Goal: Transaction & Acquisition: Purchase product/service

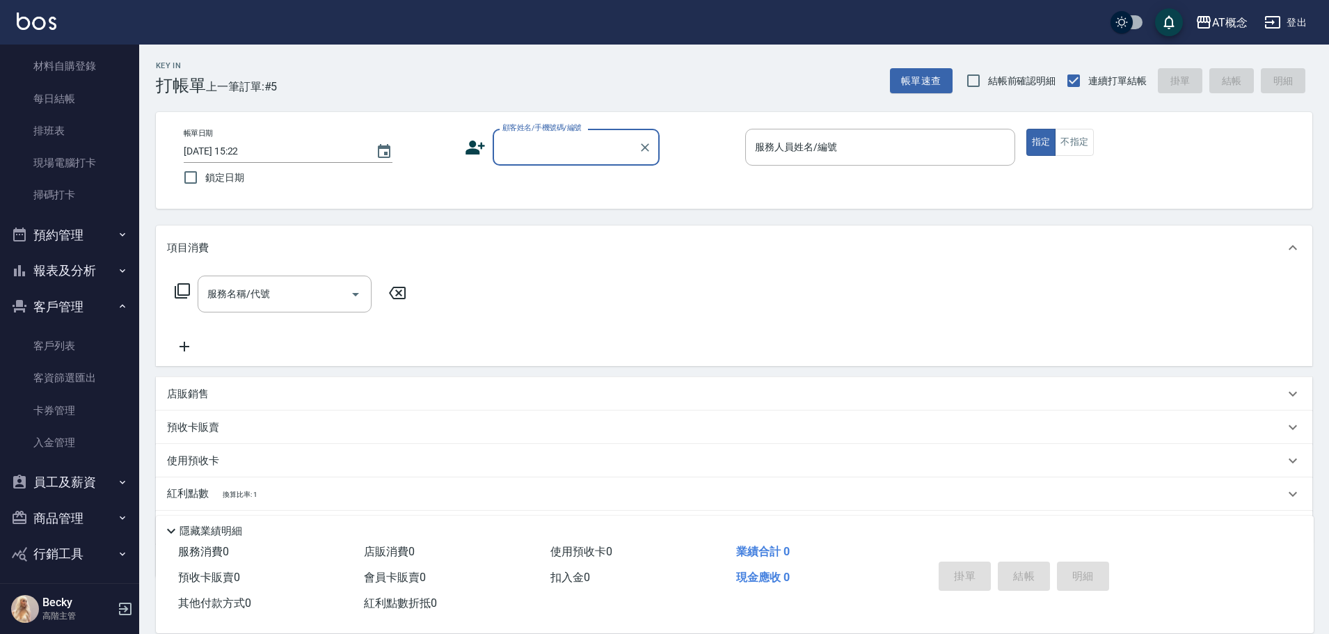
scroll to position [344, 0]
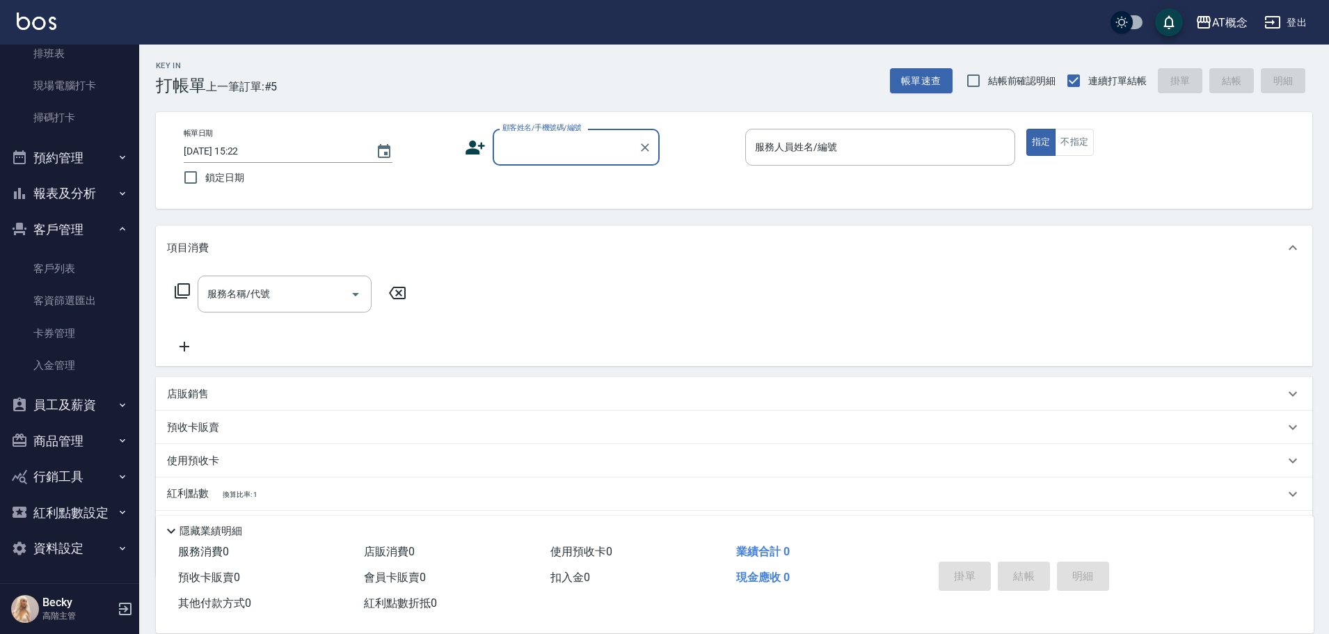
click at [63, 450] on button "商品管理" at bounding box center [70, 441] width 128 height 36
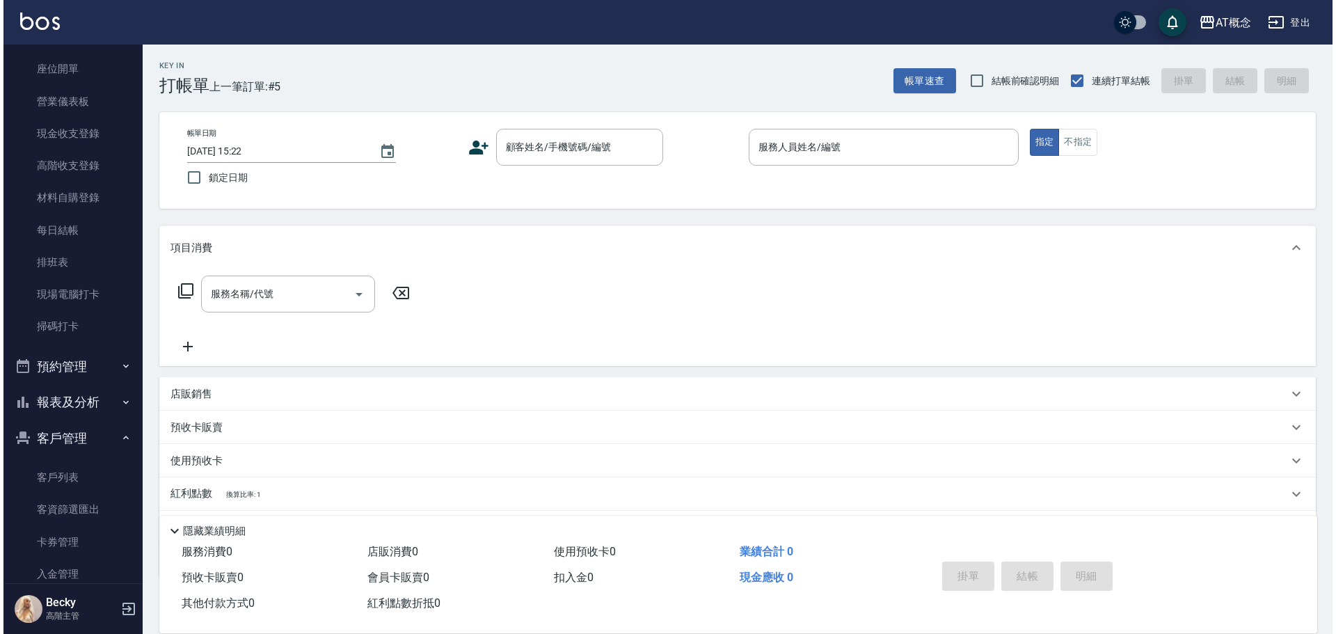
scroll to position [0, 0]
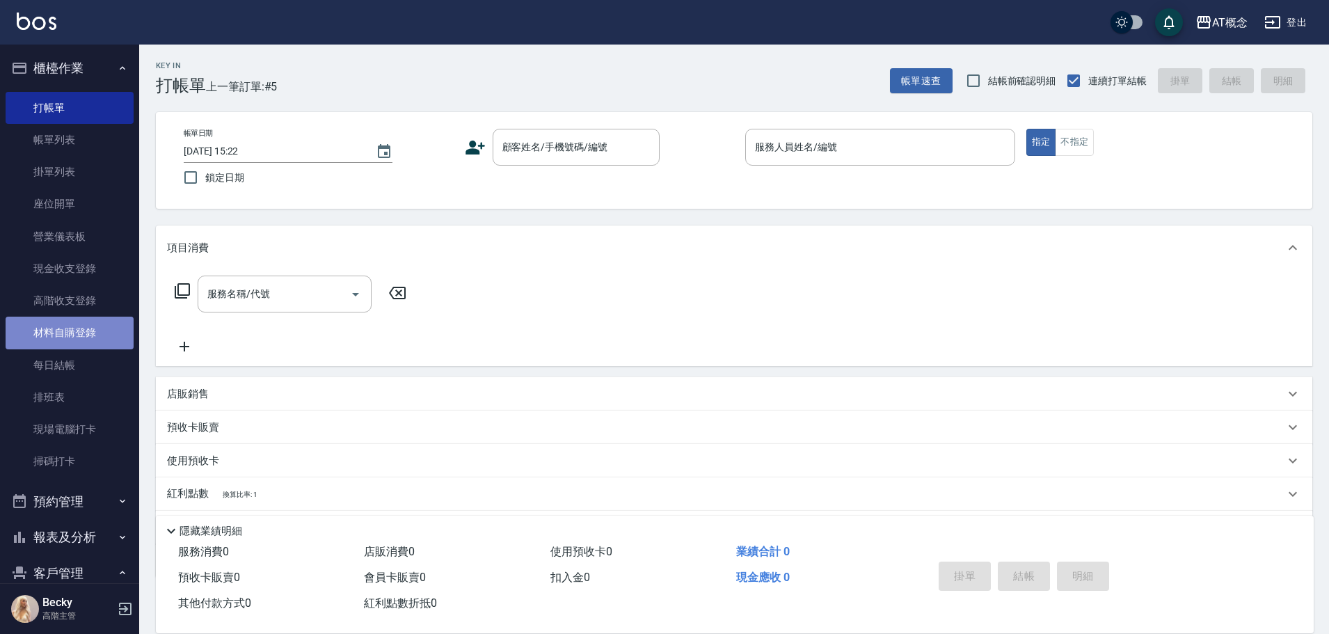
click at [89, 331] on link "材料自購登錄" at bounding box center [70, 333] width 128 height 32
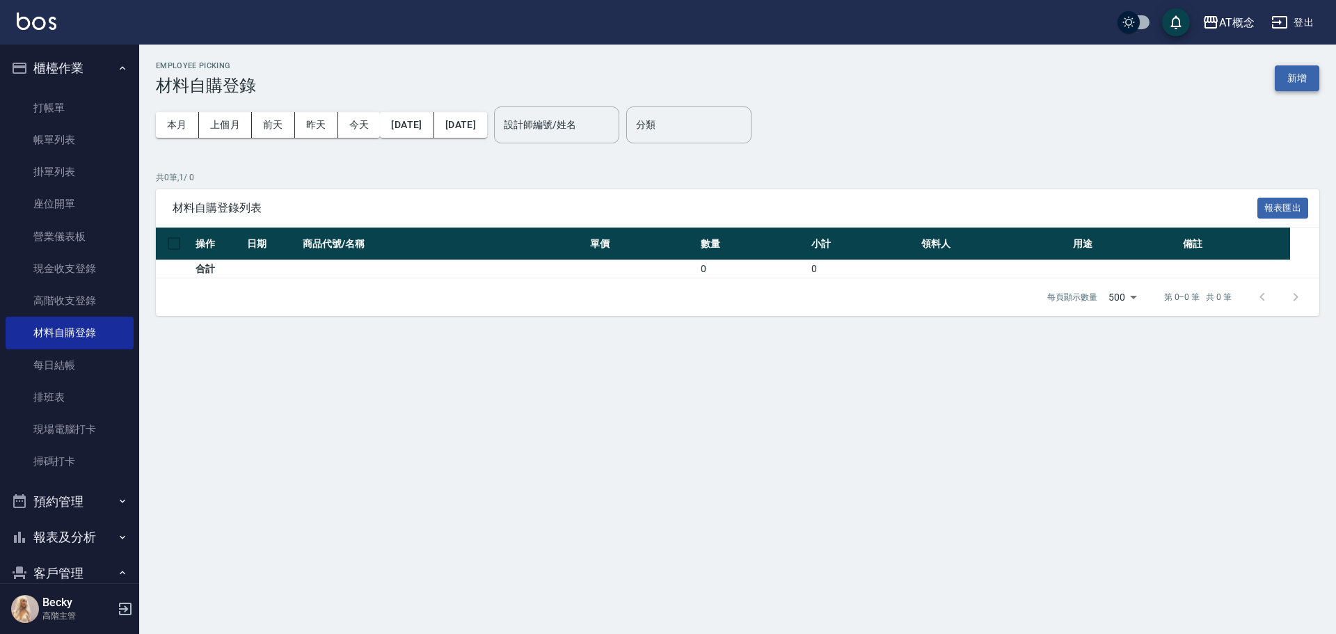
click at [1292, 73] on button "新增" at bounding box center [1297, 78] width 45 height 26
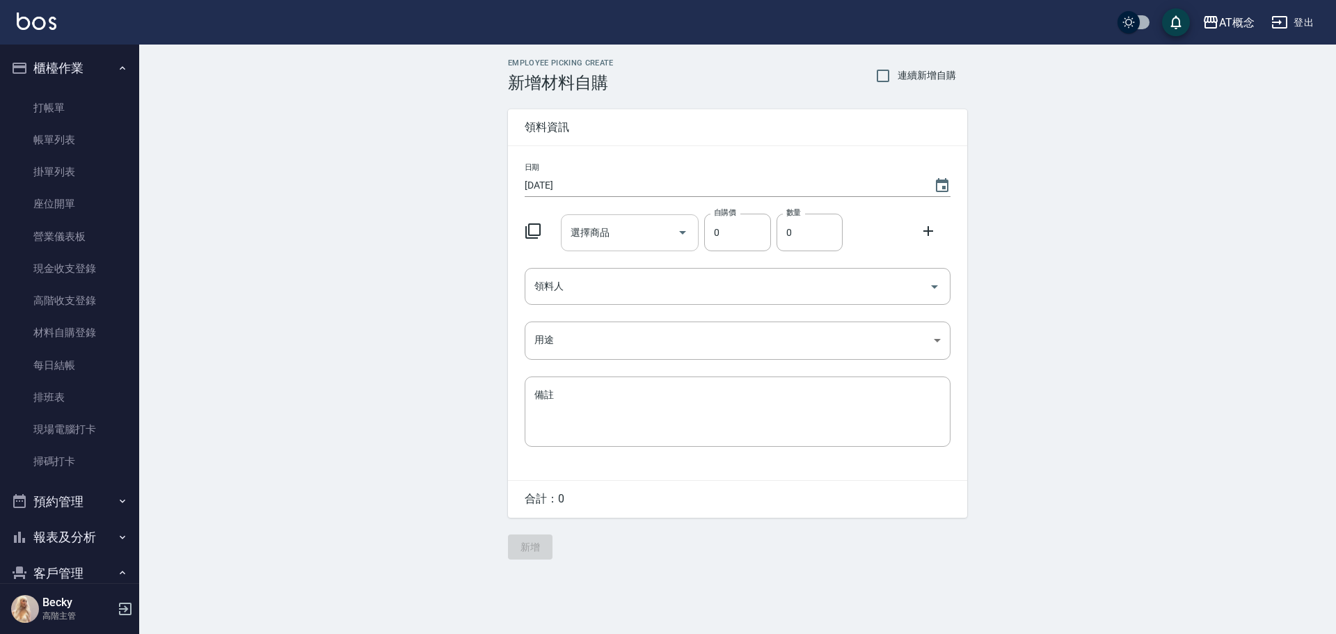
click at [652, 240] on input "選擇商品" at bounding box center [619, 233] width 105 height 24
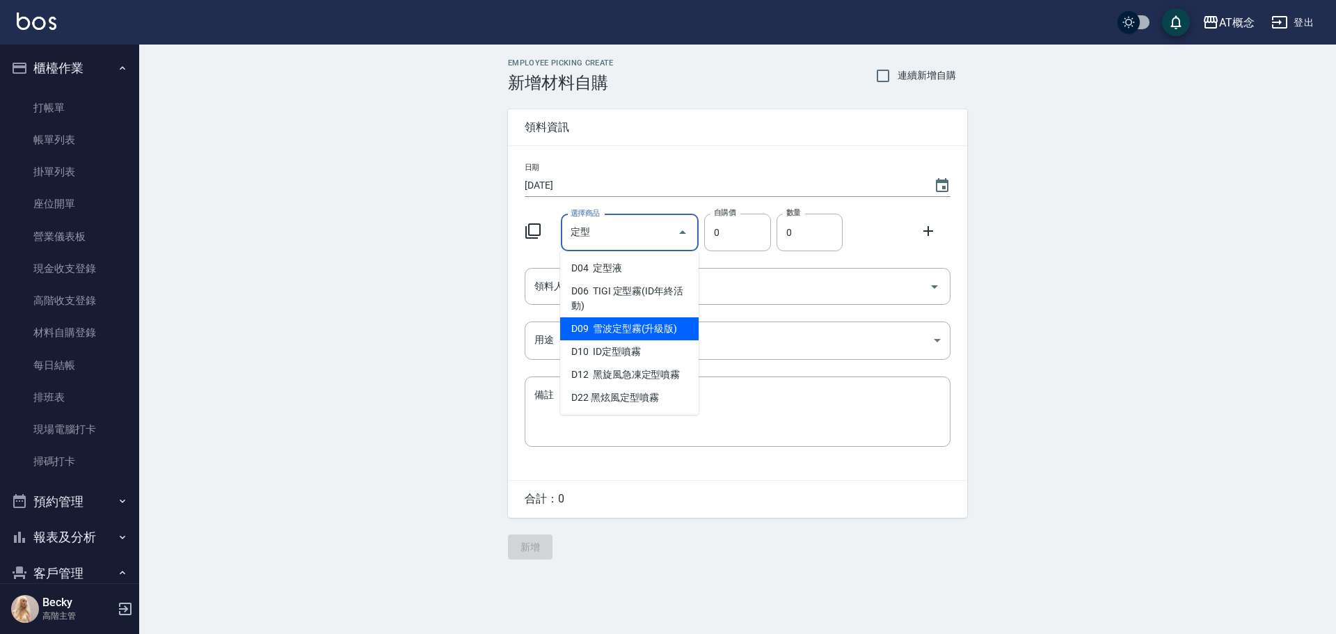
click at [646, 333] on li "D09 雪波定型霧(升級版)" at bounding box center [629, 328] width 139 height 23
type input "雪波定型霧(升級版)"
type input "350"
type input "1"
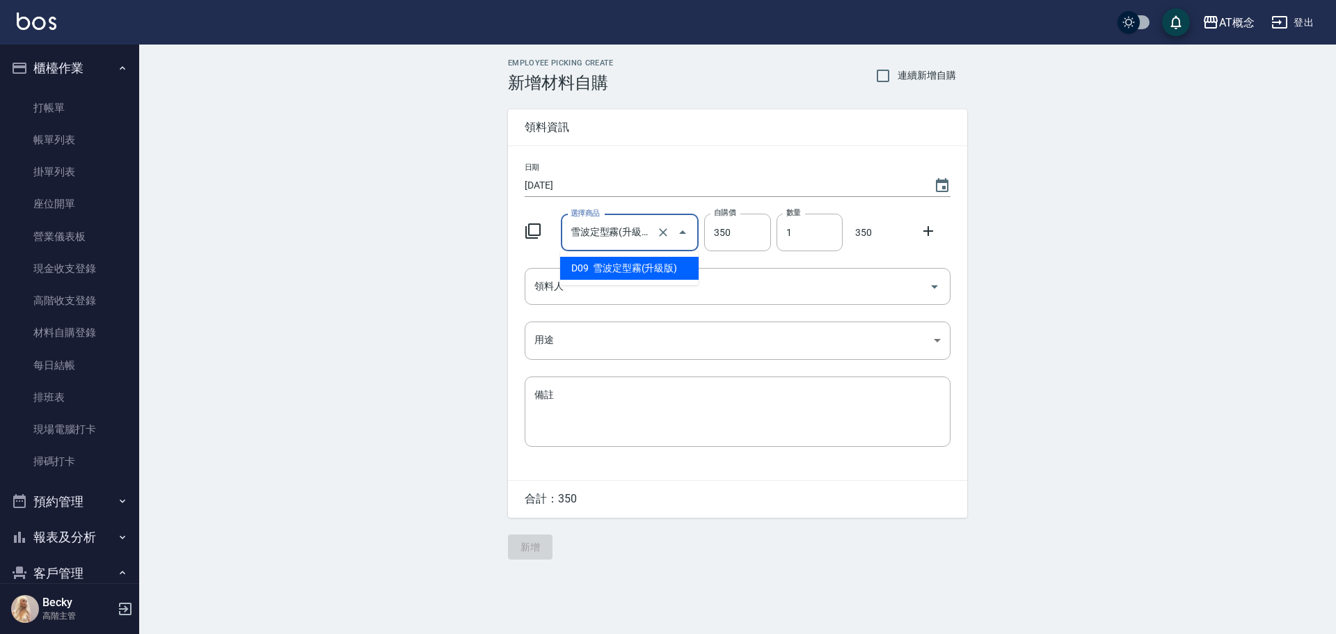
click at [609, 239] on input "雪波定型霧(升級版)" at bounding box center [610, 233] width 87 height 24
type input "w"
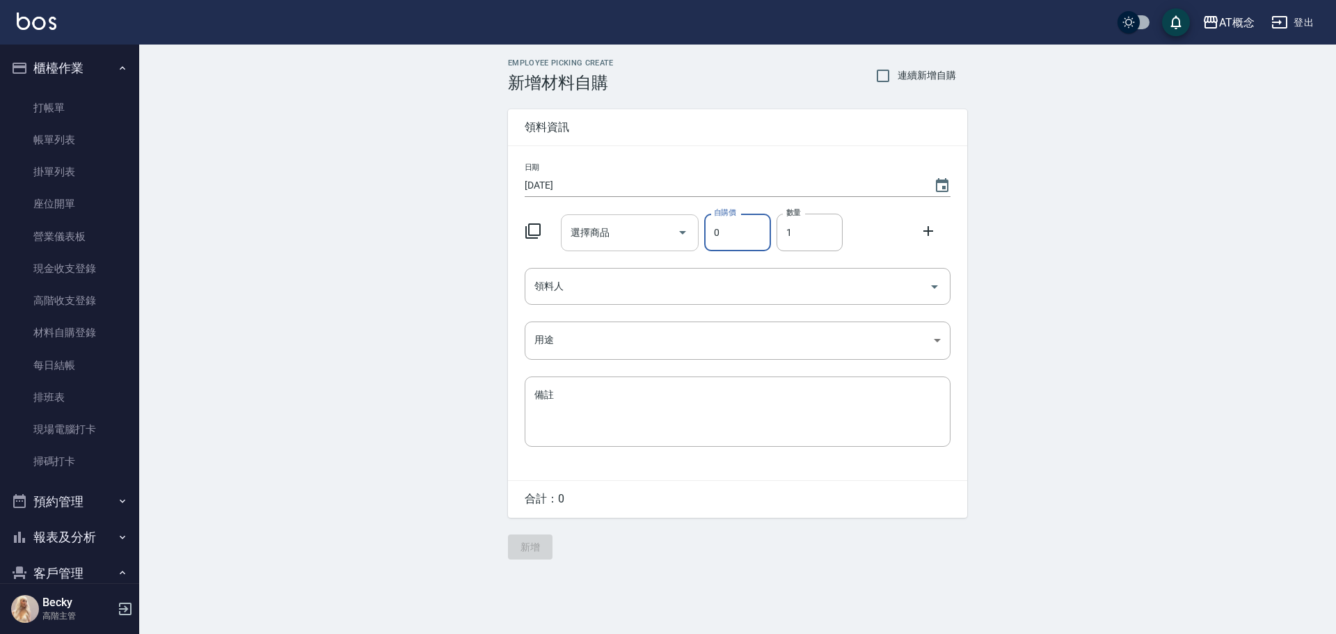
type input "0"
click at [661, 228] on input "太空" at bounding box center [619, 233] width 105 height 24
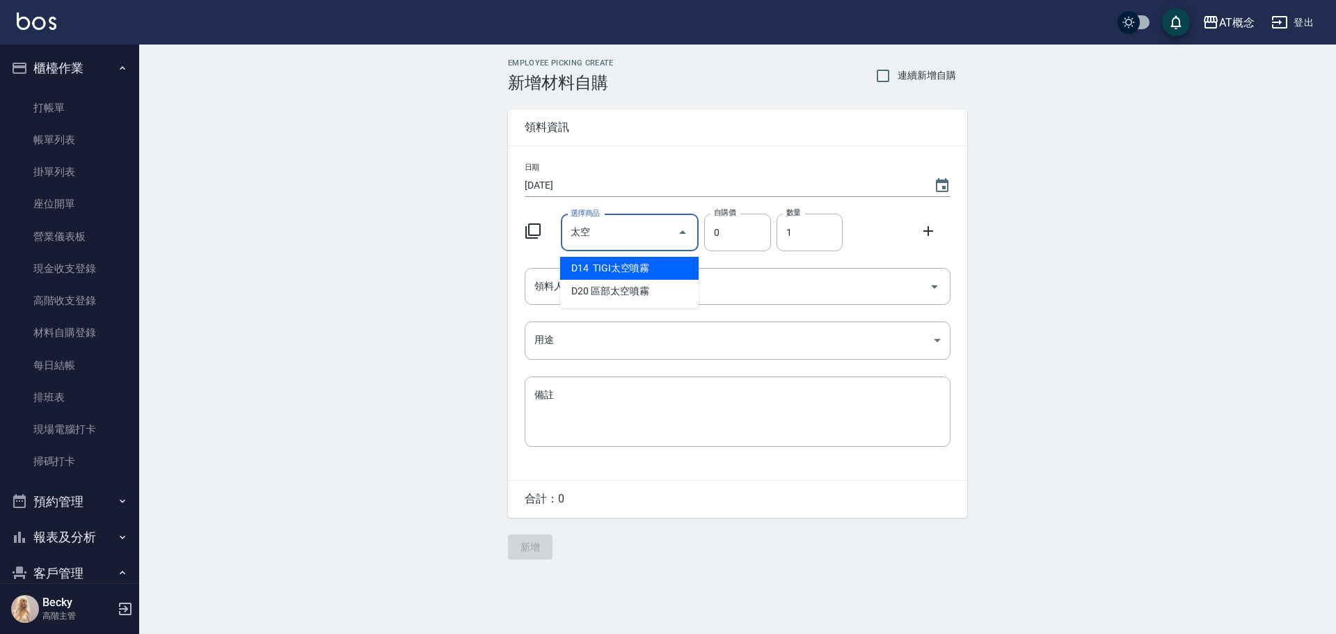
type input "TIGI太空噴霧"
type input "320"
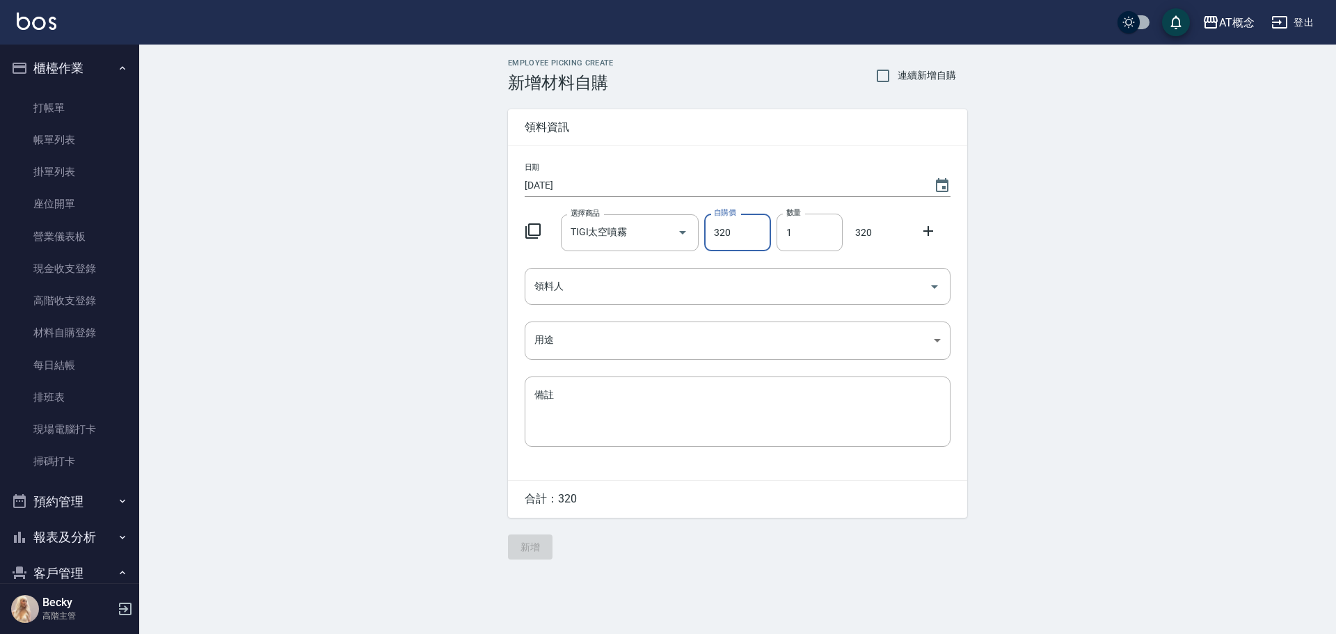
click at [658, 231] on icon "Clear" at bounding box center [663, 233] width 14 height 14
type input "0"
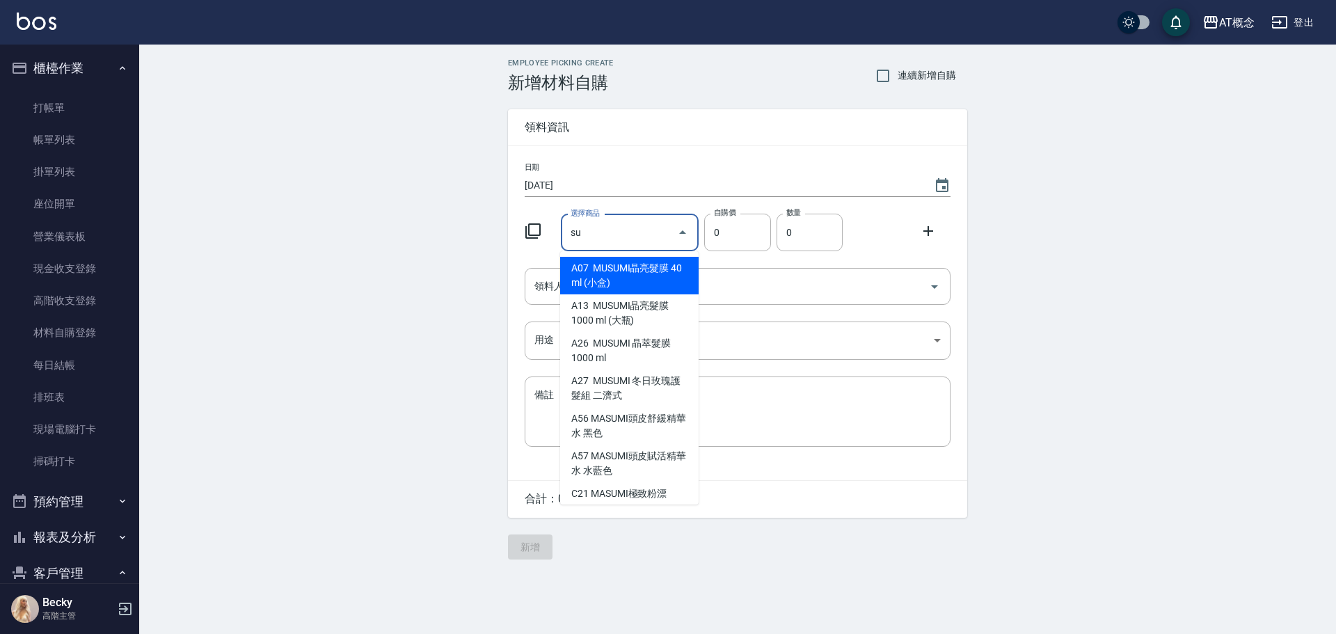
type input "s"
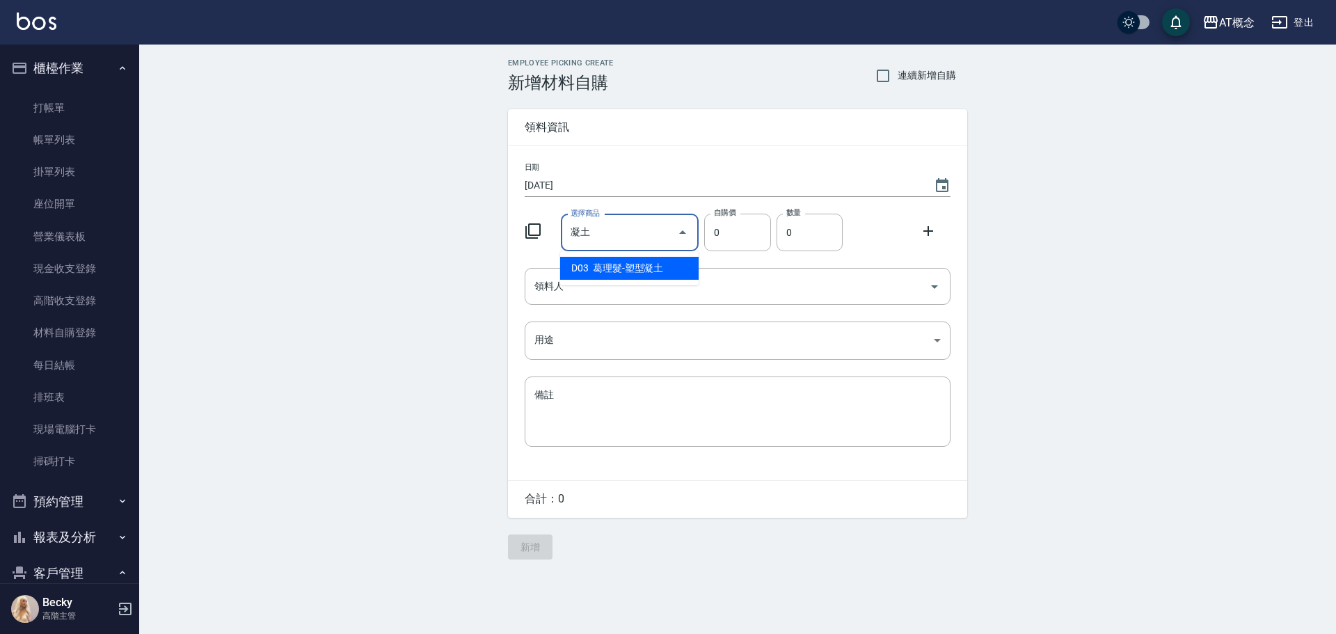
type input "凝土"
type input "120"
type input "葛理髮-塑型凝土"
type input "1"
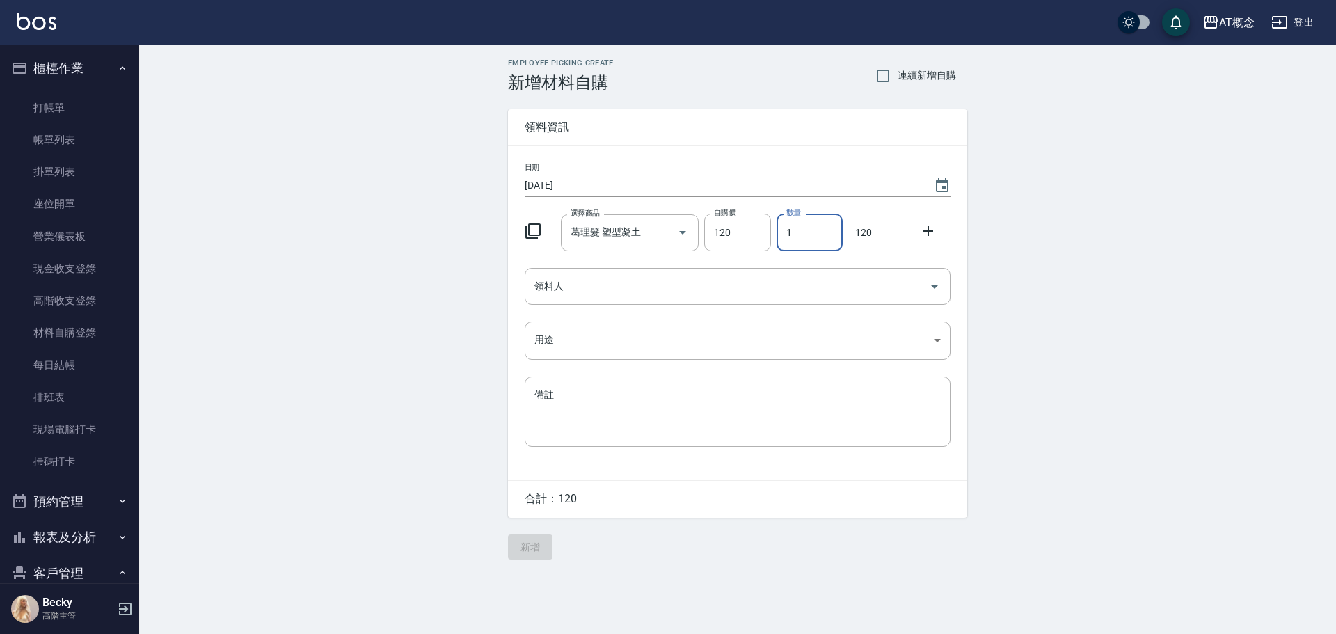
click at [662, 233] on icon "Clear" at bounding box center [663, 233] width 14 height 14
type input "0"
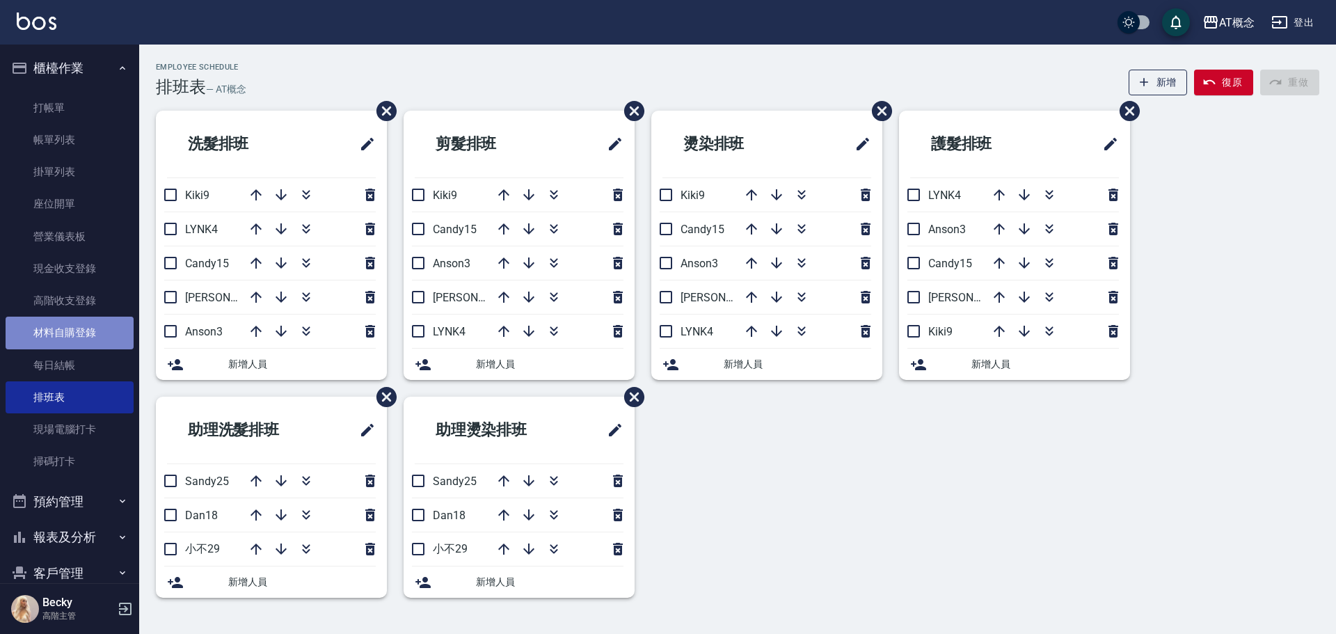
click at [76, 331] on link "材料自購登錄" at bounding box center [70, 333] width 128 height 32
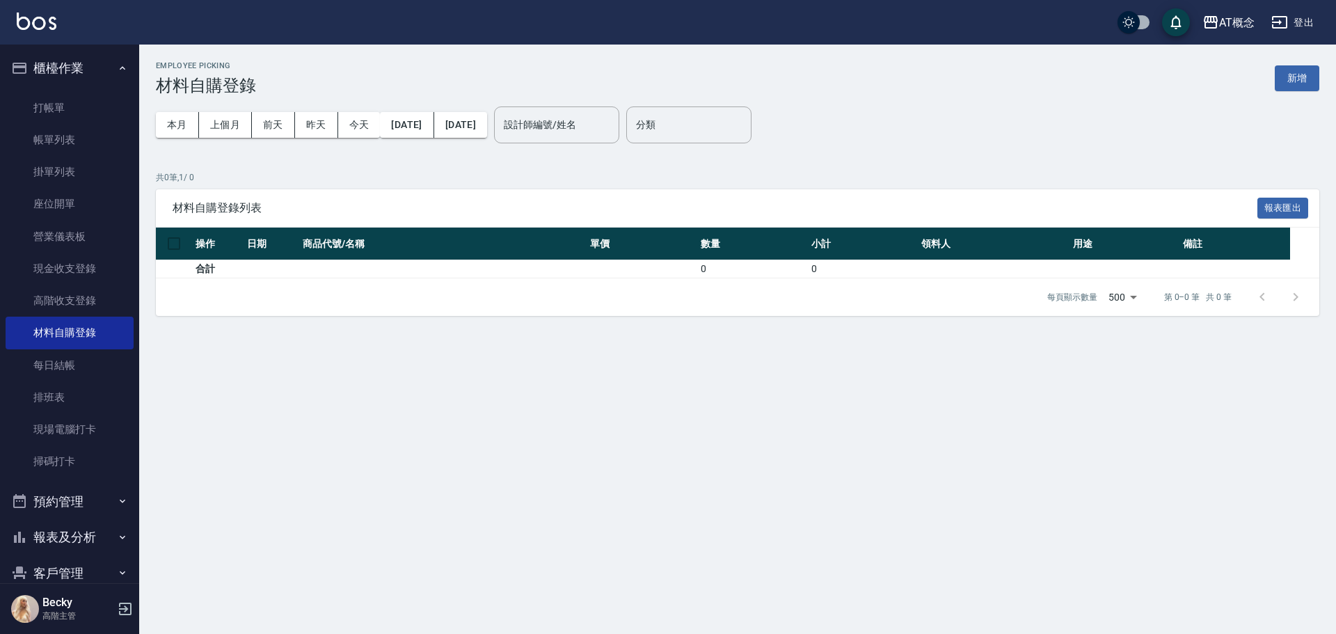
click at [1296, 98] on div "本月 上個月 [DATE] [DATE] [DATE] [DATE] [DATE] 設計師編號/姓名 設計師編號/姓名 分類 分類" at bounding box center [738, 124] width 1164 height 59
click at [1297, 84] on button "新增" at bounding box center [1297, 78] width 45 height 26
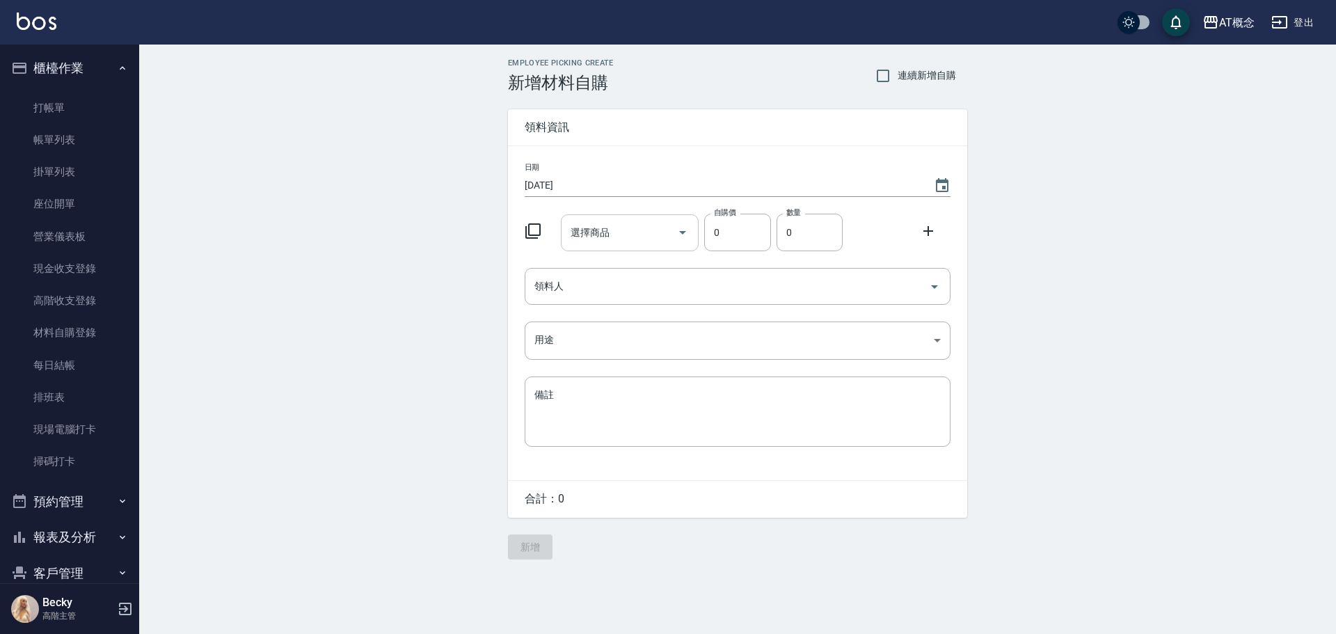
click at [582, 239] on div "選擇商品 選擇商品" at bounding box center [630, 232] width 139 height 37
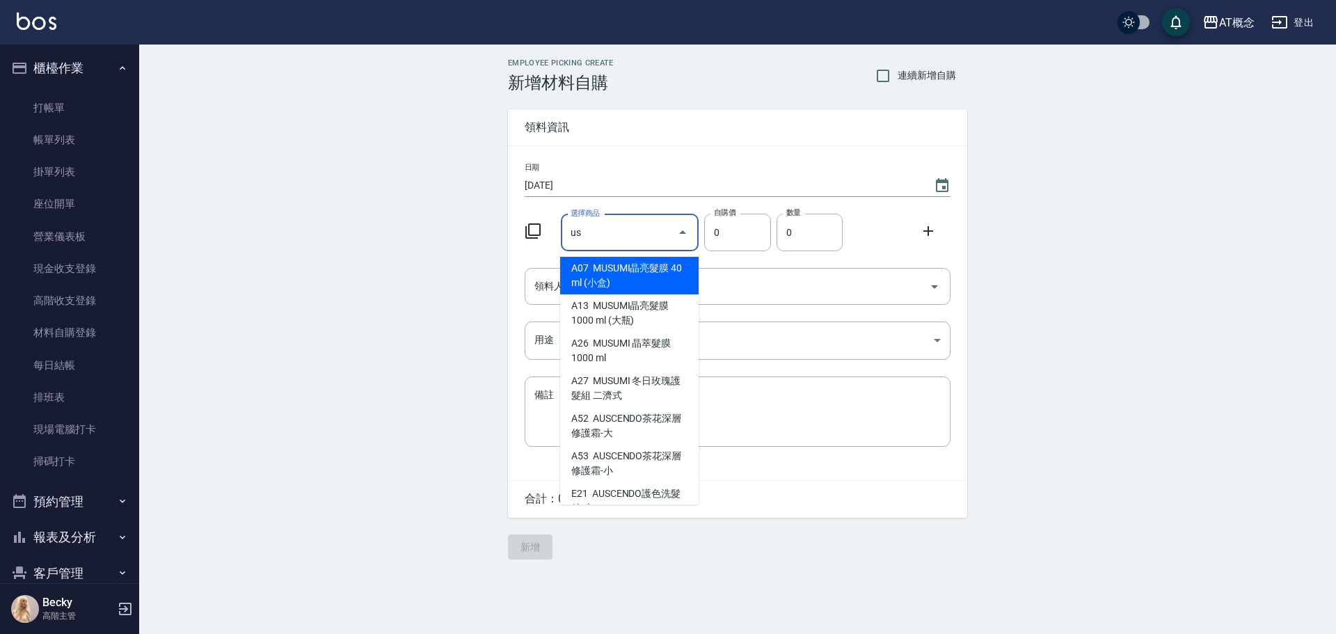
type input "u"
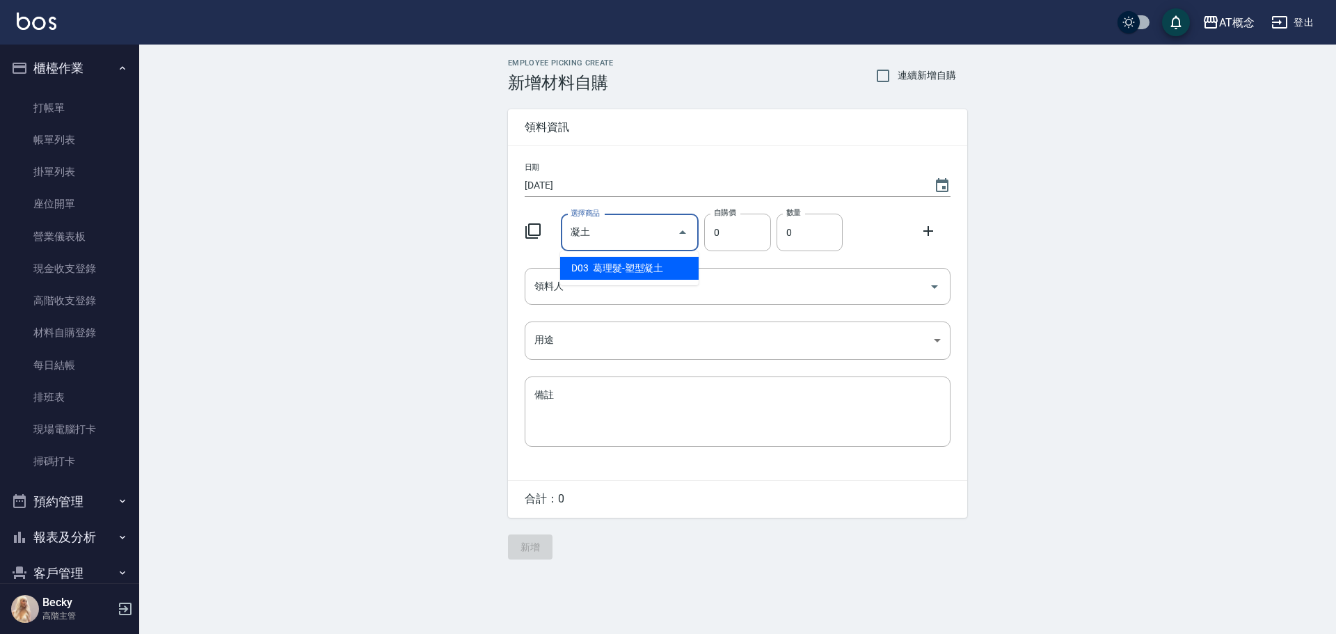
type input "葛理髮-塑型凝土"
type input "120"
type input "1"
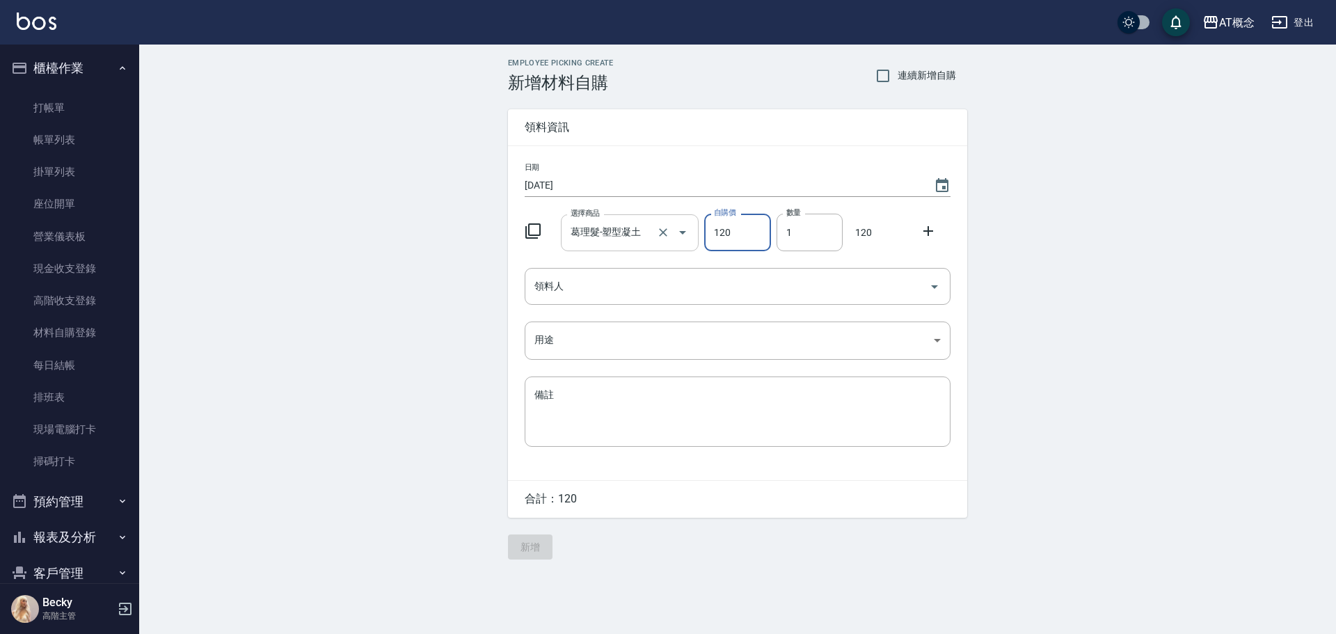
click at [681, 235] on icon "Open" at bounding box center [682, 232] width 17 height 17
click at [665, 235] on icon "Clear" at bounding box center [663, 232] width 8 height 8
type input "0"
type input "w"
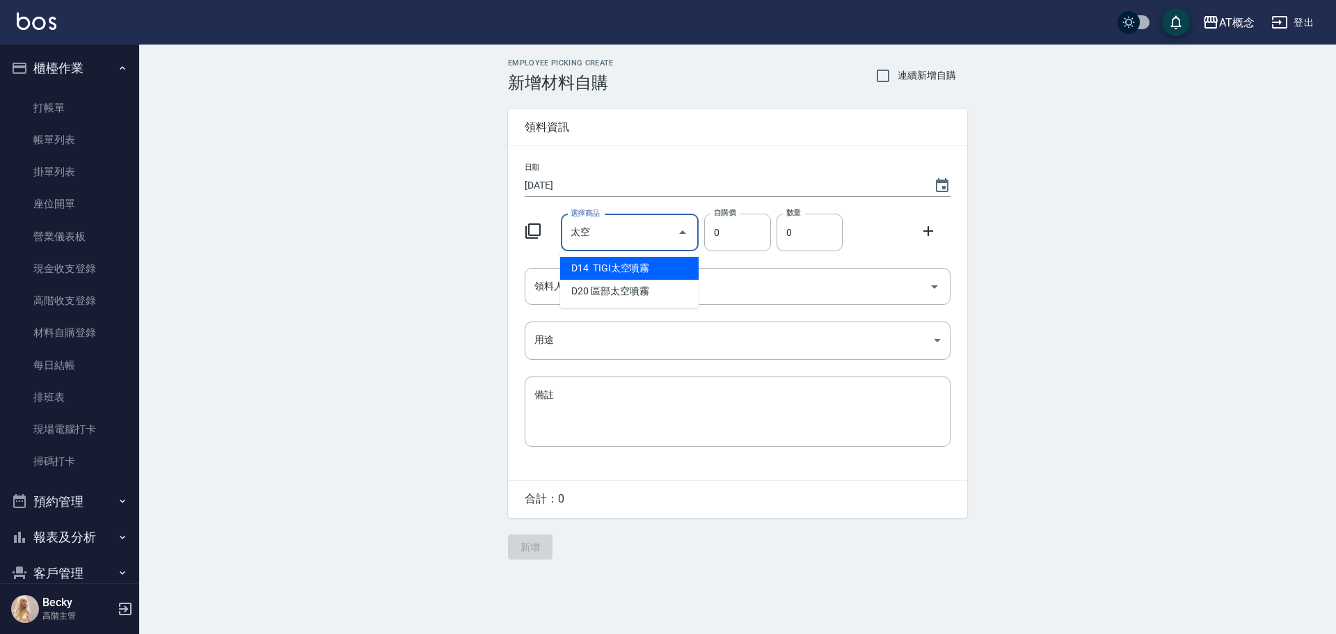
type input "TIGI太空噴霧"
type input "320"
type input "1"
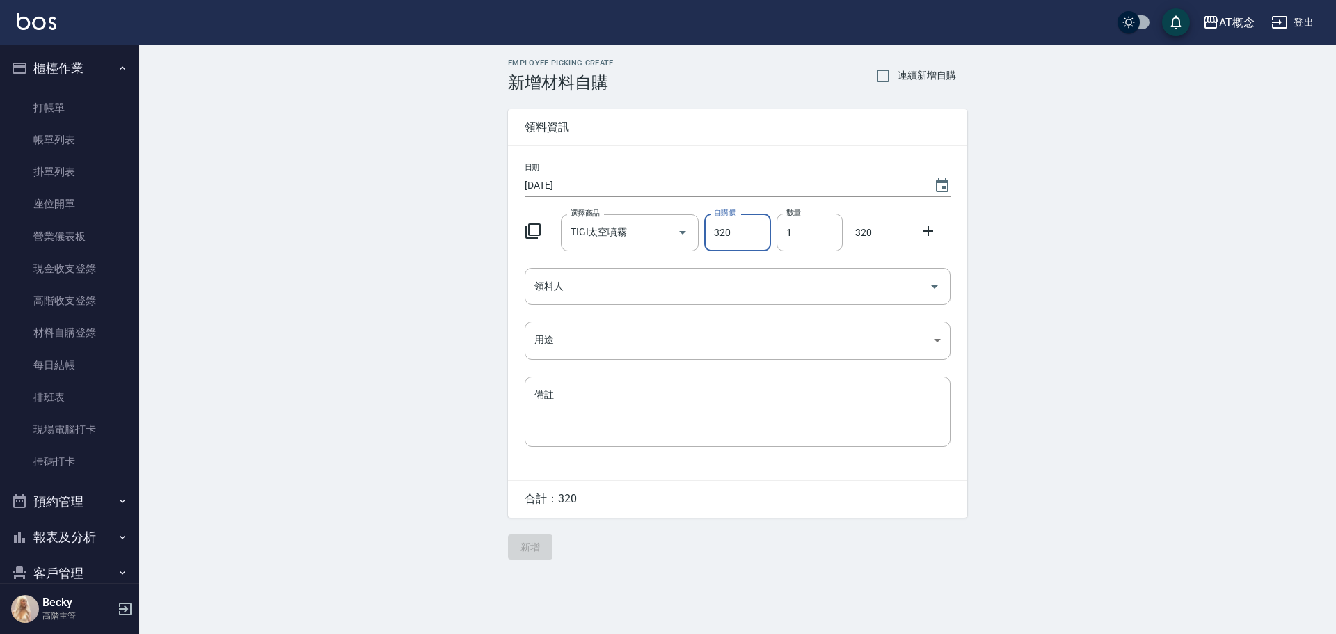
click at [664, 230] on icon "Clear" at bounding box center [663, 233] width 14 height 14
type input "0"
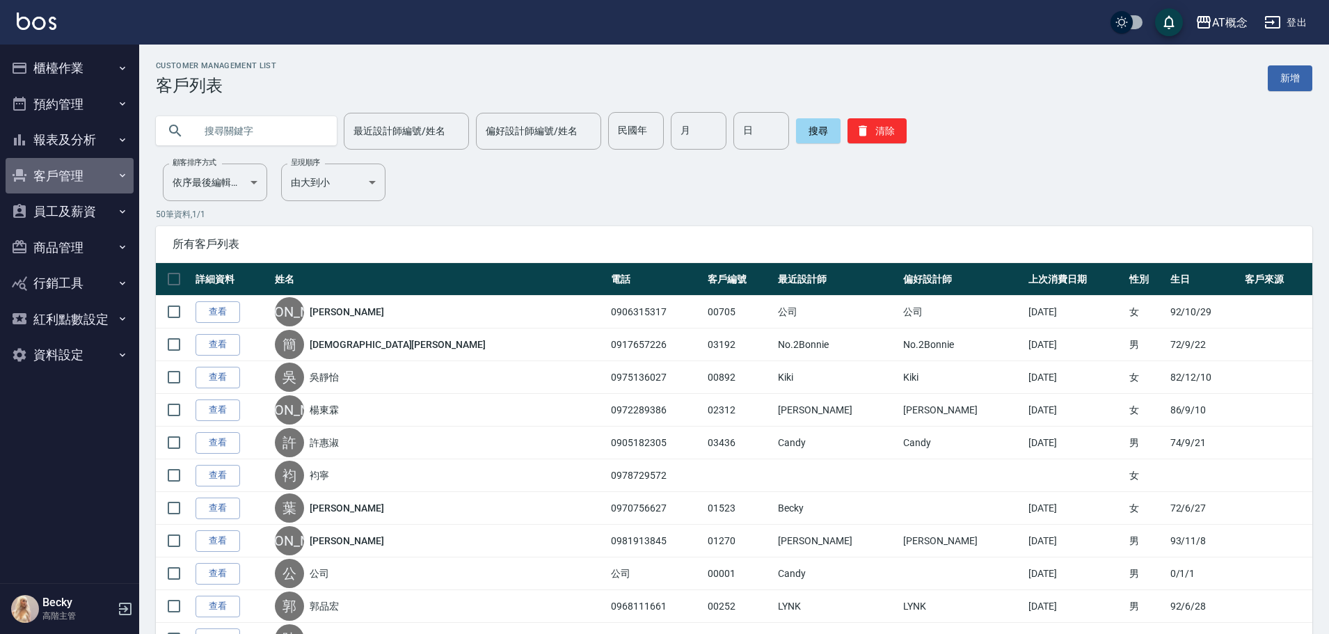
click at [56, 175] on button "客戶管理" at bounding box center [70, 176] width 128 height 36
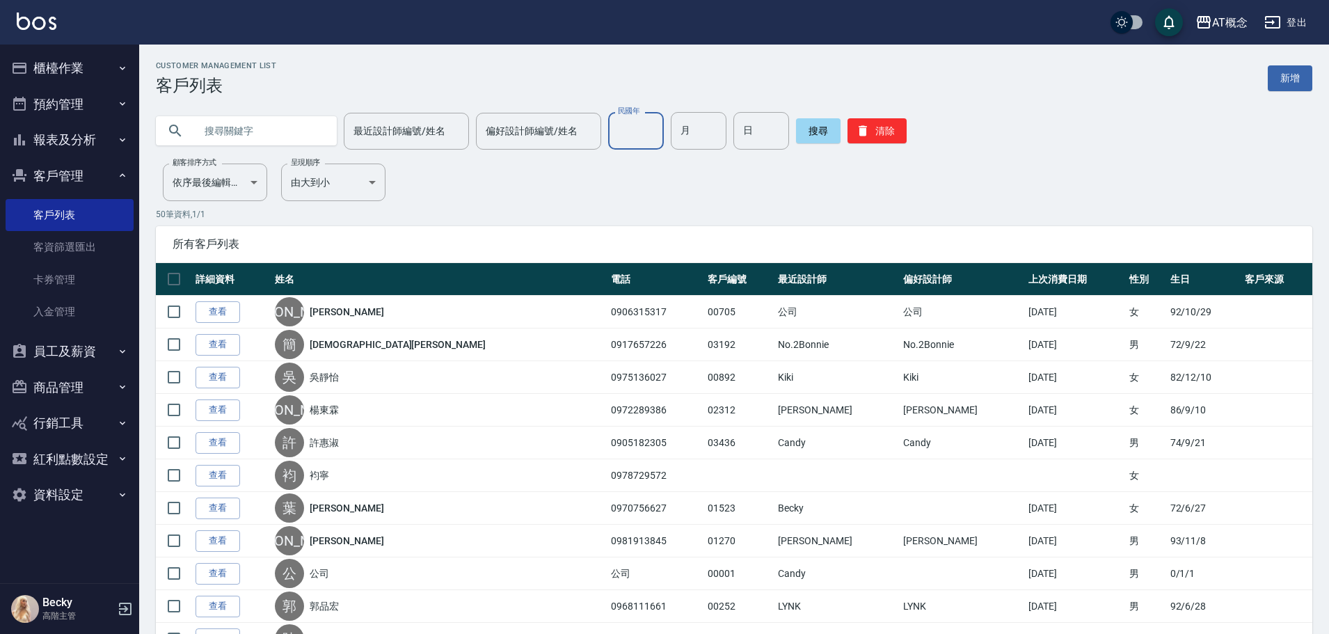
click at [643, 134] on input "民國年" at bounding box center [636, 131] width 56 height 38
type input "93"
type input "11"
type input "27"
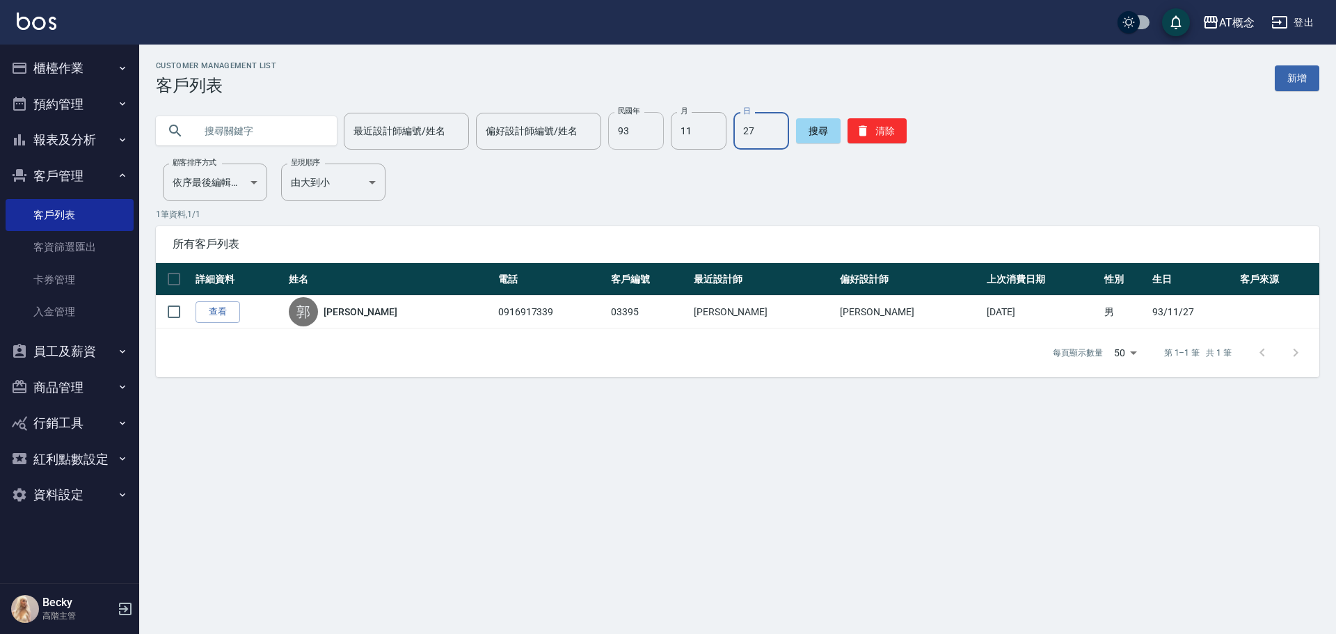
click at [642, 140] on input "93" at bounding box center [636, 131] width 56 height 38
type input "72"
type input "03"
type input "18"
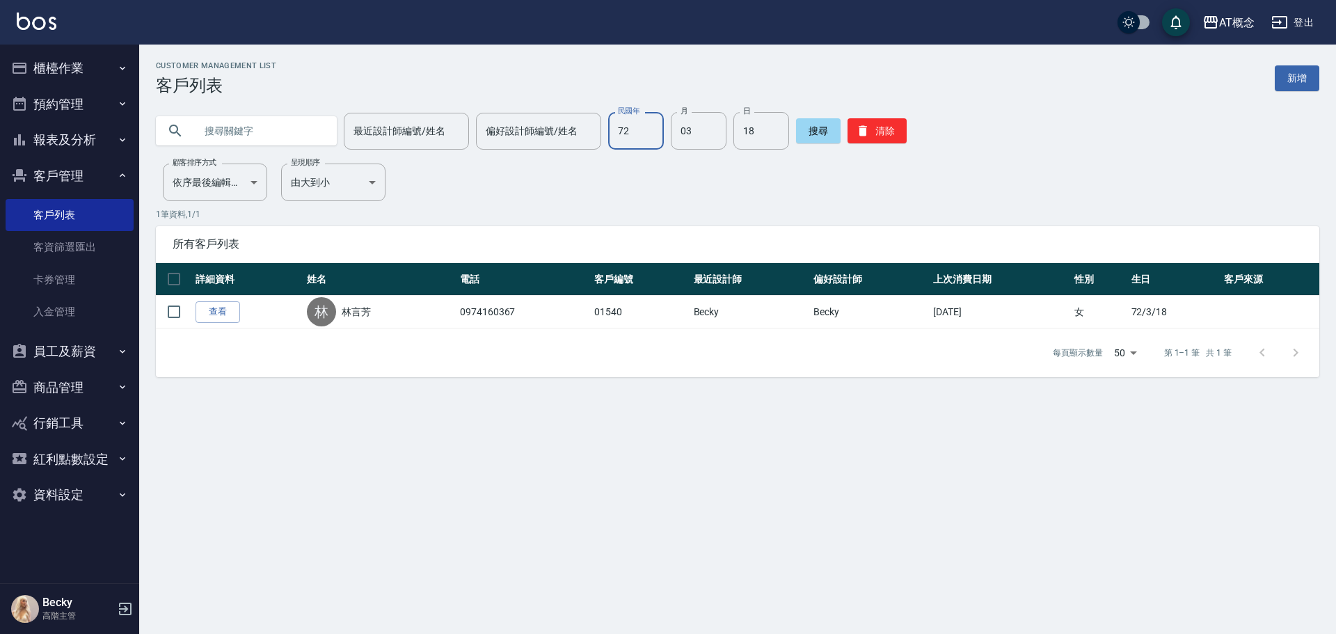
click at [635, 140] on input "72" at bounding box center [636, 131] width 56 height 38
type input "76"
type input "07"
type input "17"
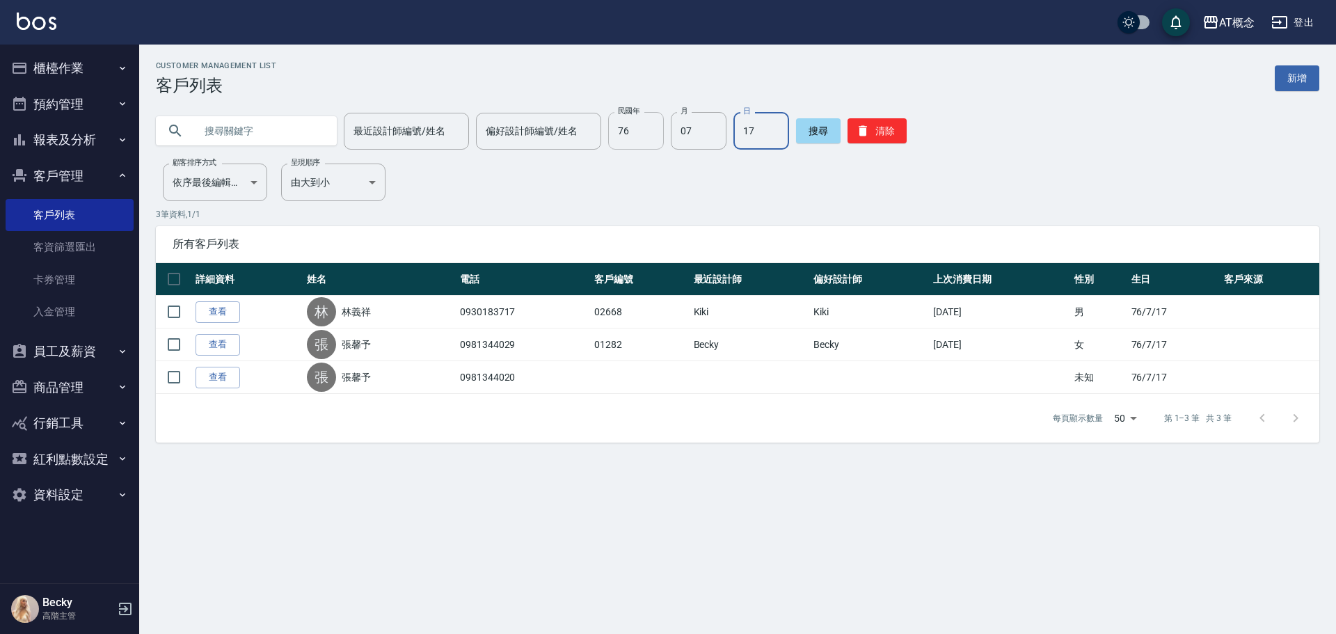
click at [638, 132] on input "76" at bounding box center [636, 131] width 56 height 38
type input "92"
type input "12"
type input "30"
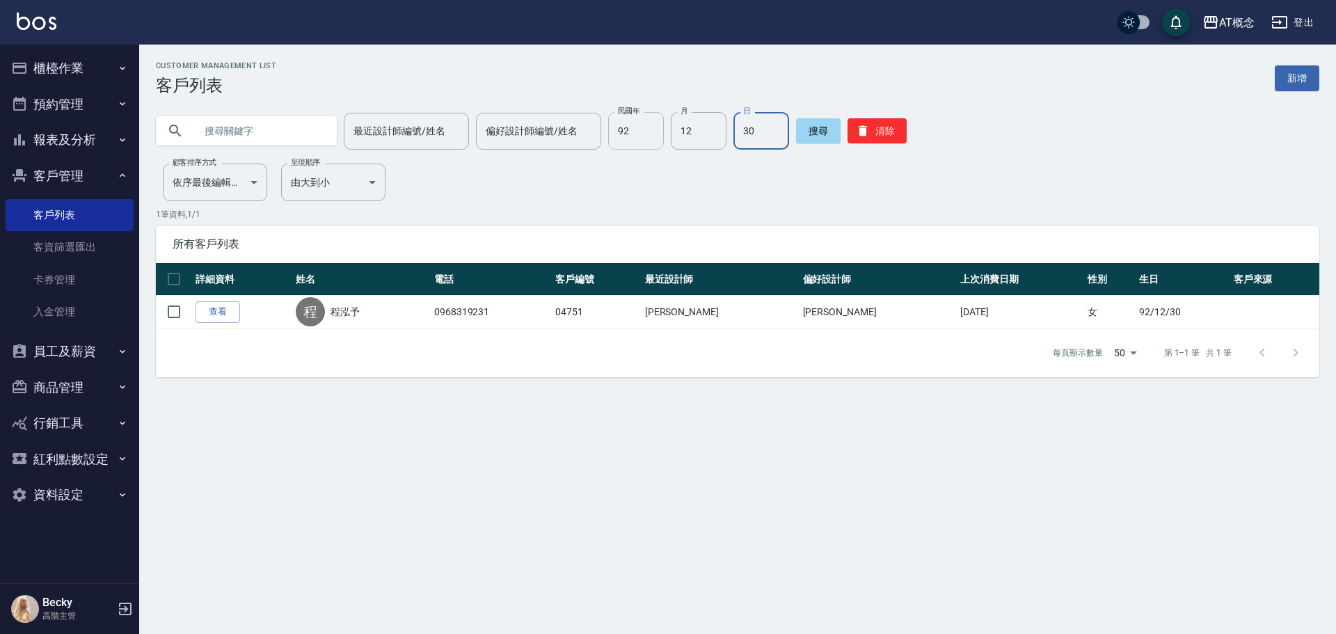
click at [630, 132] on input "92" at bounding box center [636, 131] width 56 height 38
type input "76"
type input "07"
type input "04"
click at [54, 70] on button "櫃檯作業" at bounding box center [70, 68] width 128 height 36
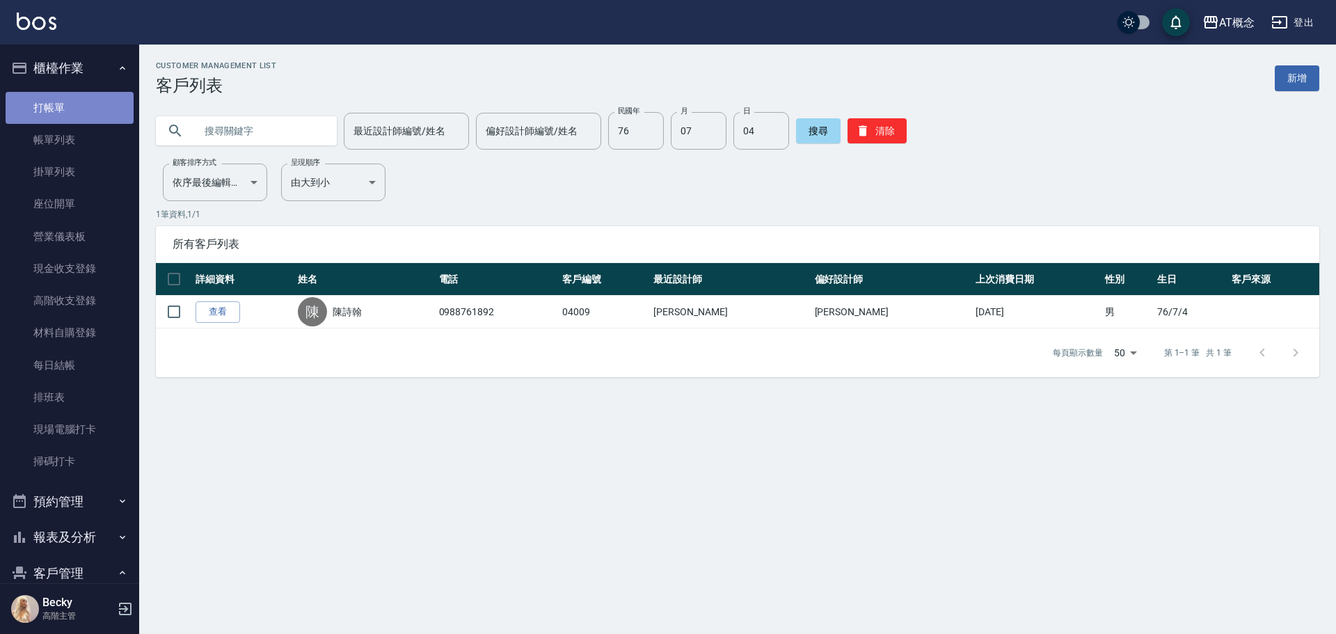
click at [74, 113] on link "打帳單" at bounding box center [70, 108] width 128 height 32
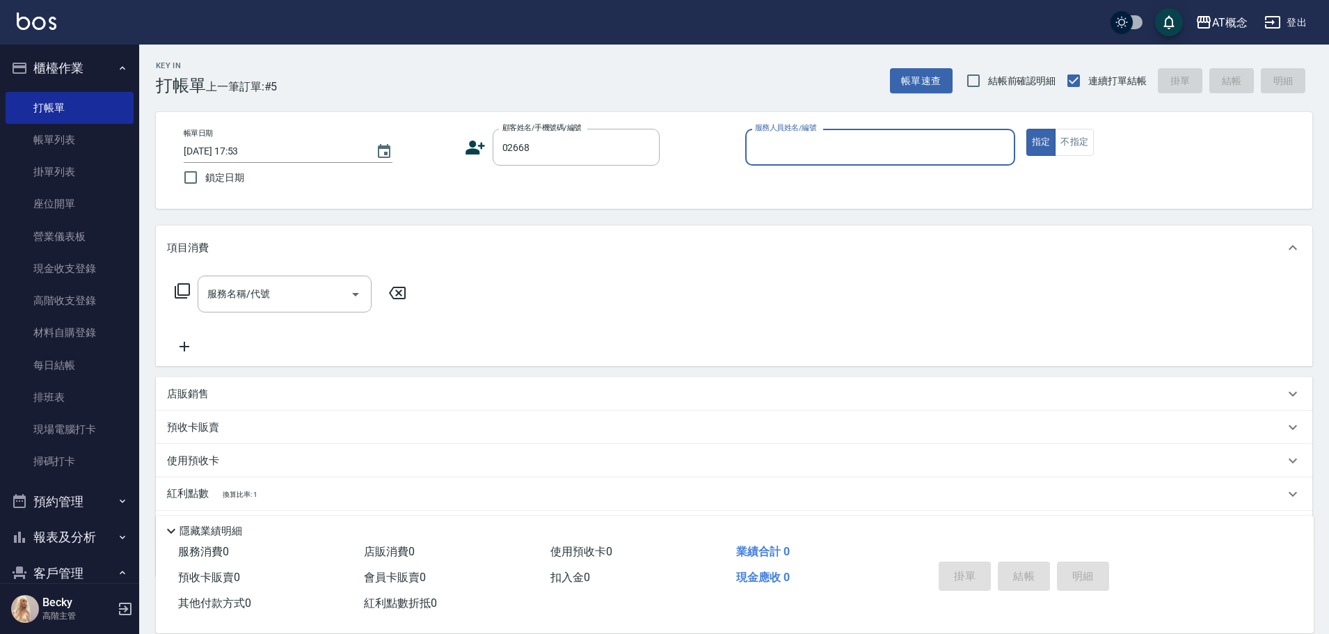
type input "林義祥/0930183717/02668"
type input "Kiki-9"
click at [1027, 129] on button "指定" at bounding box center [1042, 142] width 30 height 27
type button "true"
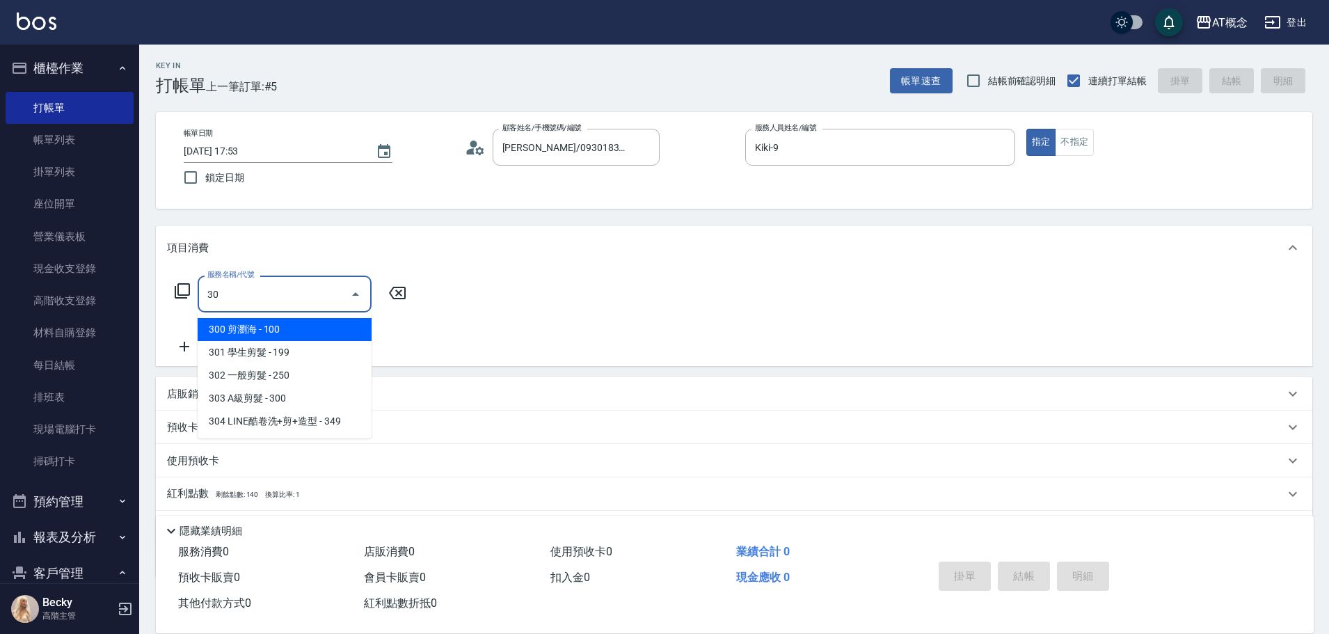
type input "303"
type input "30"
type input "303 A級剪髮(303)"
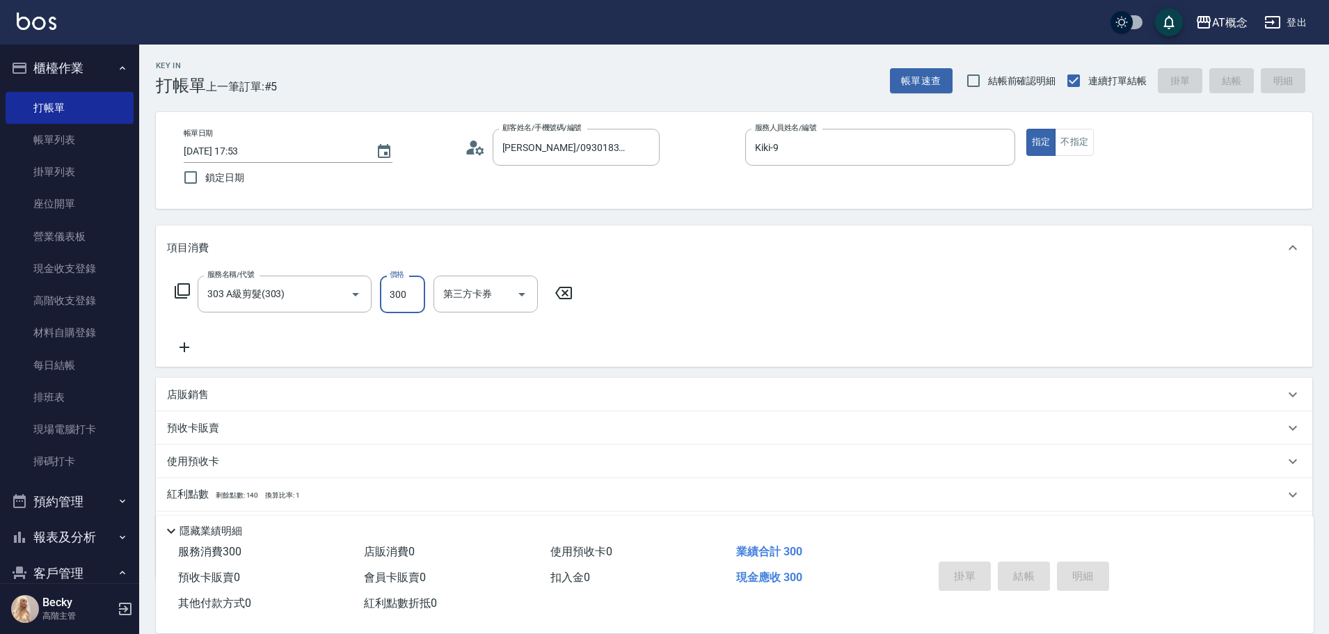
type input "0"
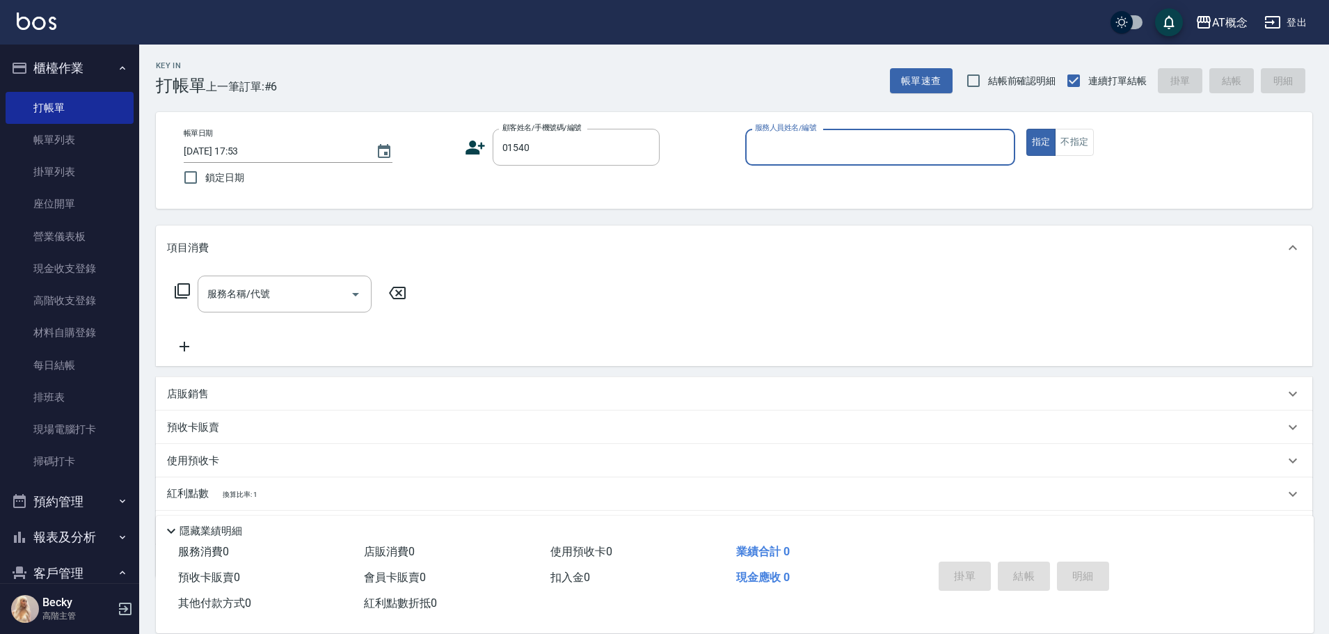
type input "林言芳/0974160367/01540"
type input "Becky-13"
click at [1027, 129] on button "指定" at bounding box center [1042, 142] width 30 height 27
click at [178, 292] on icon at bounding box center [182, 290] width 15 height 15
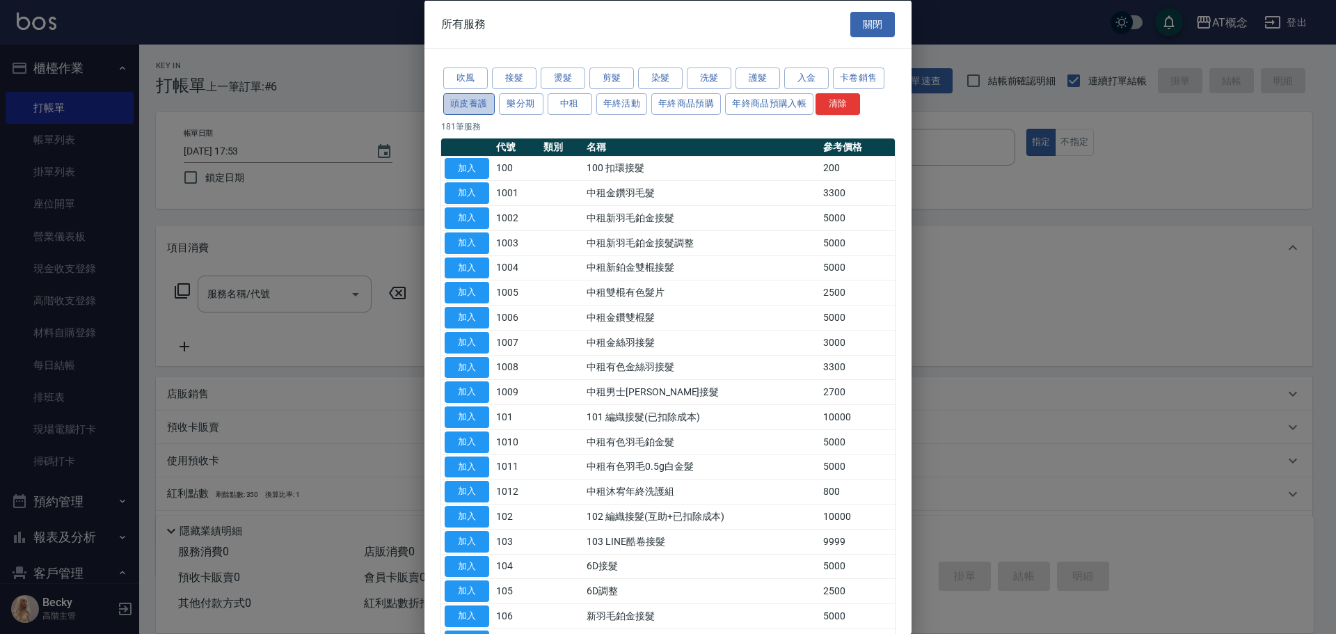
click at [476, 102] on button "頭皮養護" at bounding box center [469, 104] width 52 height 22
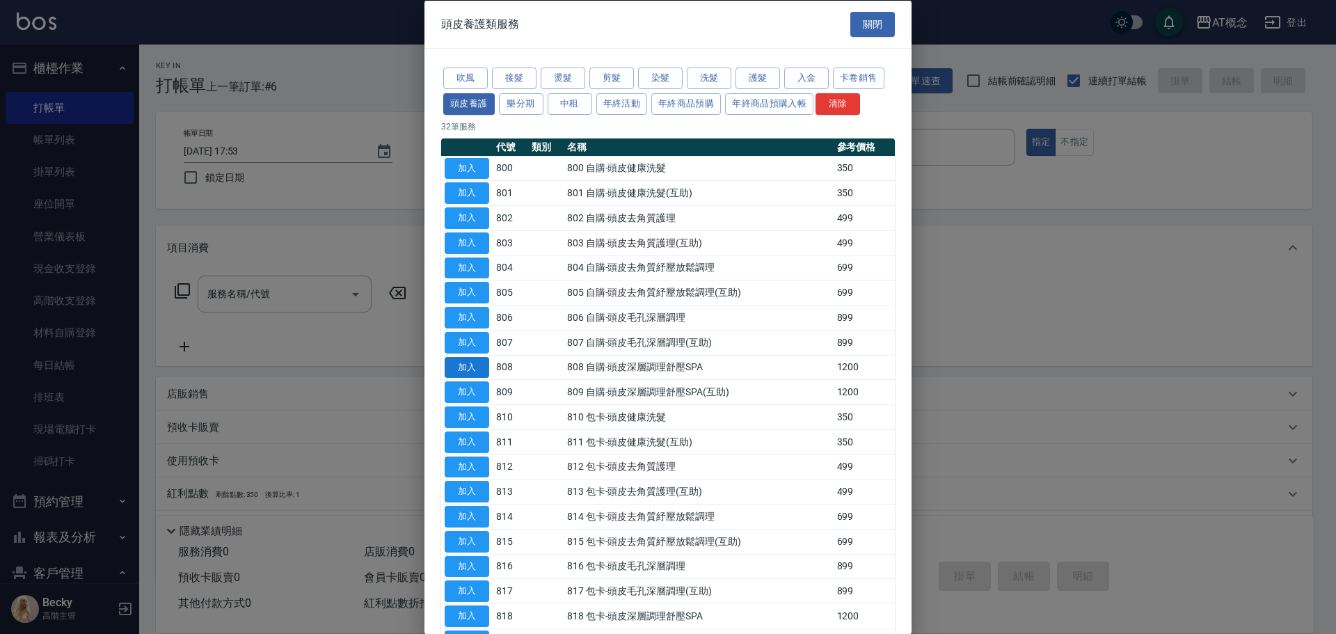
click at [470, 370] on button "加入" at bounding box center [467, 367] width 45 height 22
type input "808 自購-頭皮深層調理舒壓SPA(808)"
type input "120"
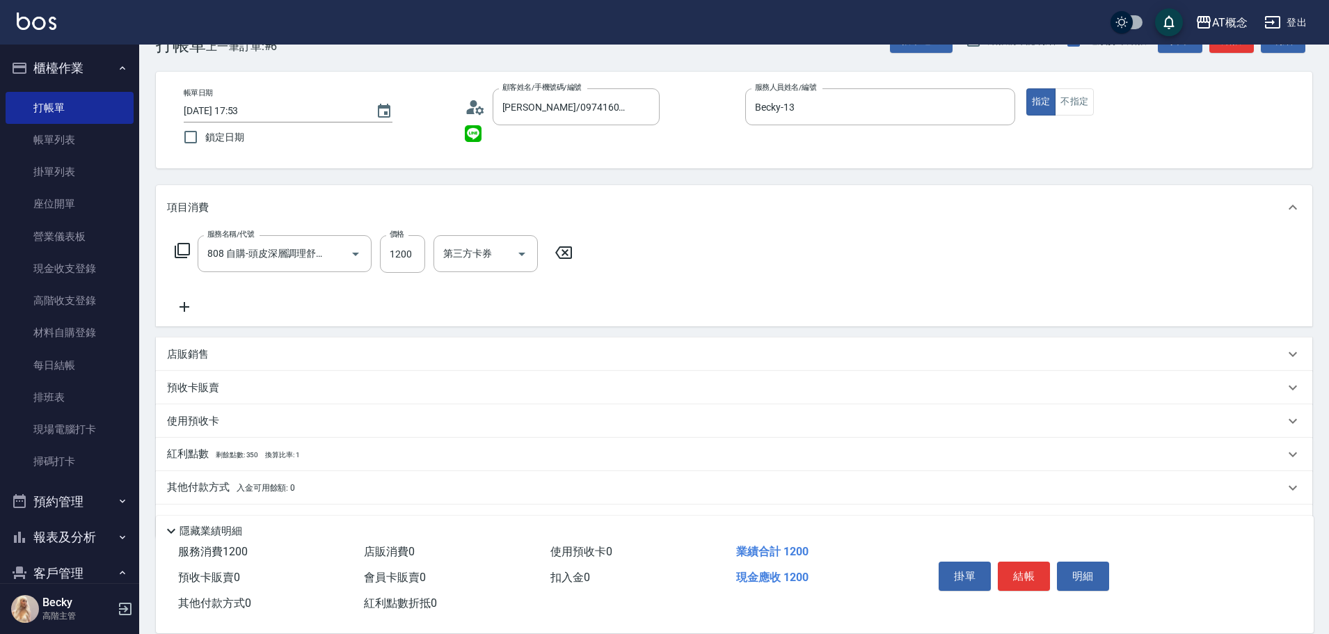
scroll to position [78, 0]
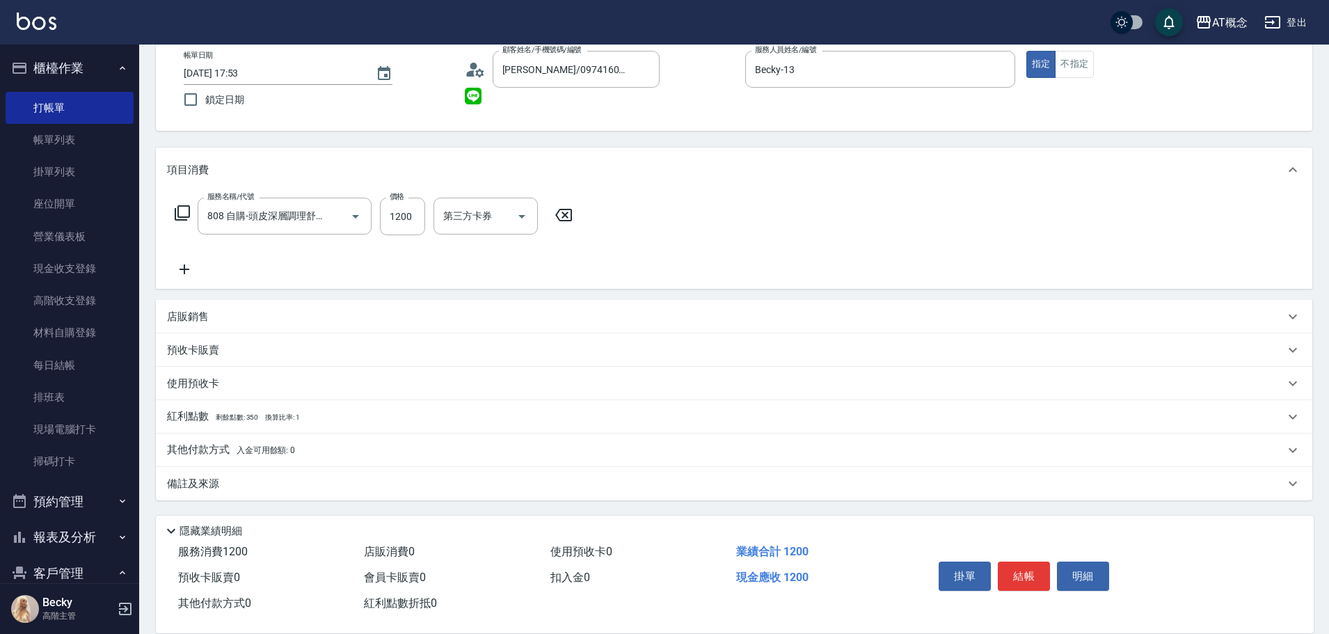
click at [200, 450] on p "其他付款方式 入金可用餘額: 0" at bounding box center [231, 450] width 128 height 15
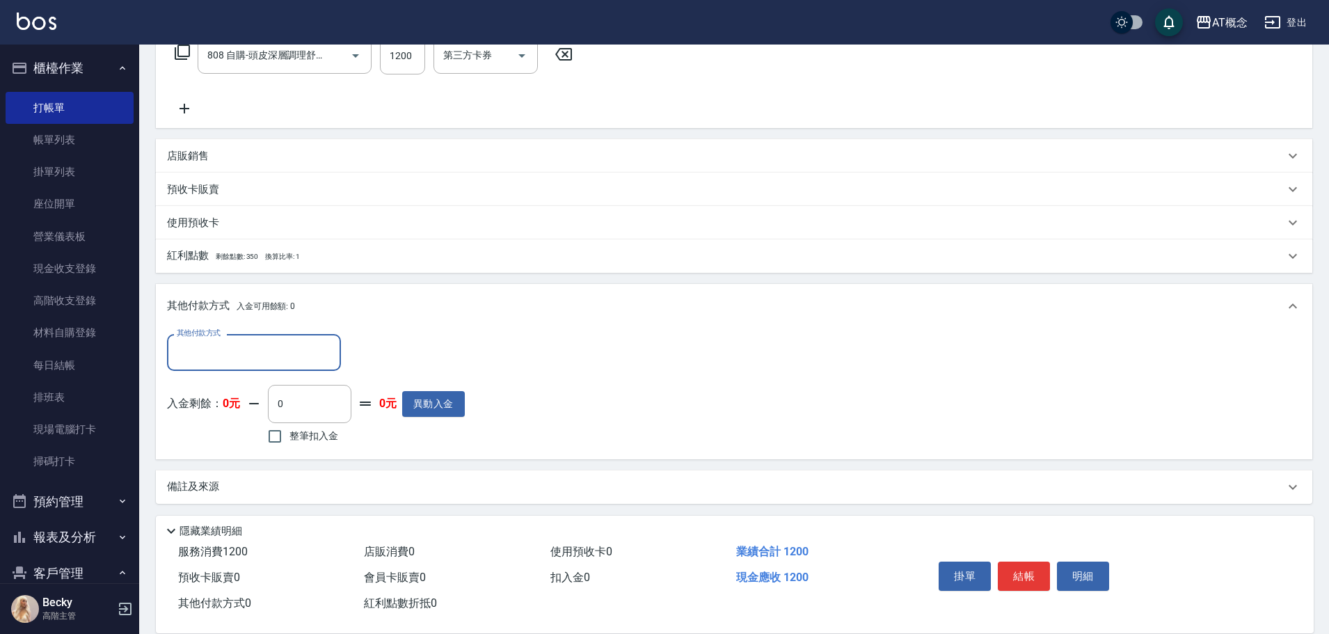
scroll to position [242, 0]
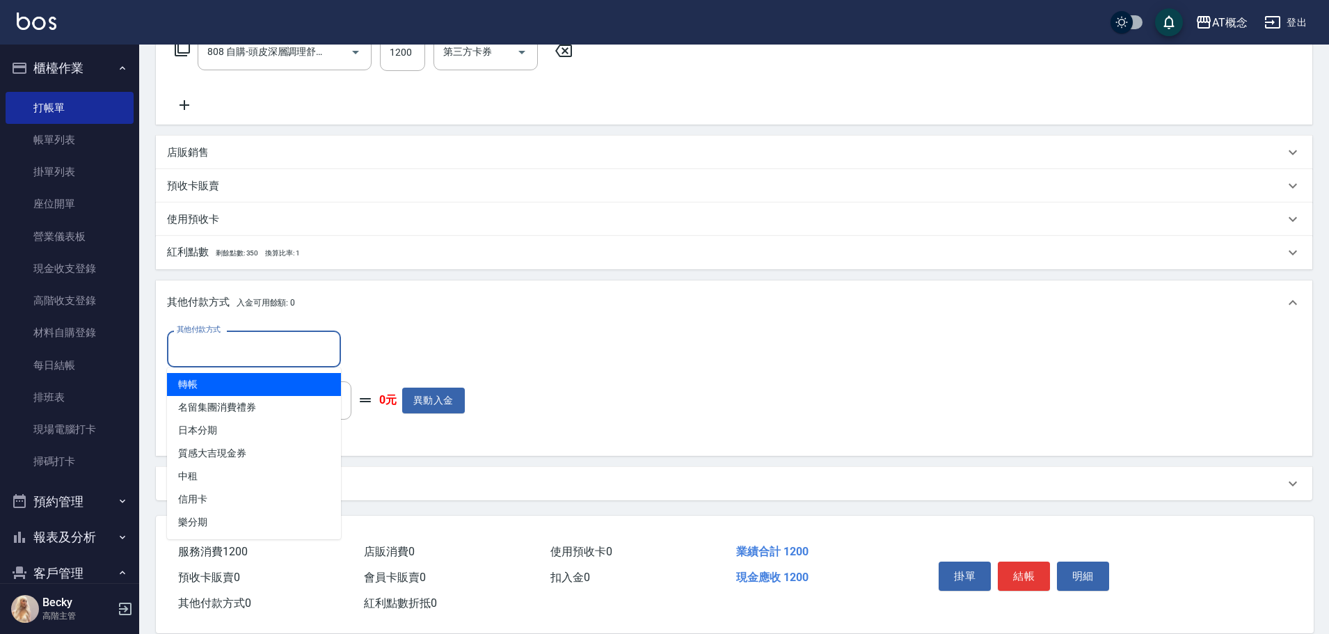
click at [200, 355] on input "其他付款方式" at bounding box center [253, 349] width 161 height 24
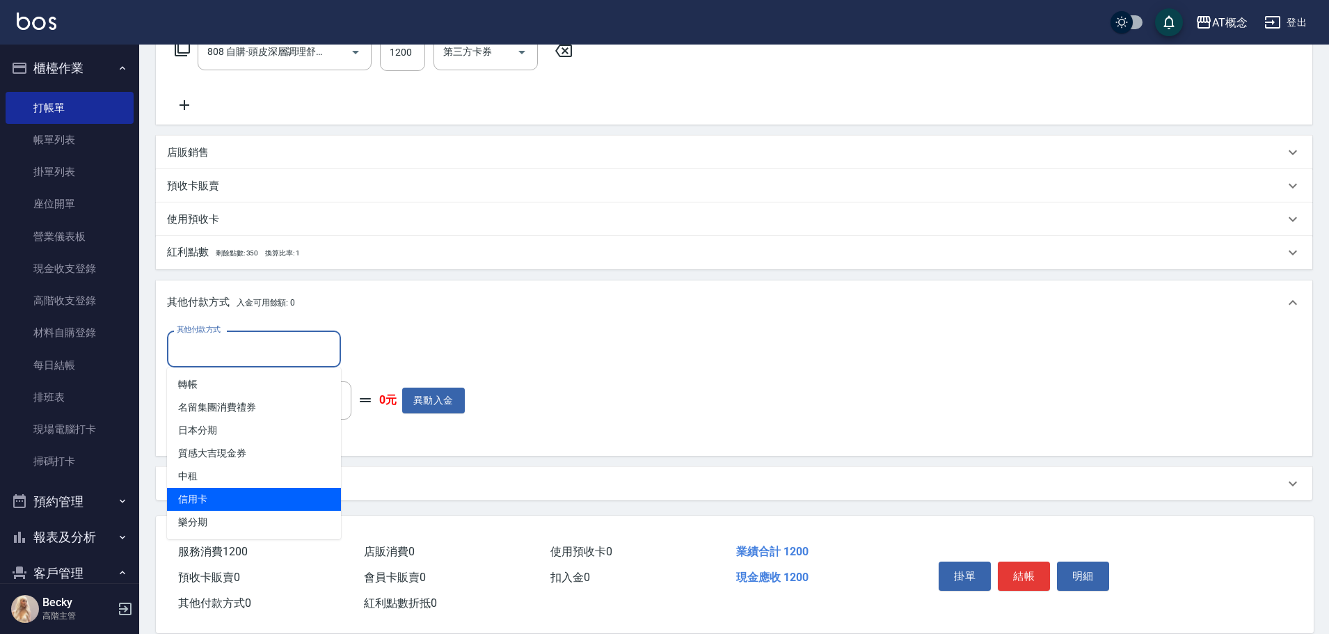
click at [210, 493] on span "信用卡" at bounding box center [254, 499] width 174 height 23
type input "信用卡"
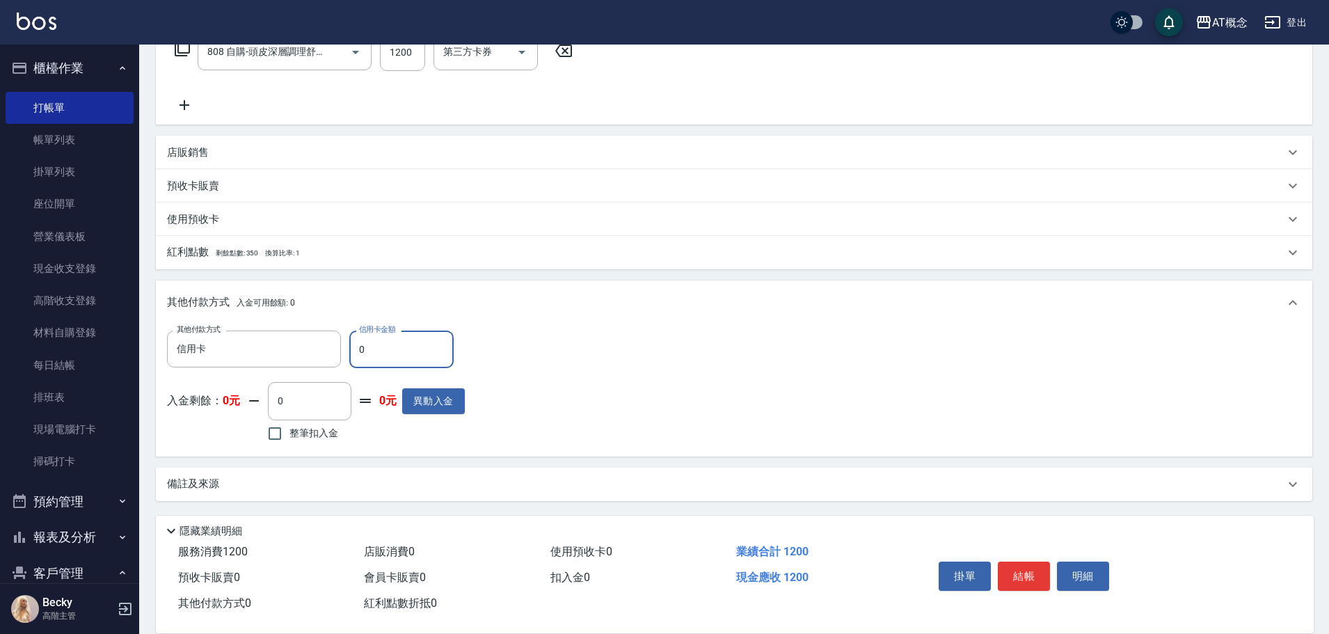
click at [378, 344] on input "0" at bounding box center [401, 350] width 104 height 38
click at [378, 345] on input "0" at bounding box center [401, 350] width 104 height 38
type input "110"
type input "12"
type input "100"
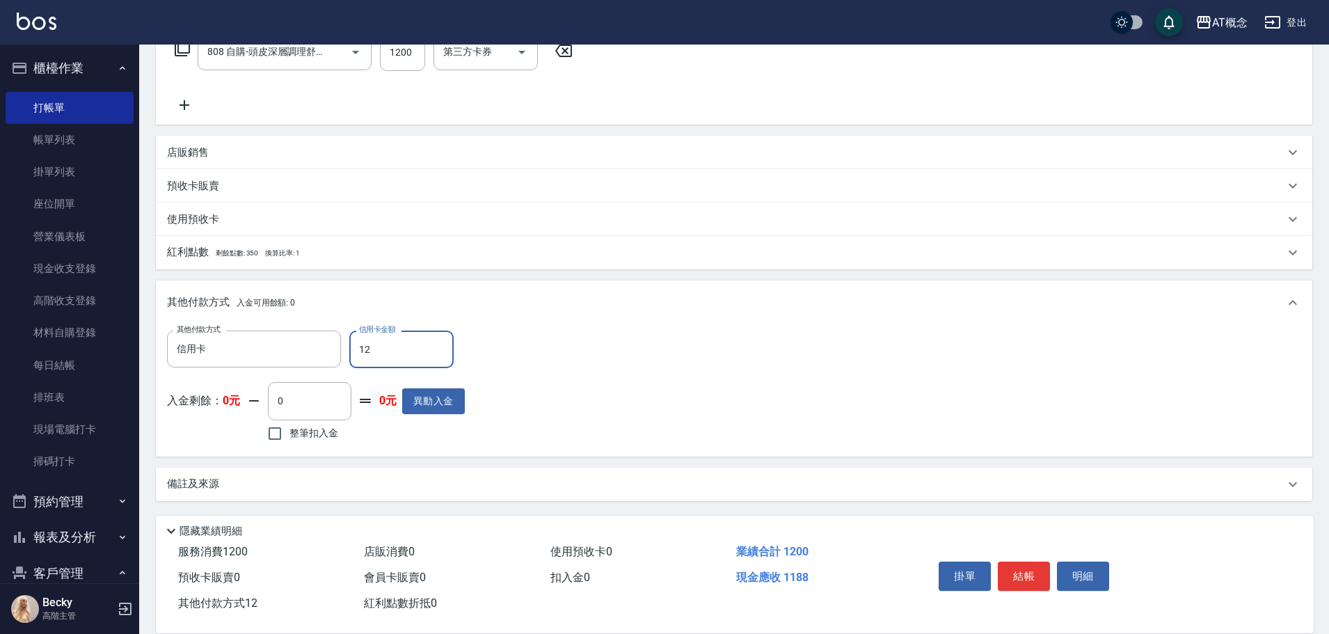
type input "120"
type input "0"
type input "1200"
type input "2025/09/05 17:54"
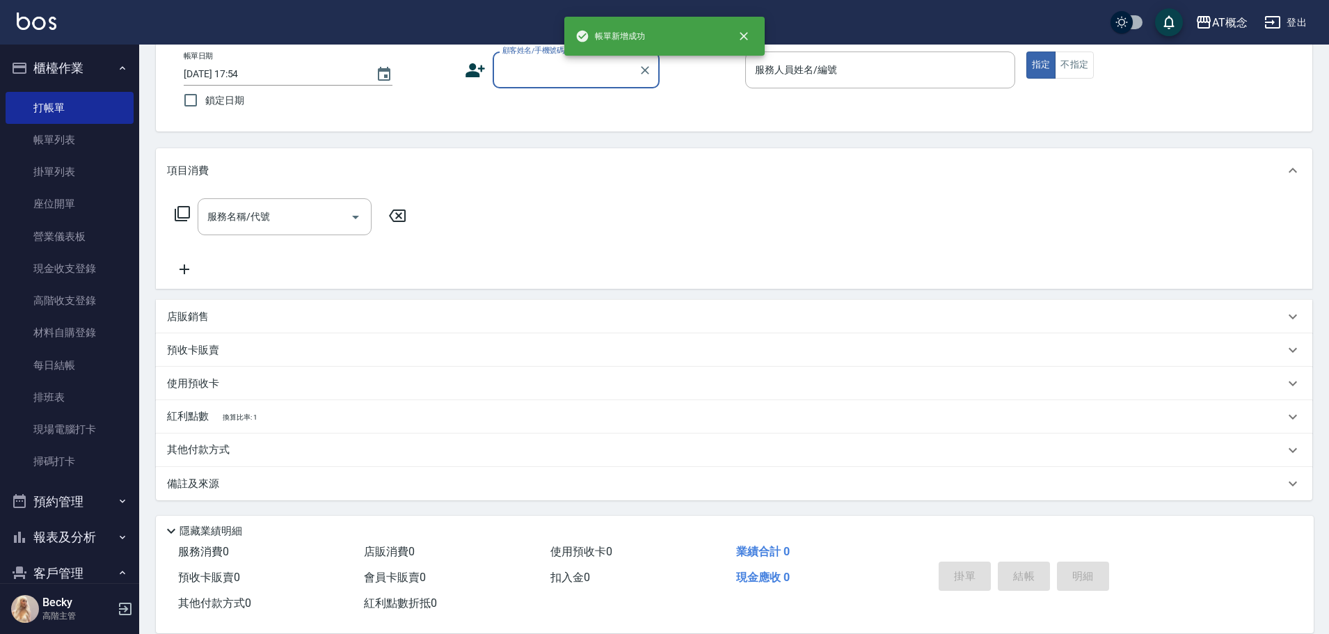
scroll to position [0, 0]
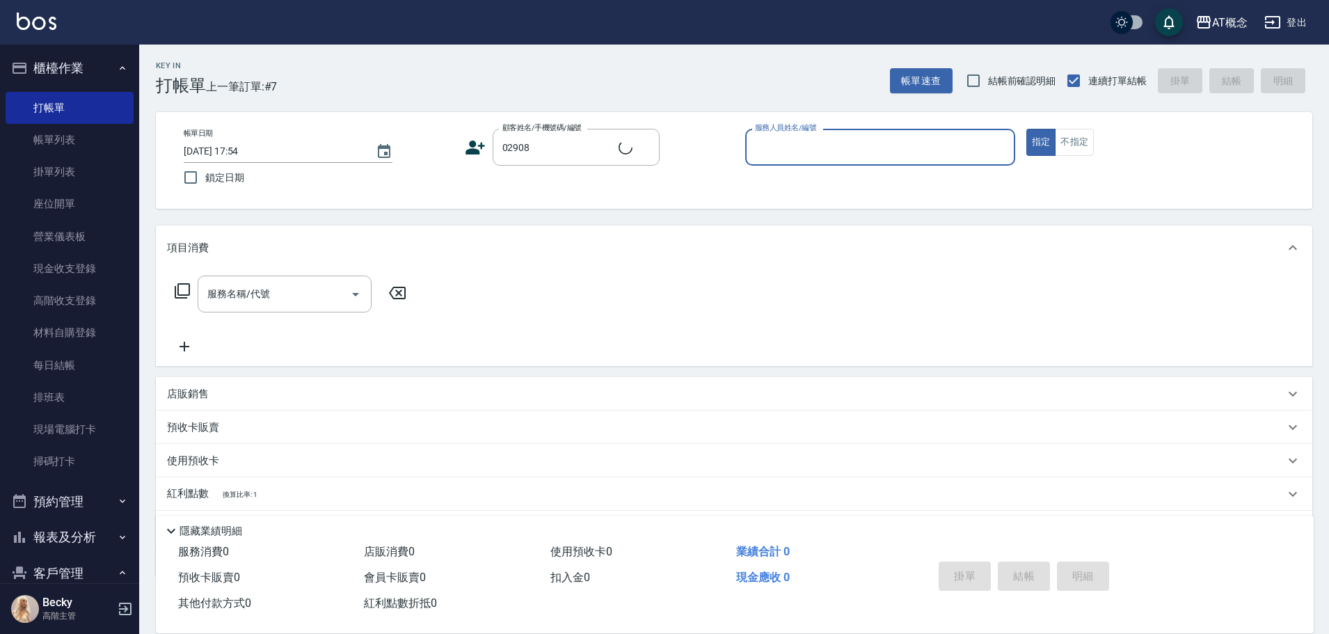
type input "黃意婷/0930909479/02908"
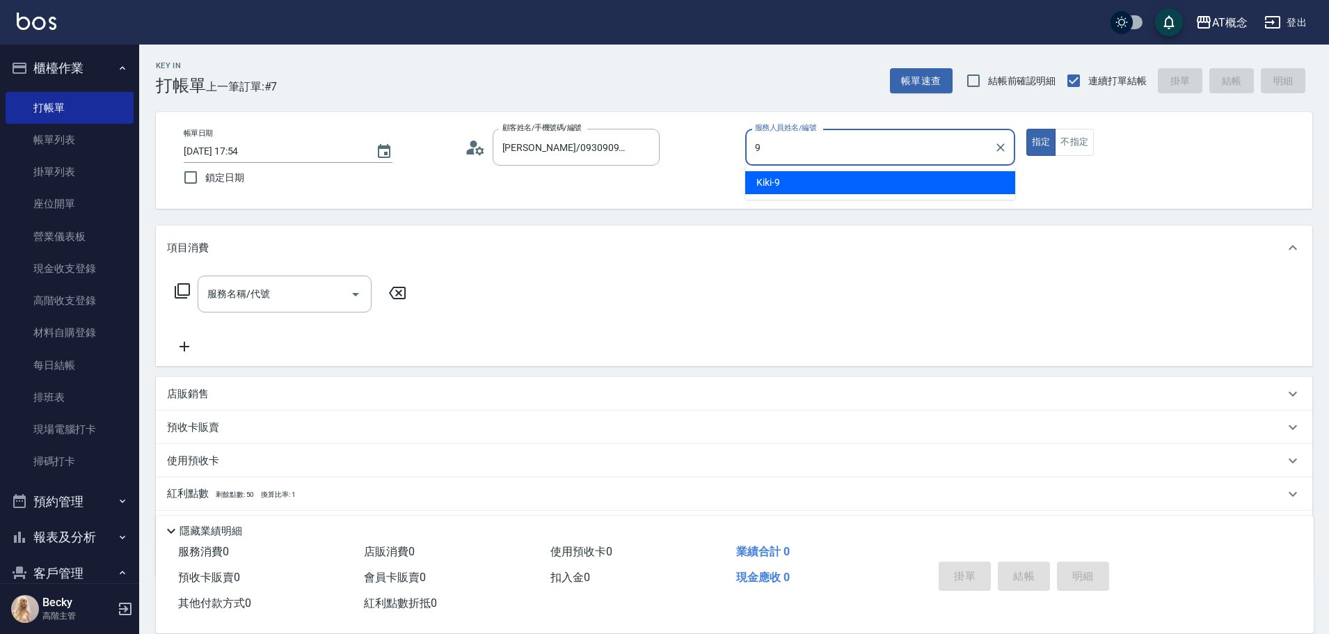
type input "Kiki-9"
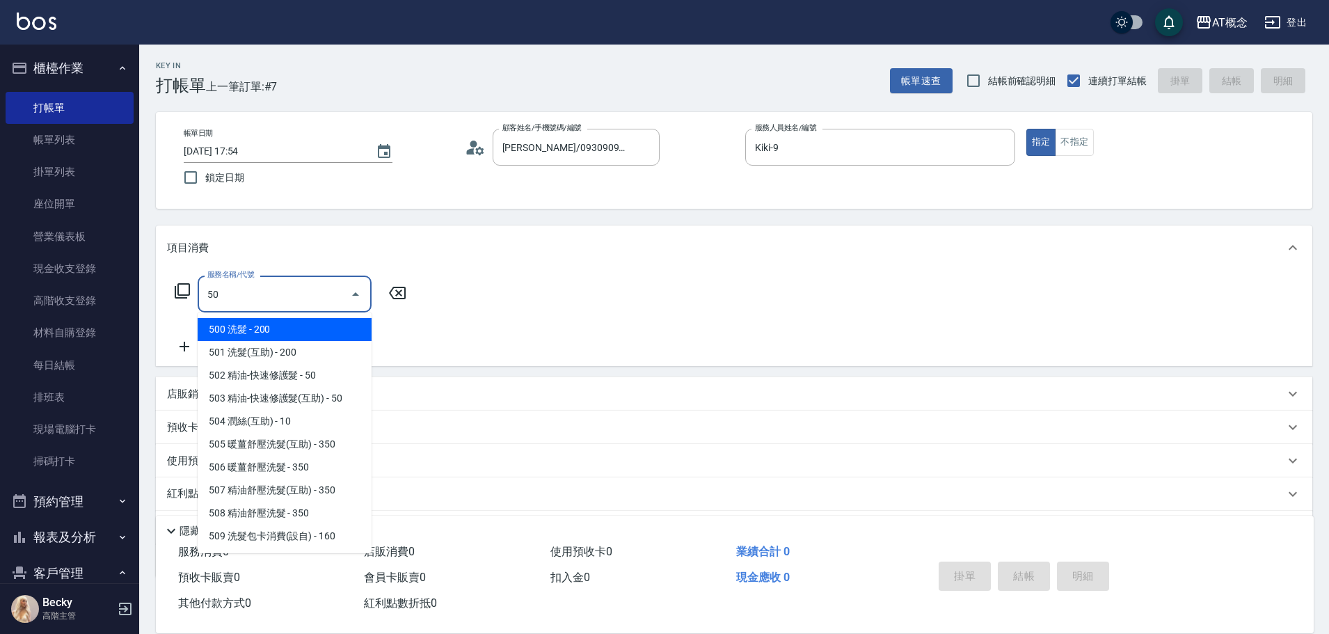
type input "500"
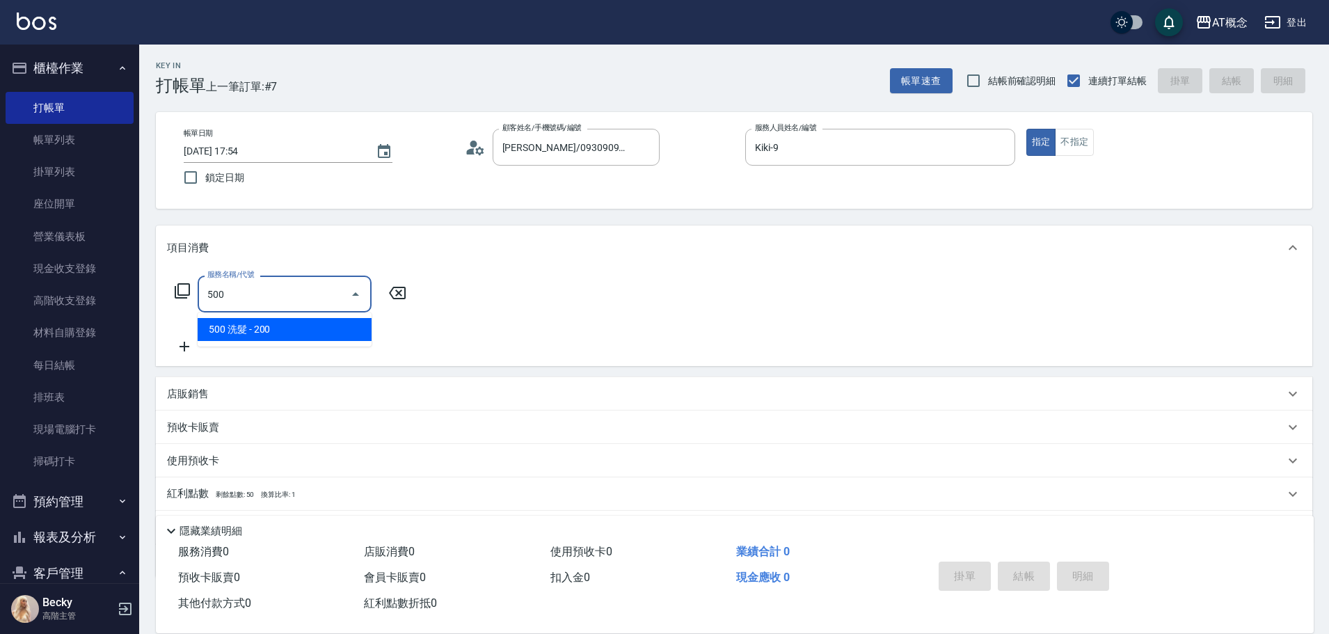
type input "20"
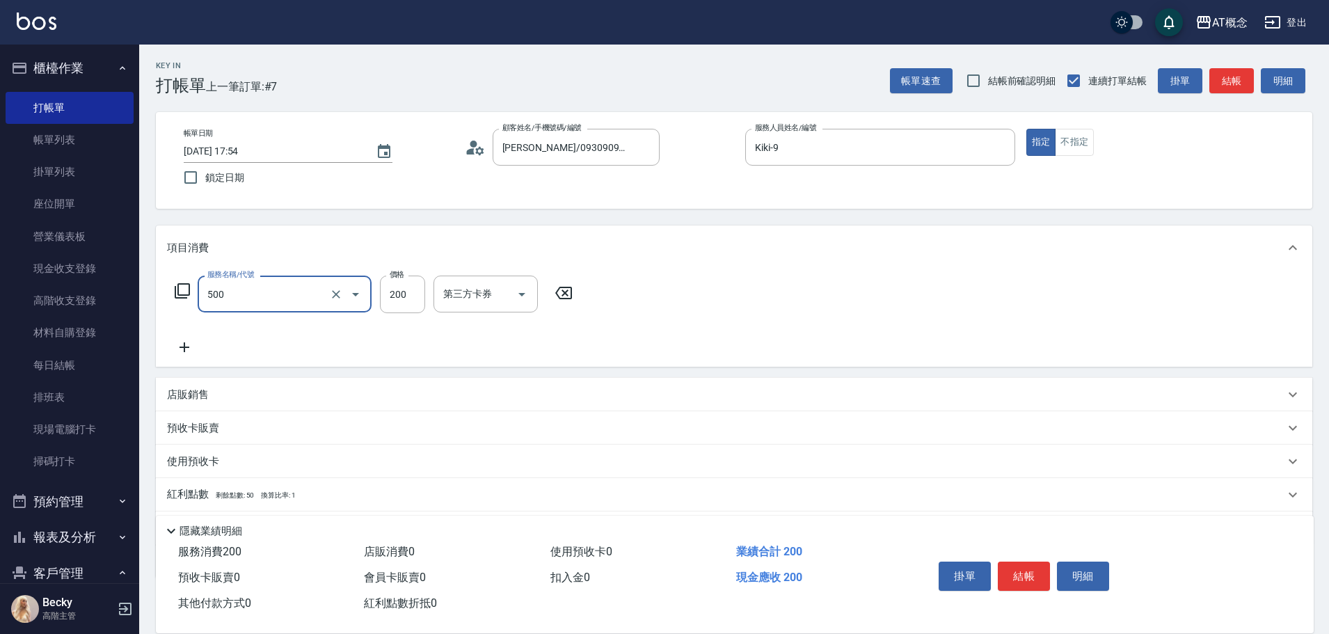
type input "500 洗髮(500)"
type input "0"
type input "25"
type input "20"
type input "250"
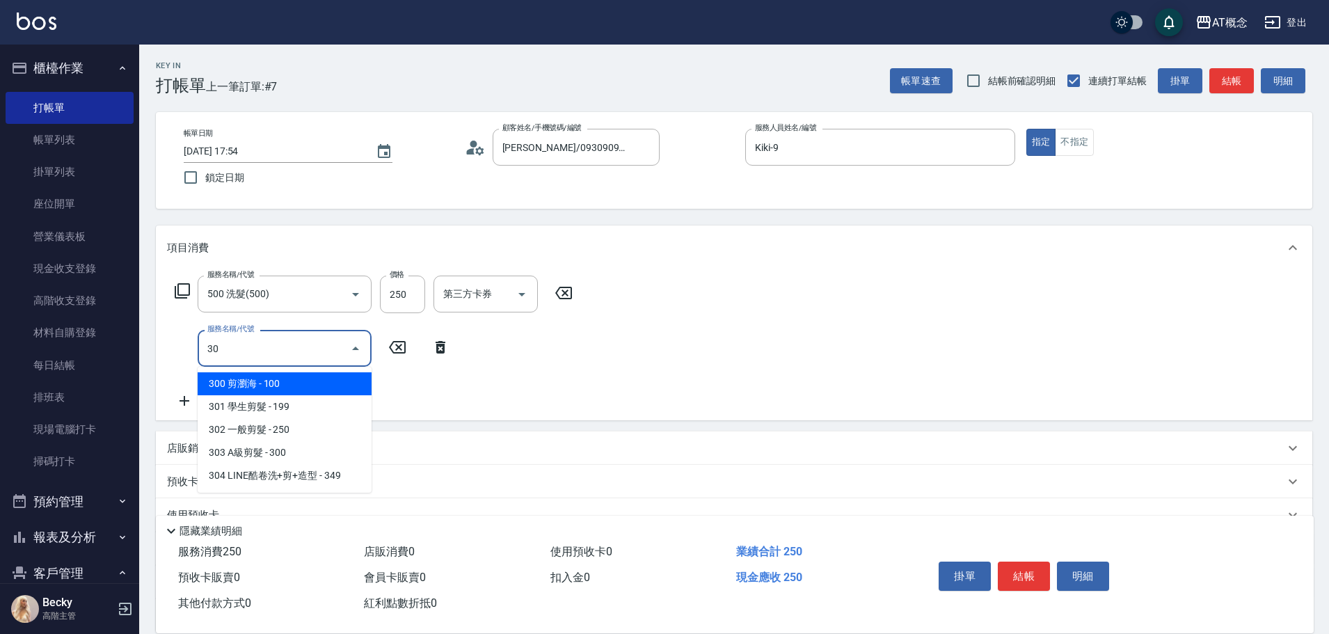
type input "303"
type input "50"
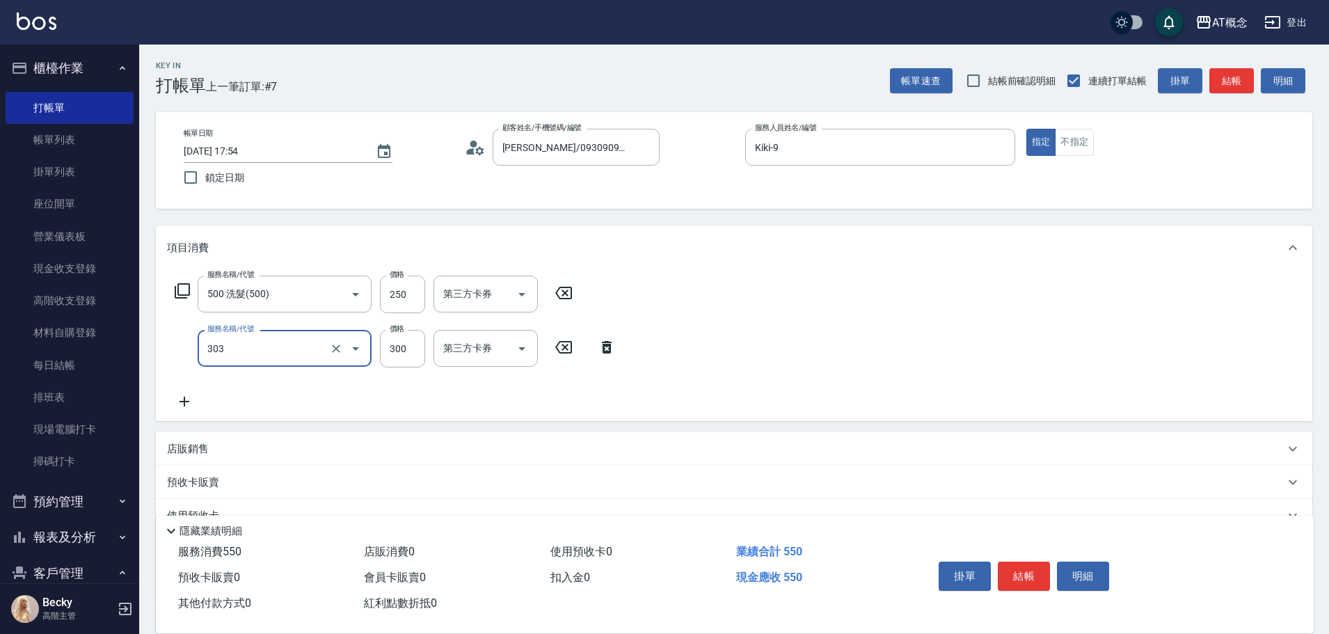
type input "303 A級剪髮(303)"
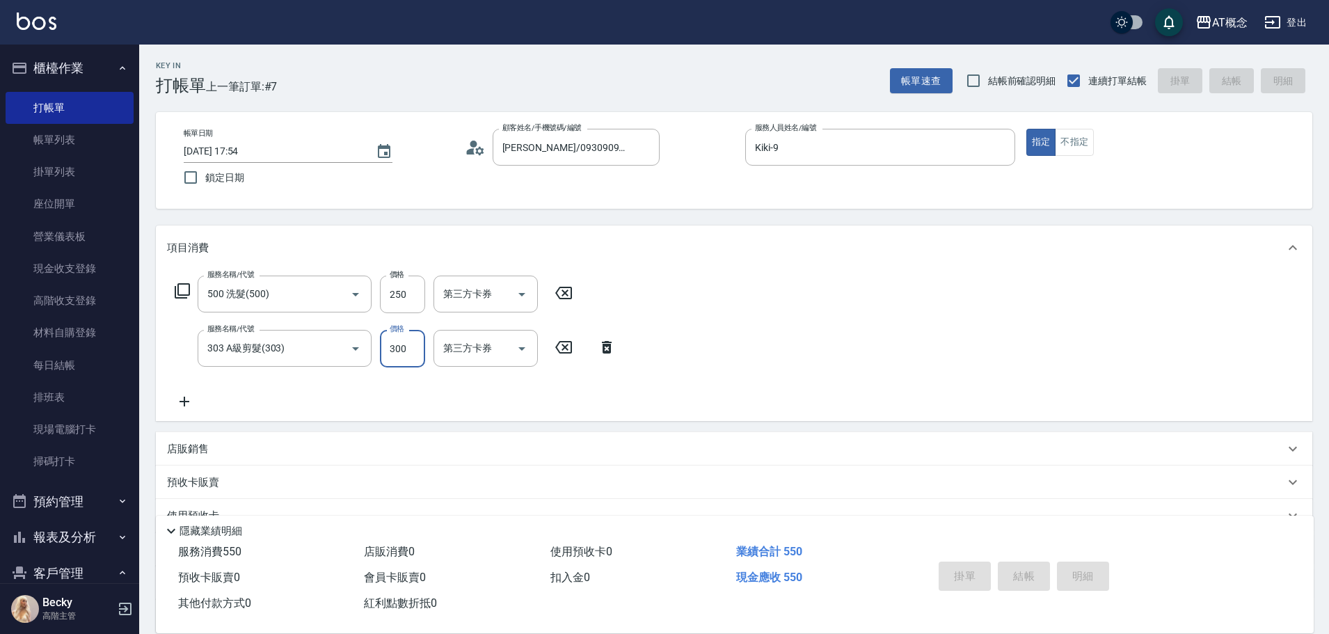
type input "0"
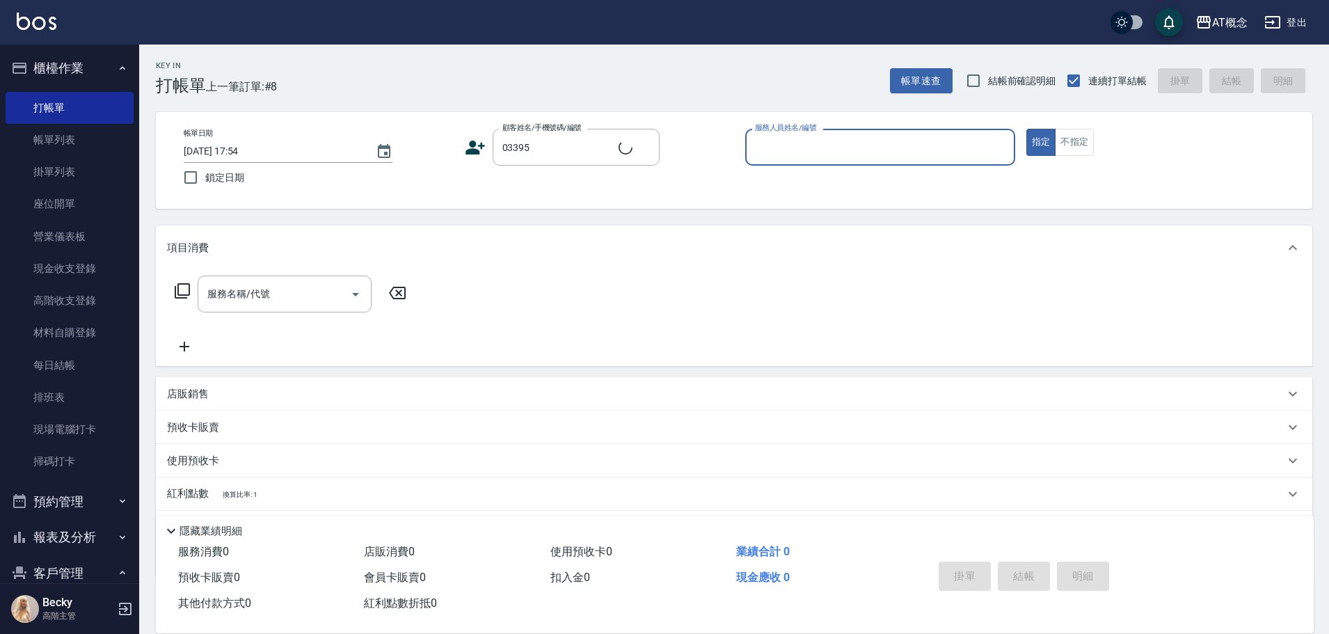
type input "郭庭維/0916917339/03395"
type input "Anson-3"
click at [1027, 129] on button "指定" at bounding box center [1042, 142] width 30 height 27
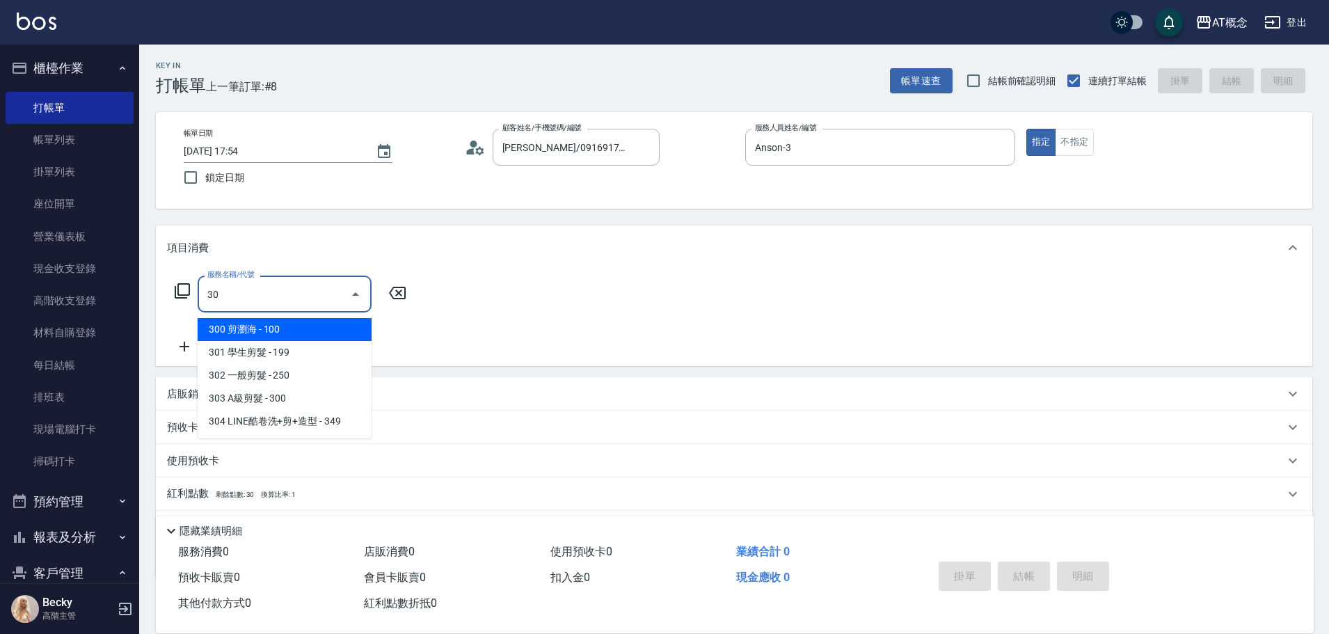
type input "303"
type input "30"
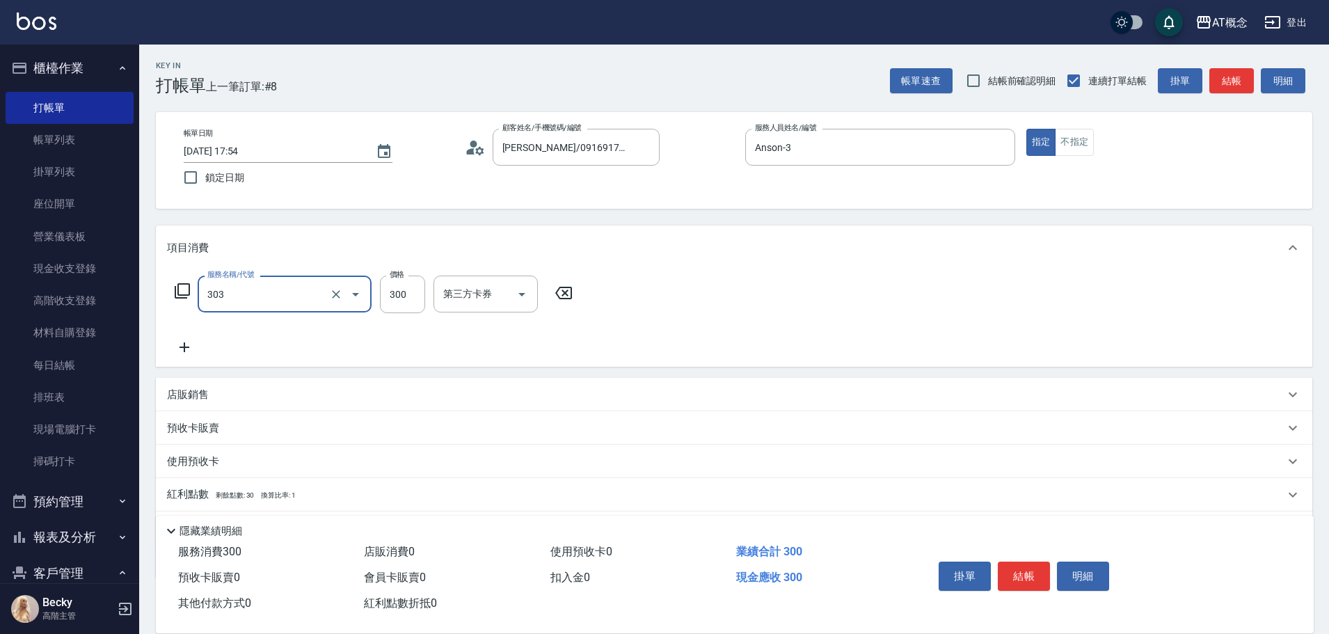
type input "303 A級剪髮(303)"
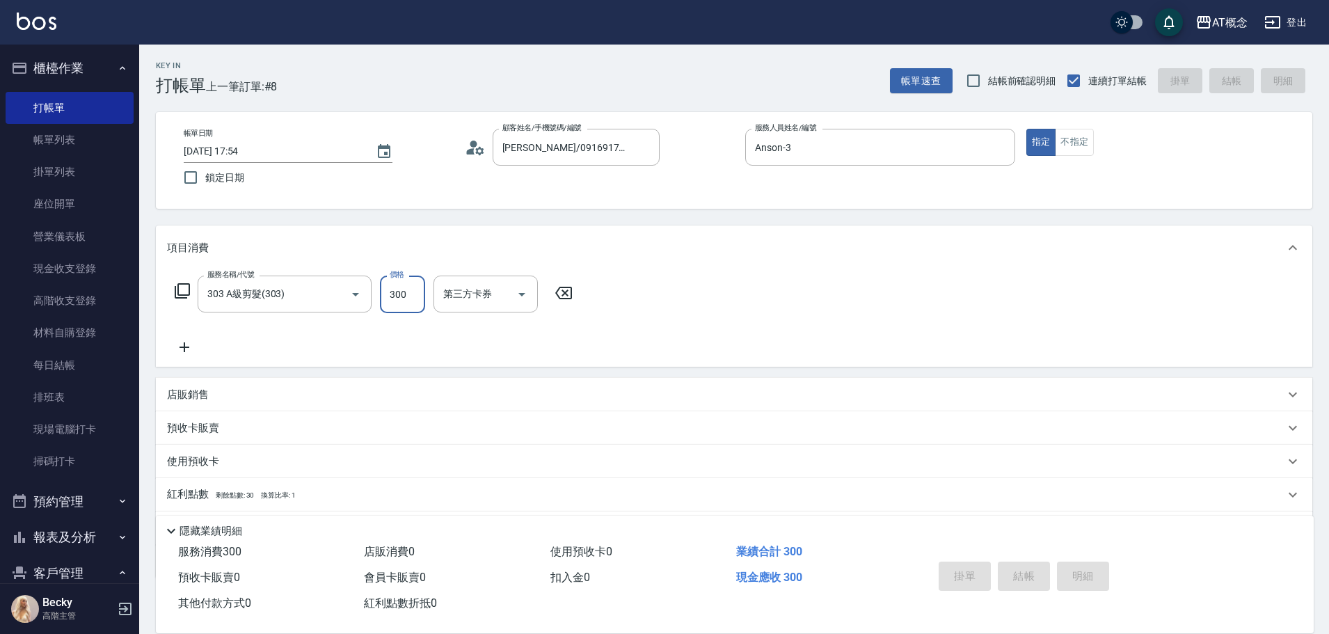
type input "0"
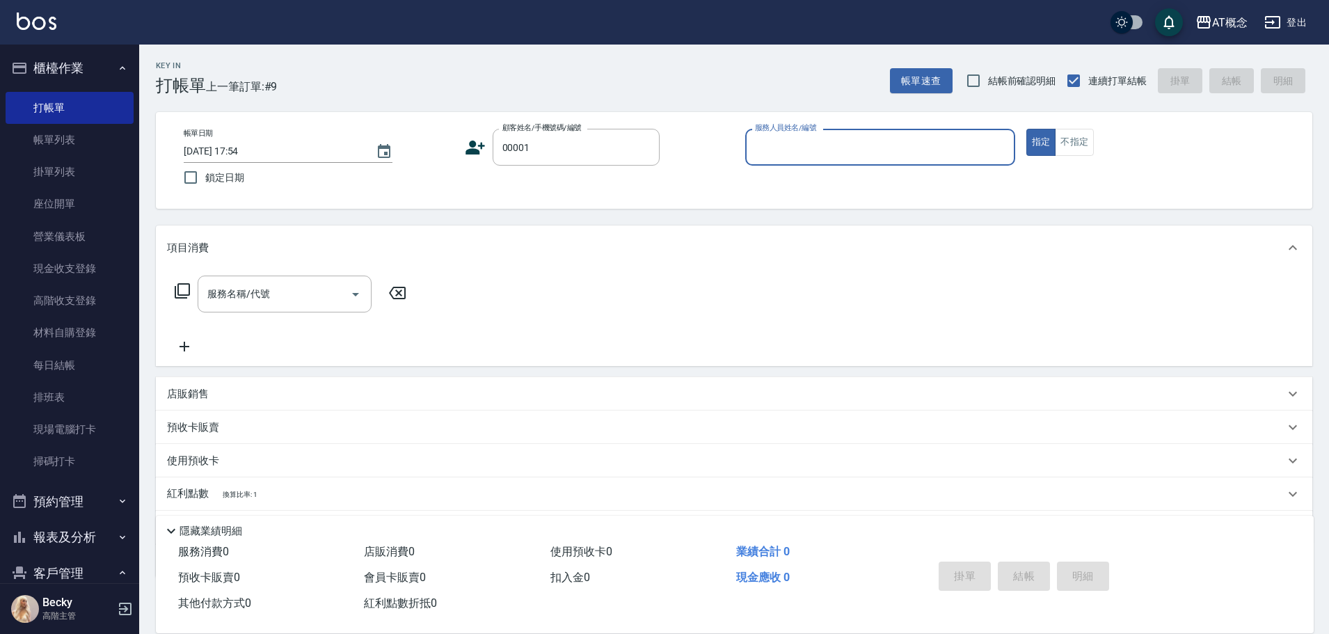
type input "公司/公司/00001"
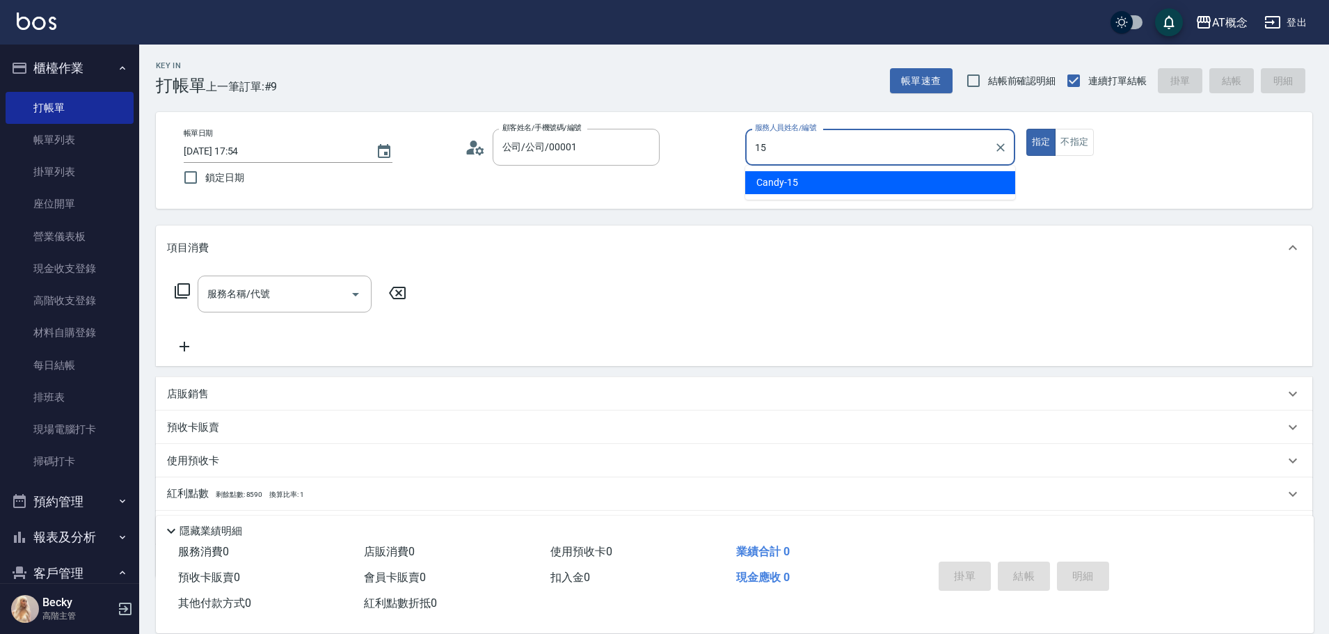
type input "Candy-15"
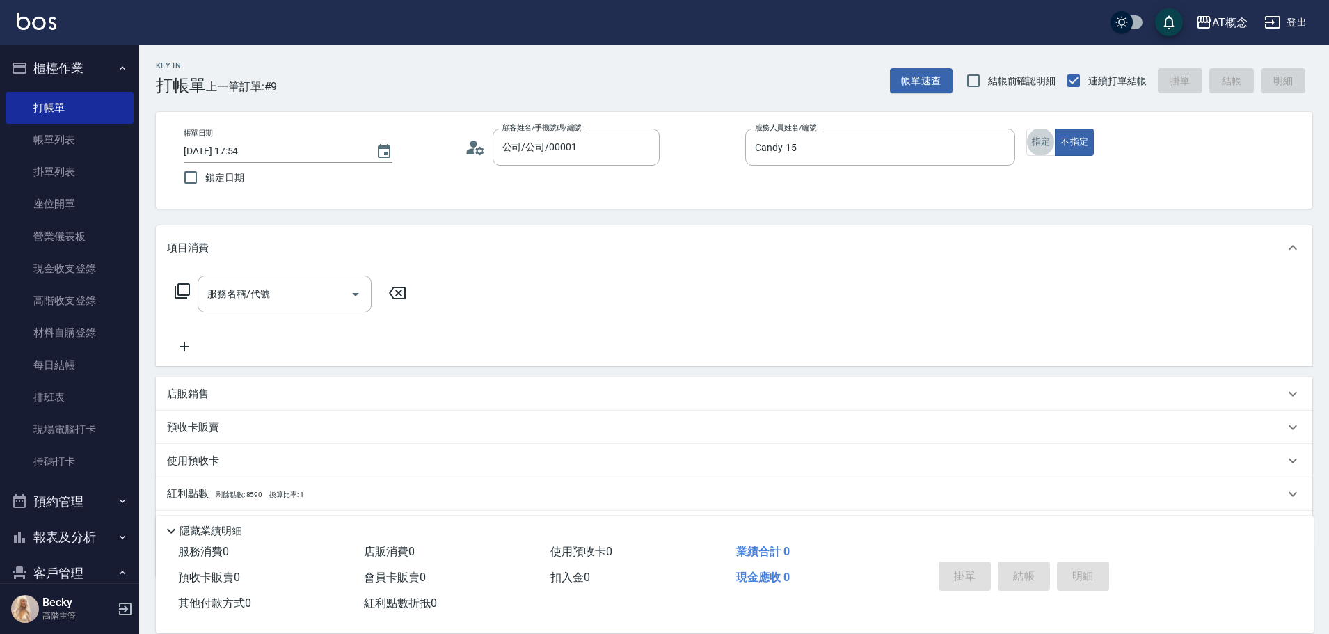
type input "."
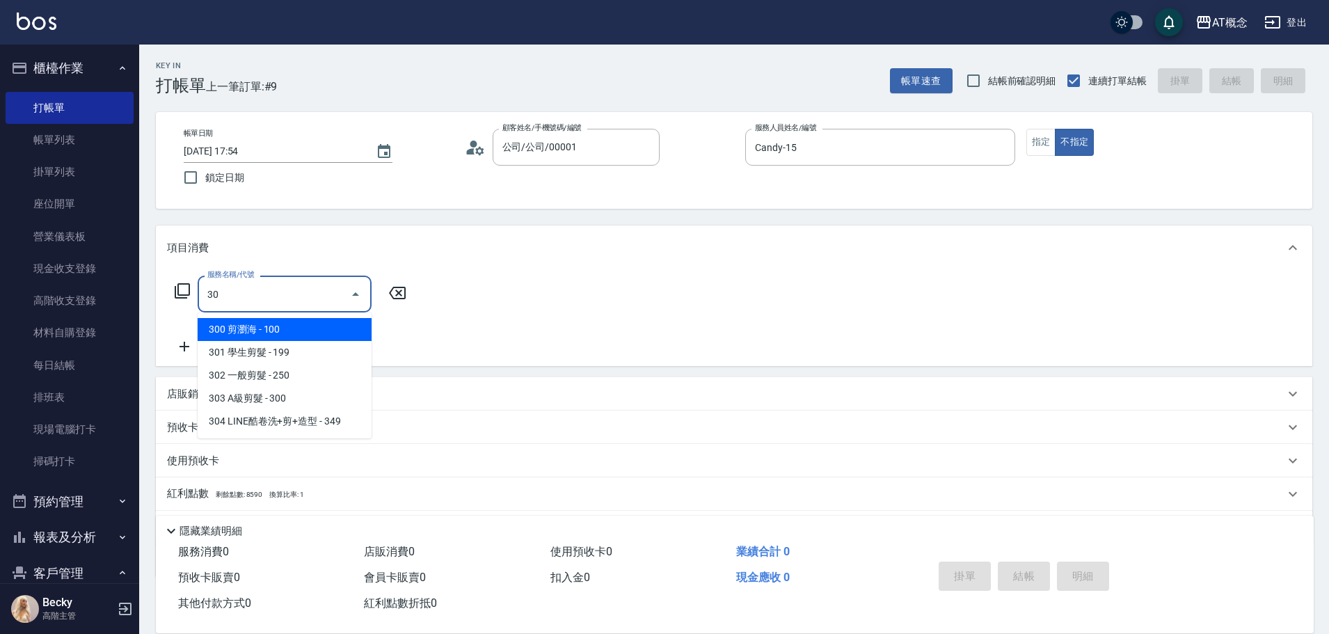
type input "303"
type input "30"
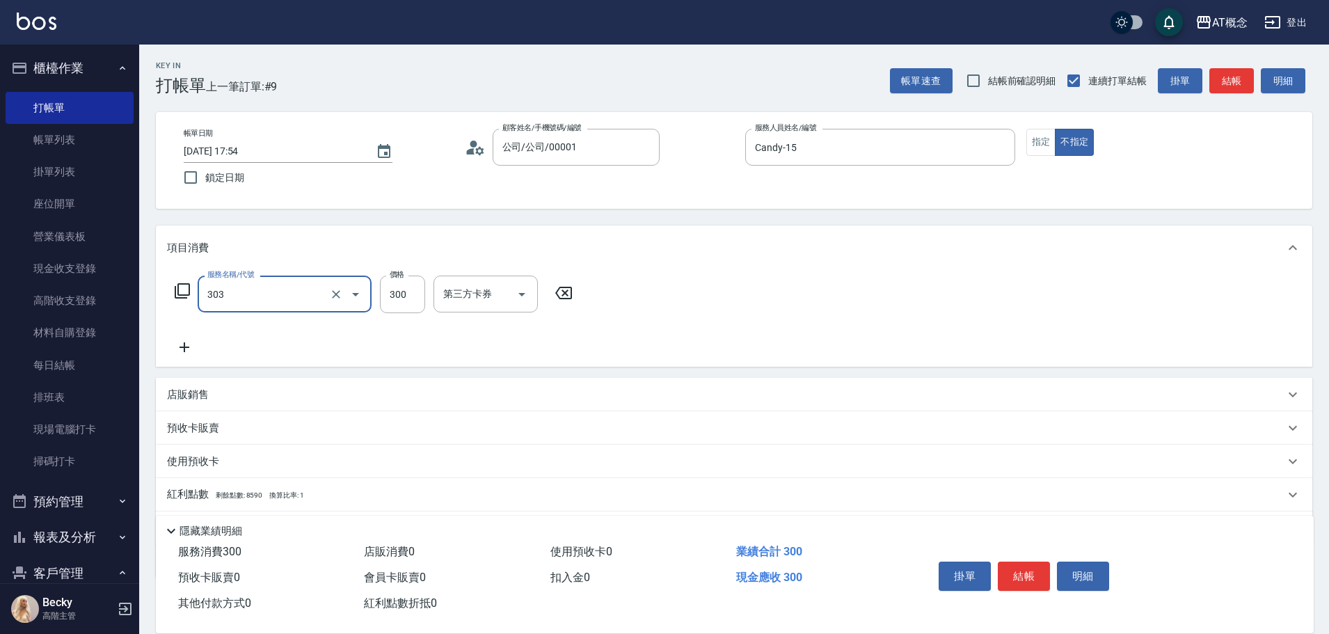
type input "303 A級剪髮(303)"
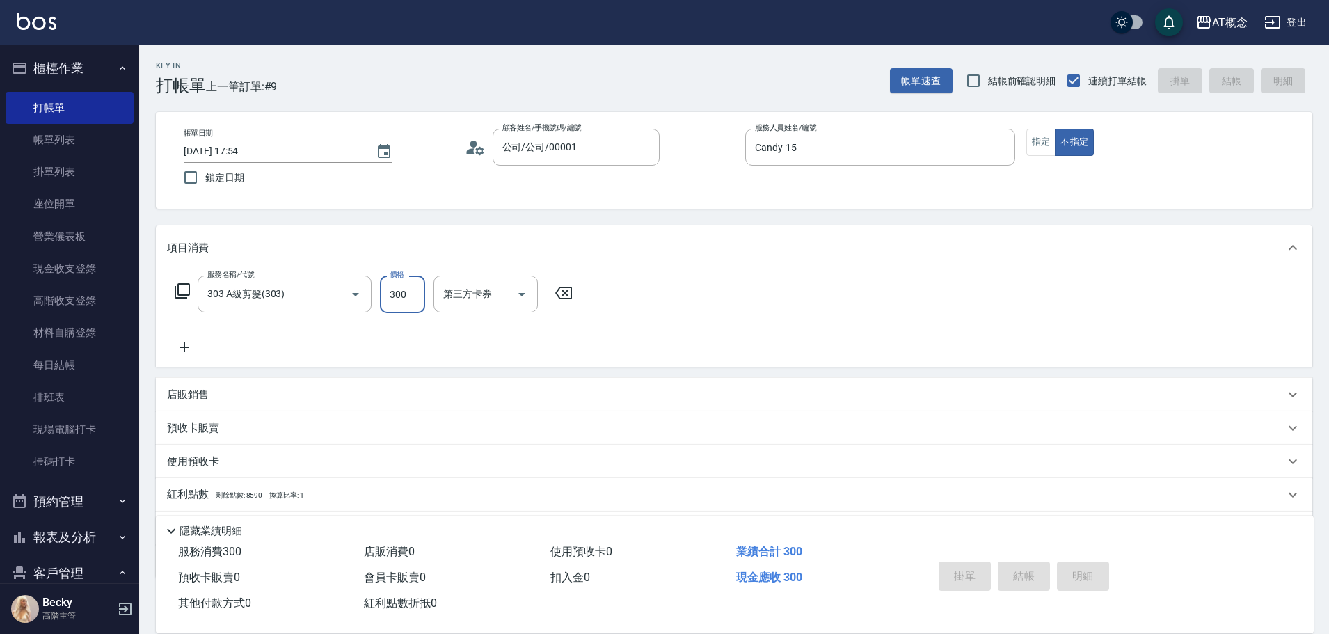
type input "2025/09/05 17:55"
type input "0"
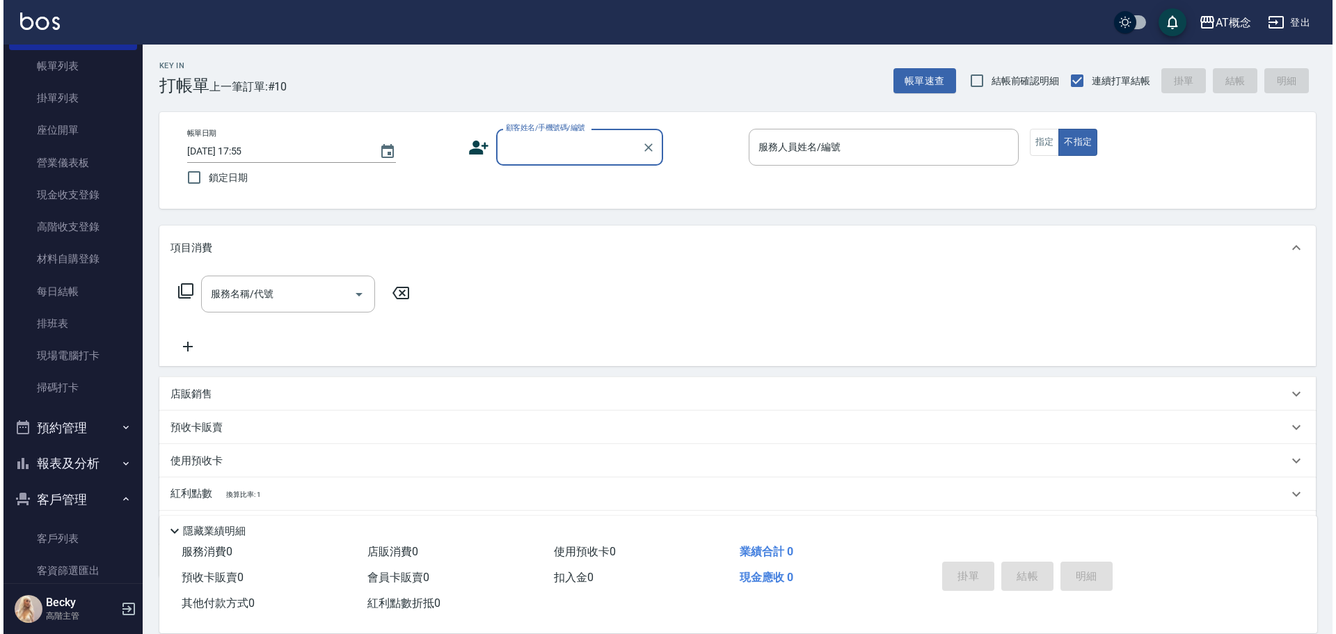
scroll to position [209, 0]
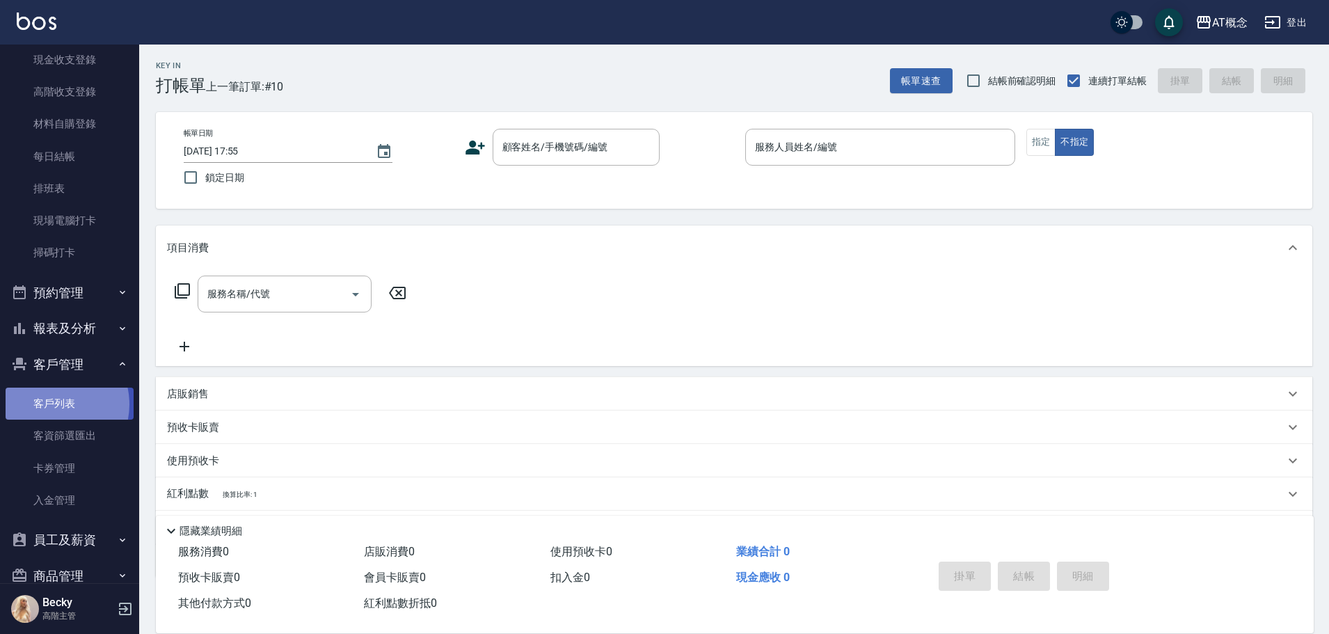
click at [51, 404] on link "客戶列表" at bounding box center [70, 404] width 128 height 32
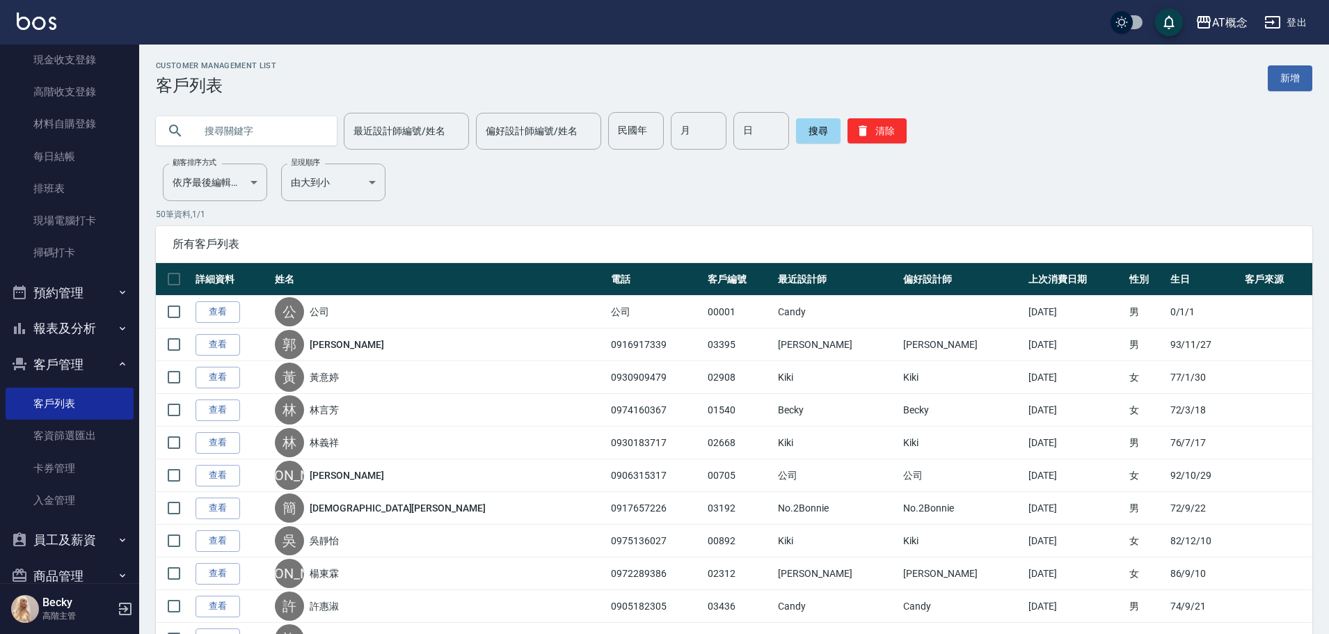
click at [274, 135] on input "text" at bounding box center [260, 131] width 131 height 38
type input "02223"
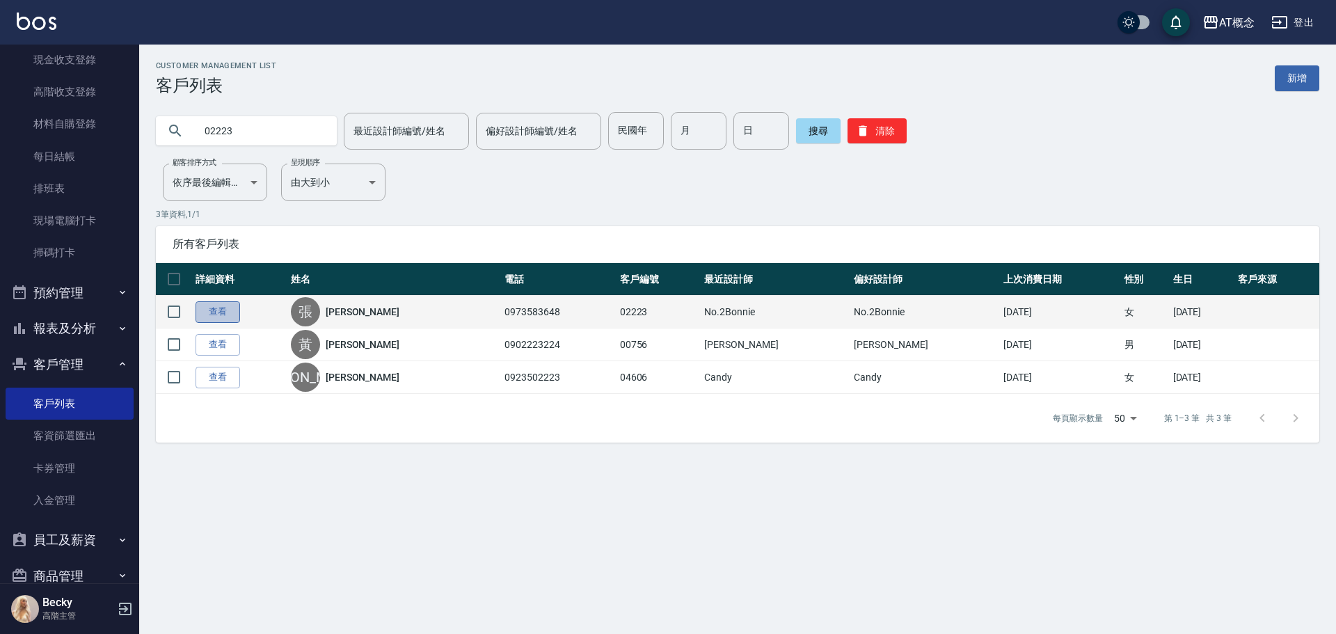
click at [219, 317] on link "查看" at bounding box center [218, 312] width 45 height 22
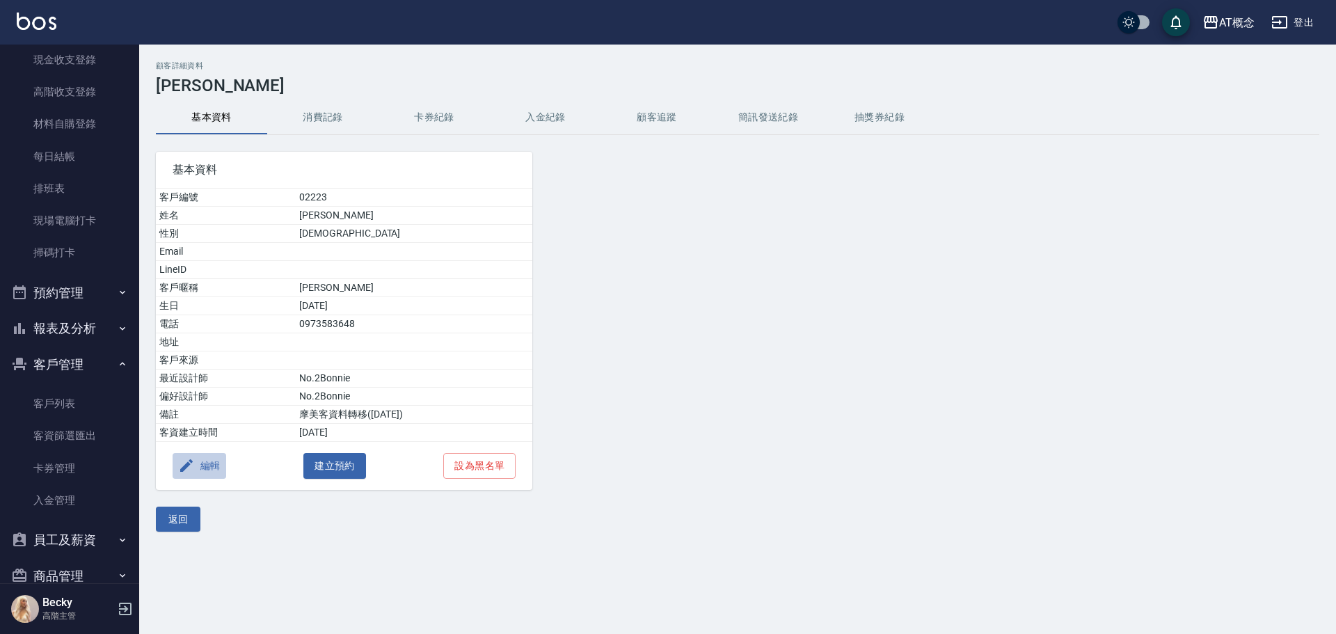
click at [205, 470] on button "編輯" at bounding box center [200, 466] width 54 height 26
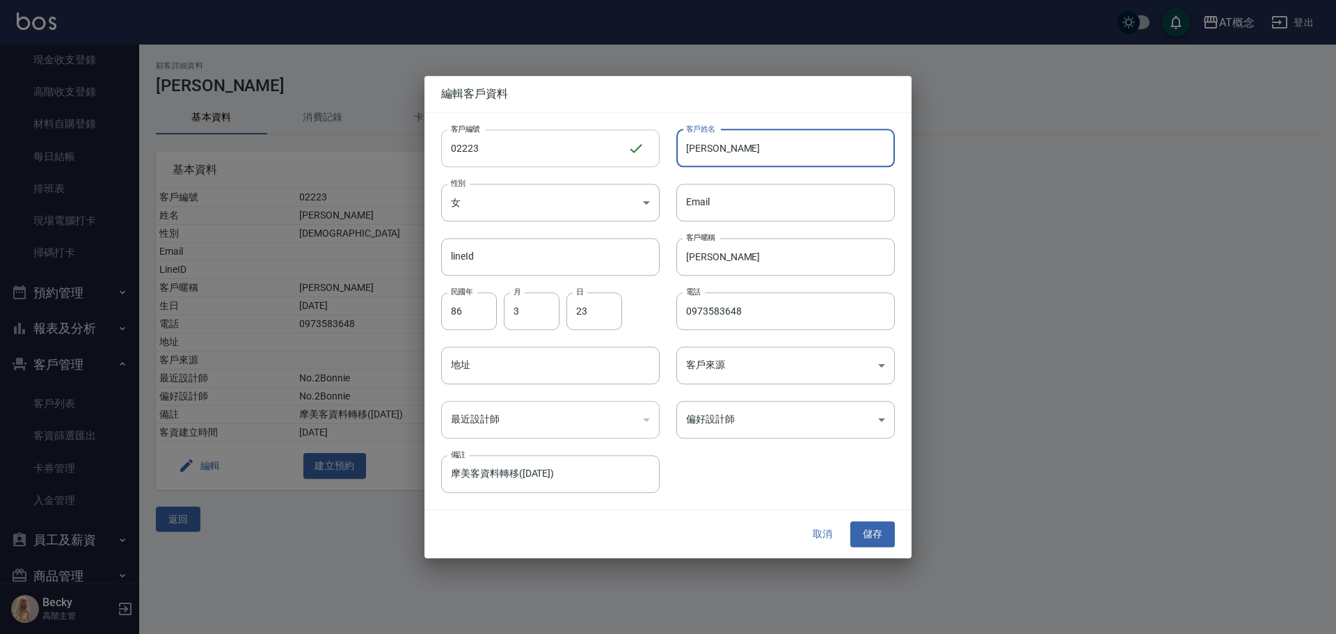
drag, startPoint x: 790, startPoint y: 153, endPoint x: 648, endPoint y: 157, distance: 142.0
click at [648, 157] on div "客戶編號 02223 ​ 客戶編號 客戶姓名 張婉玲 客戶姓名 性別 女 FEMALE 性別 Email Email lineId lineId 客戶暱稱 婉…" at bounding box center [660, 303] width 470 height 381
type input "x"
type input "劉芷瑜"
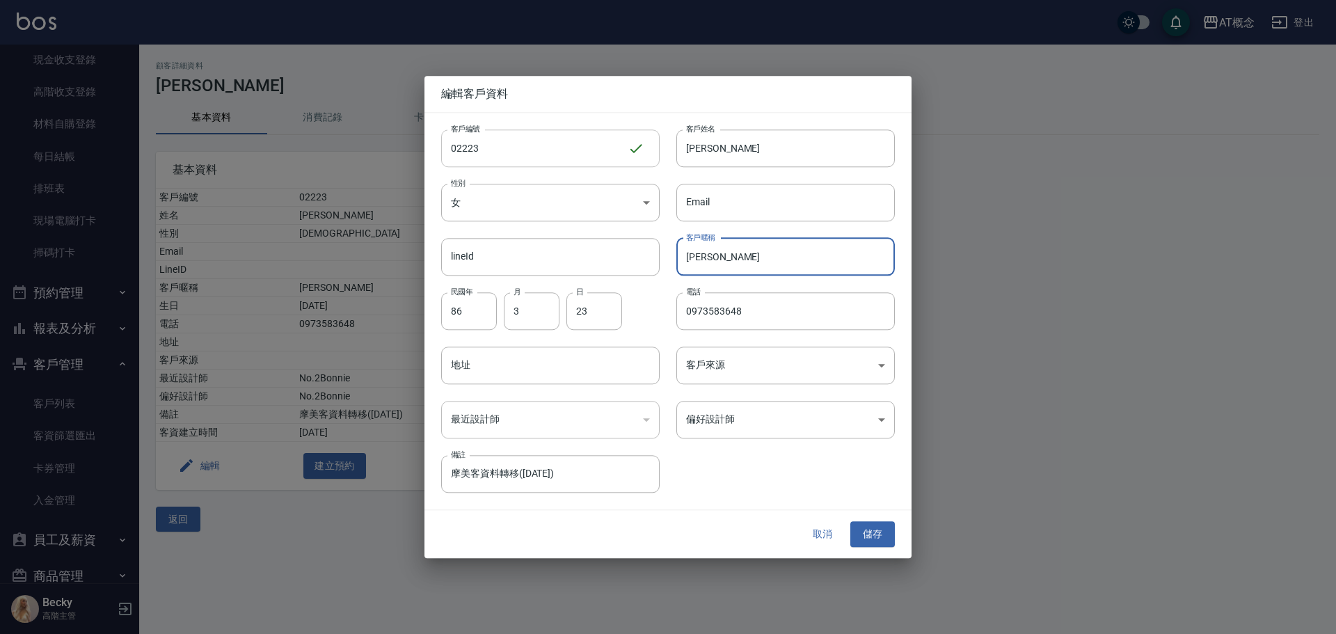
type input "婉"
type input "00"
type input "09"
type input "01"
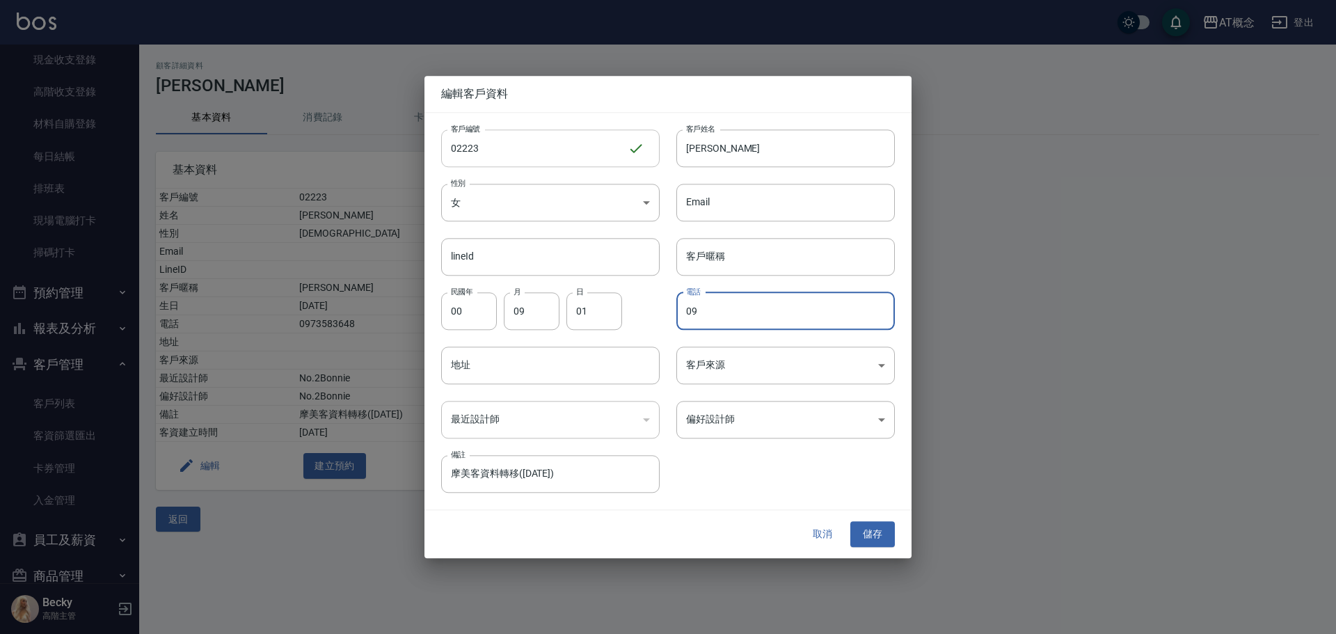
type input "0"
type input "0966921188"
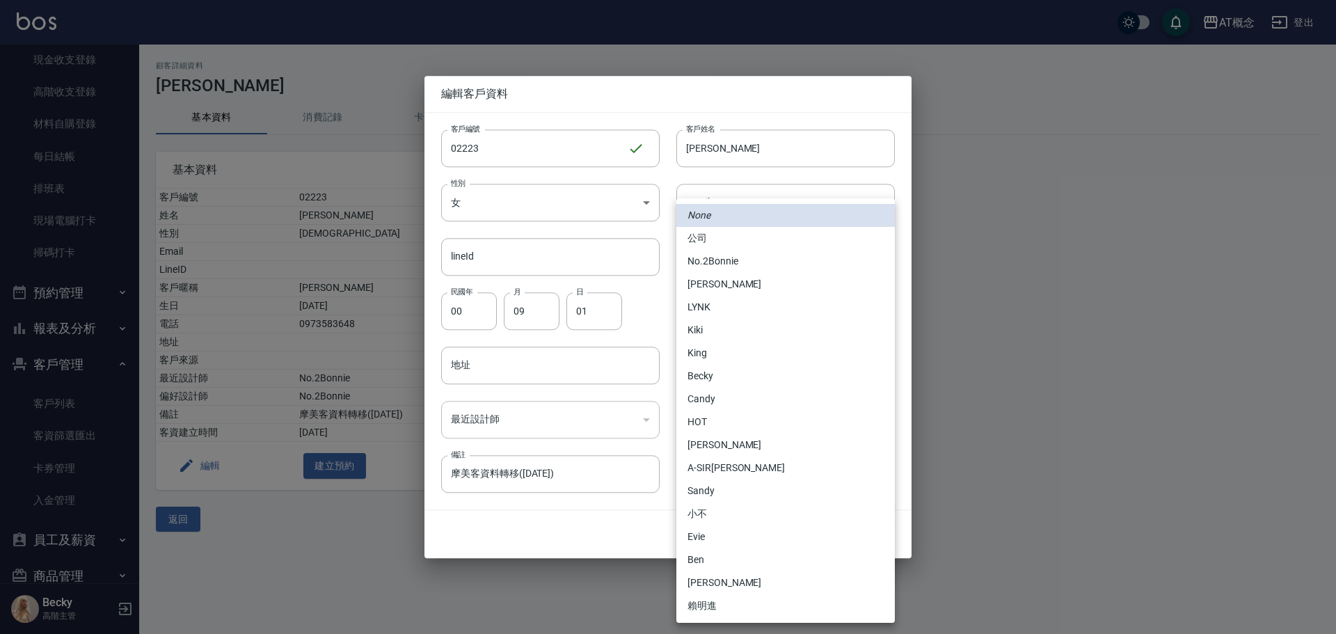
click at [715, 417] on body "AT概念 登出 櫃檯作業 打帳單 帳單列表 掛單列表 座位開單 營業儀表板 現金收支登錄 高階收支登錄 材料自購登錄 每日結帳 排班表 現場電腦打卡 掃碼打卡…" at bounding box center [668, 317] width 1336 height 634
click at [739, 265] on li "No.2Bonnie" at bounding box center [786, 261] width 219 height 23
type input "20abcae0-810e-448a-b26a-bcbab897de4d"
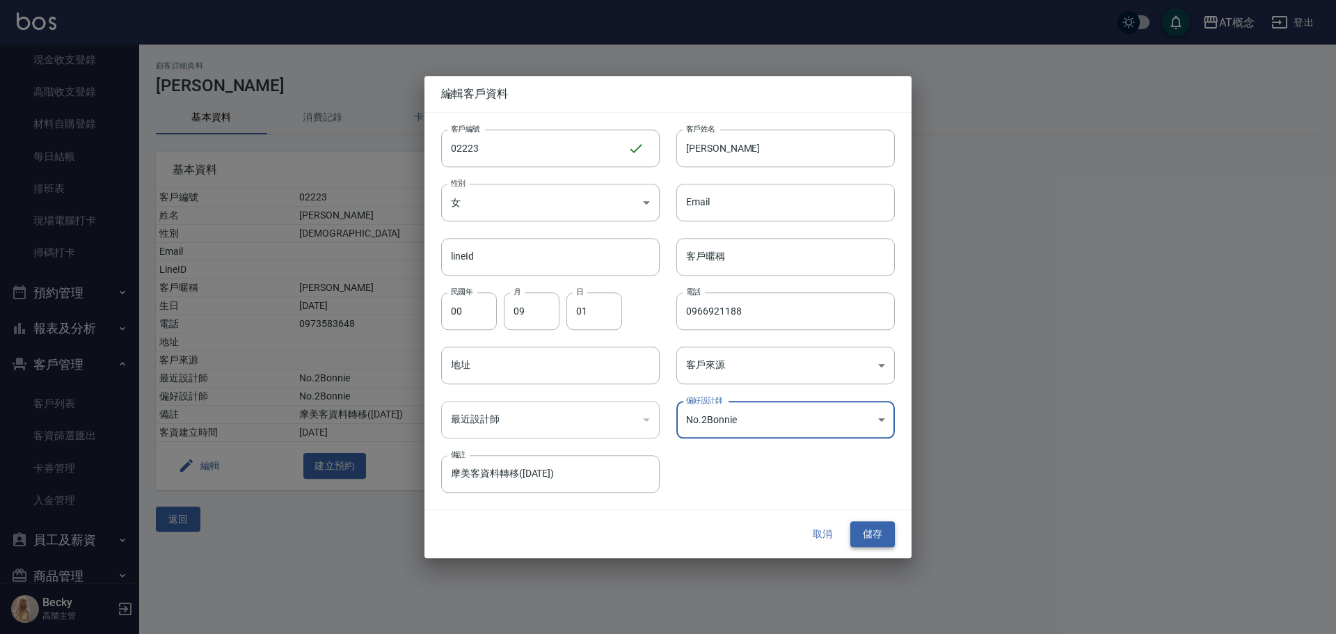
click at [872, 537] on button "儲存" at bounding box center [873, 535] width 45 height 26
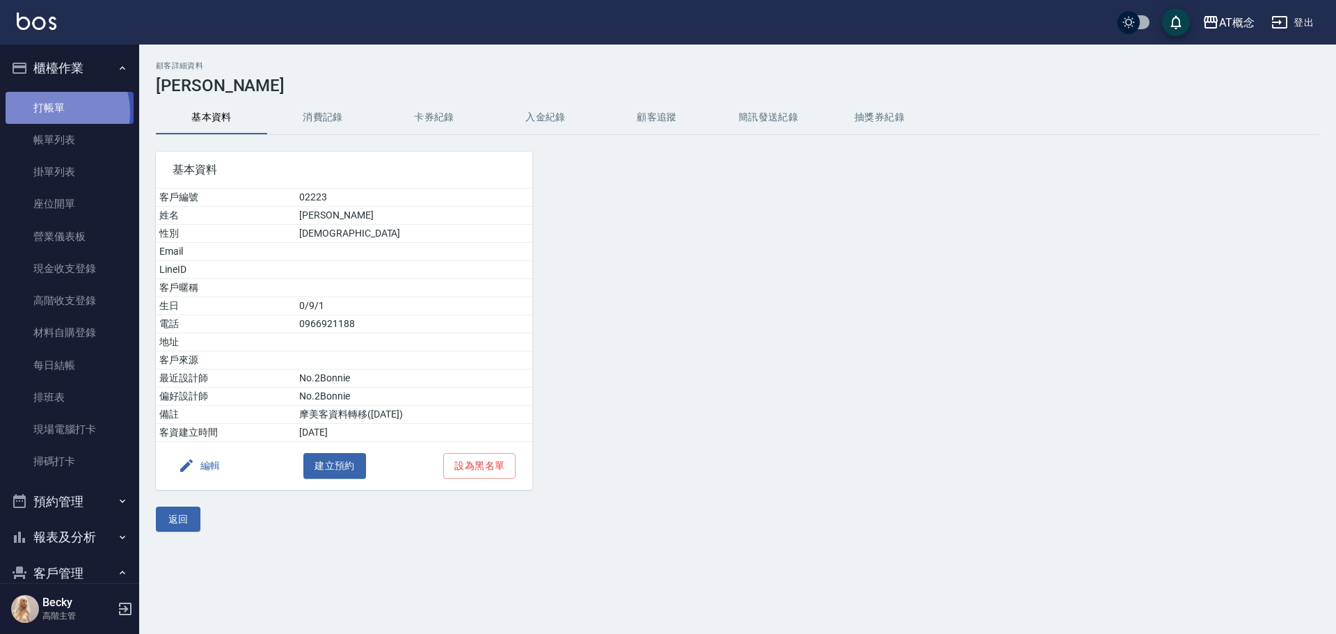
click at [53, 112] on link "打帳單" at bounding box center [70, 108] width 128 height 32
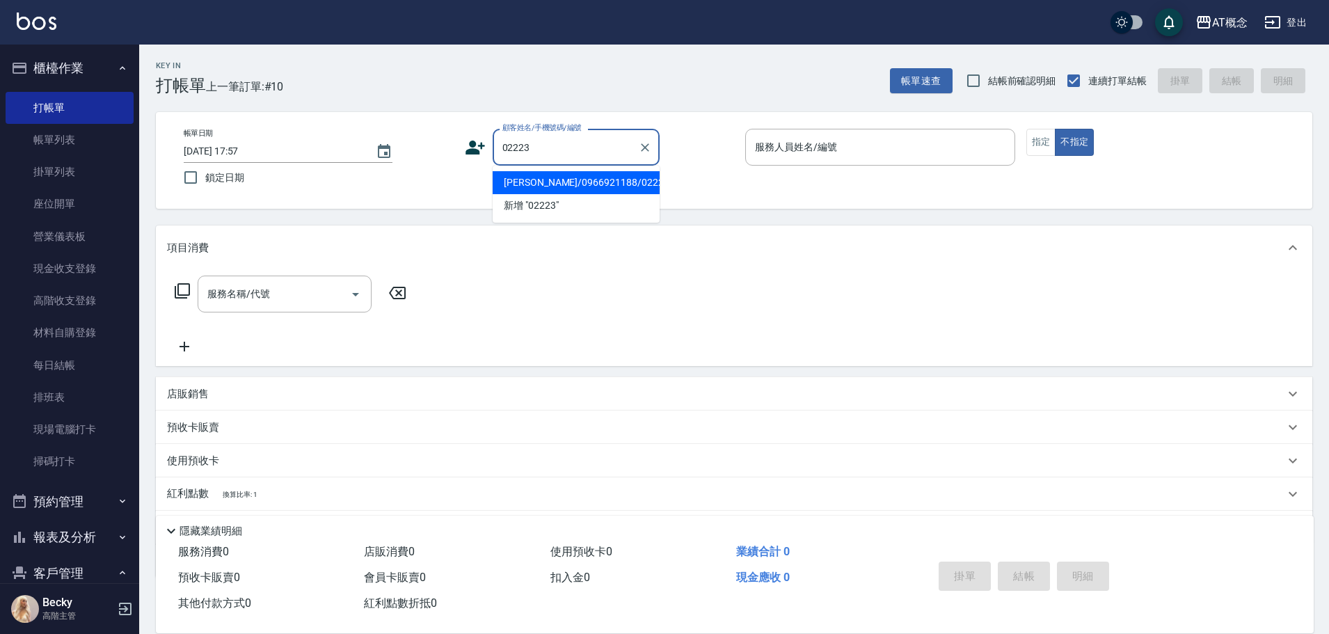
type input "劉芷瑜/0966921188/02223"
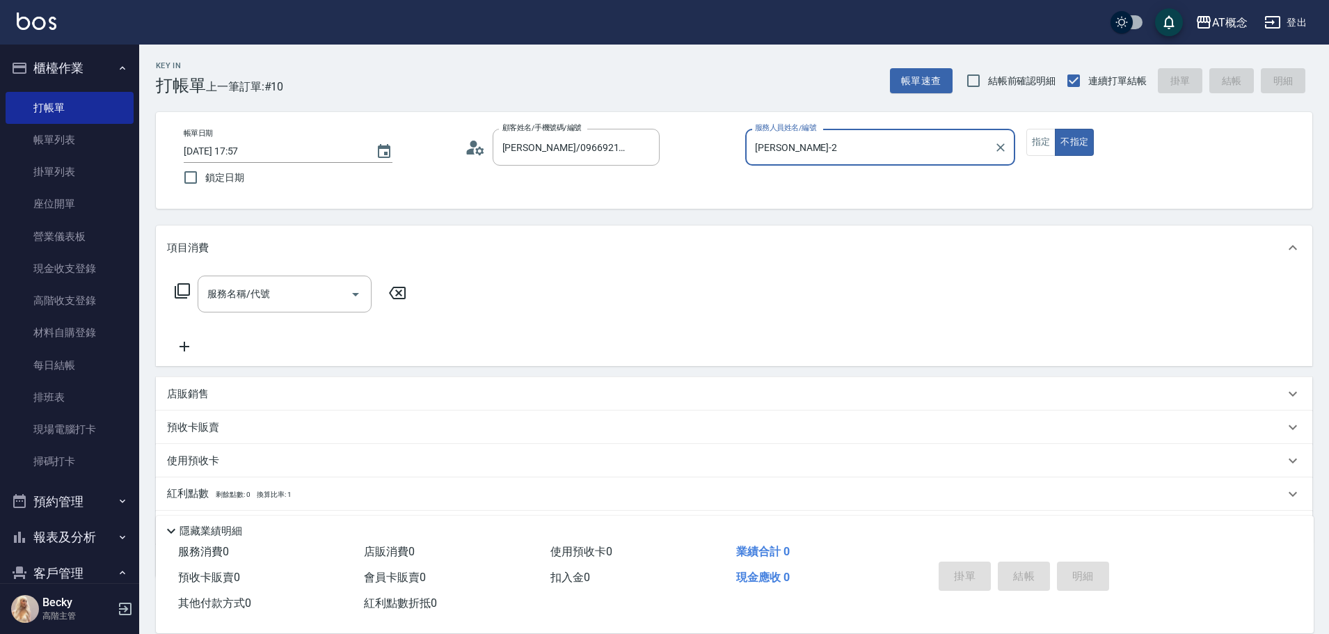
type input "邦妮-2"
click at [1055, 129] on button "不指定" at bounding box center [1074, 142] width 39 height 27
type button "false"
click at [1047, 149] on button "指定" at bounding box center [1042, 142] width 30 height 27
type button "true"
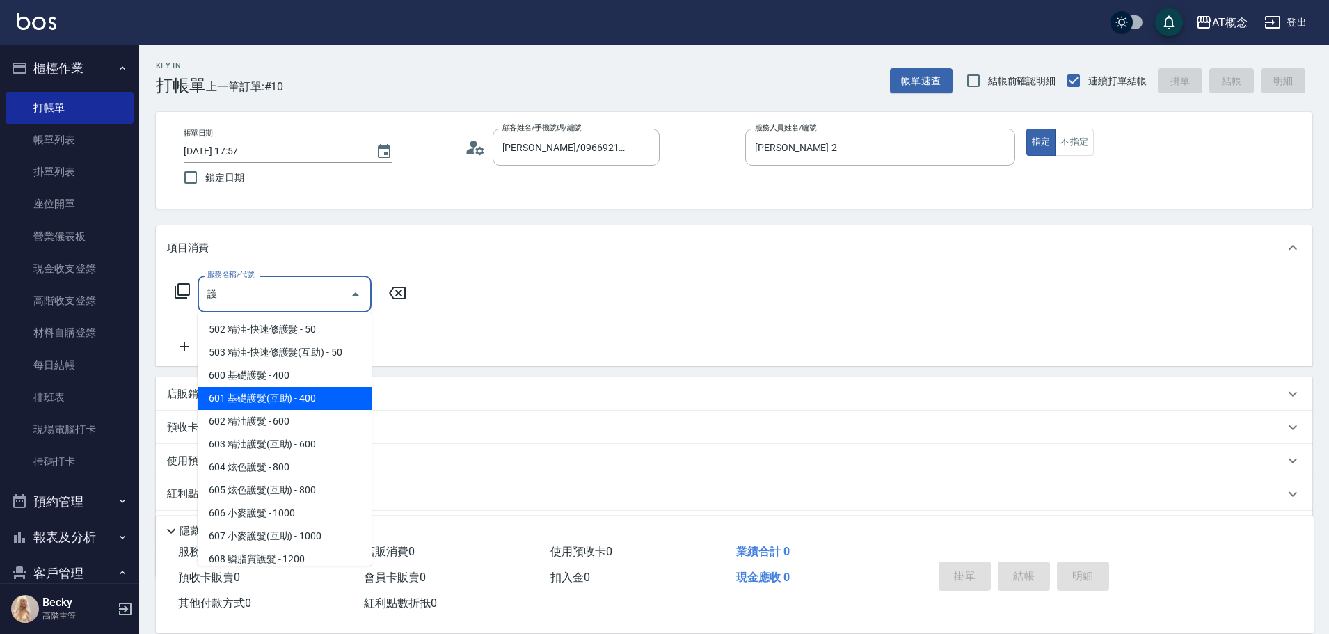
type input "601 基礎護髮(互助)(601)"
type input "40"
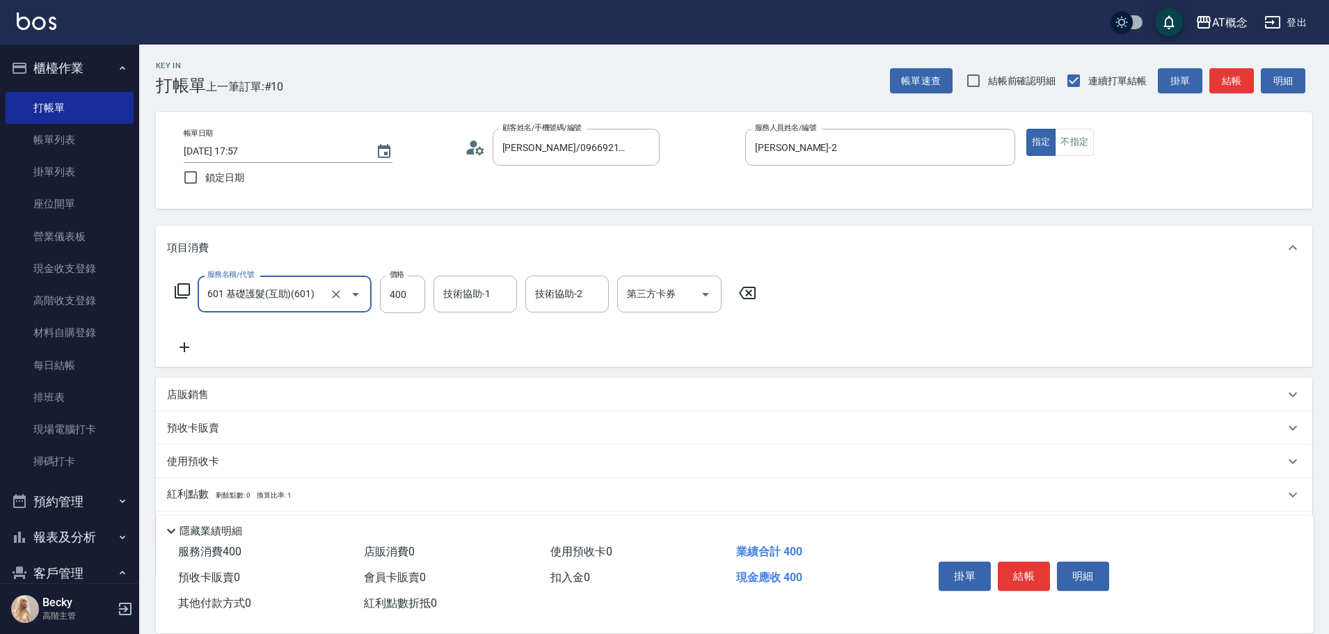
type input "601 基礎護髮(互助)(601)"
type input "0"
type input "30"
type input "300"
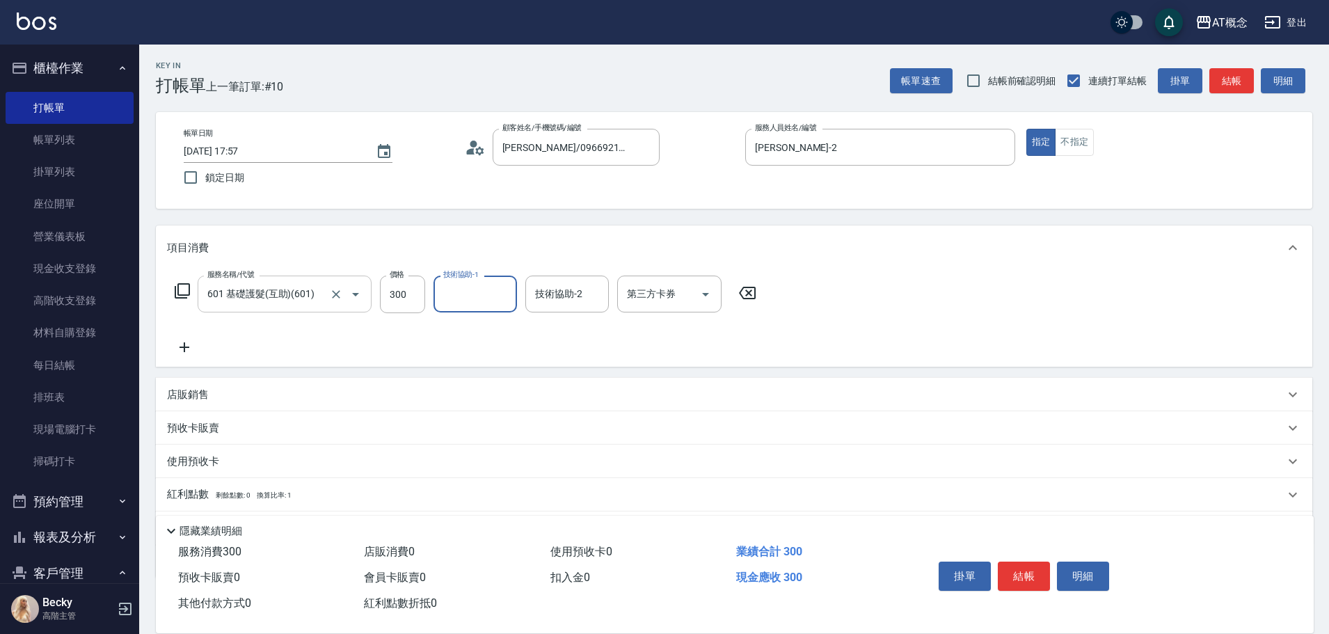
click at [321, 297] on input "601 基礎護髮(互助)(601)" at bounding box center [265, 294] width 122 height 24
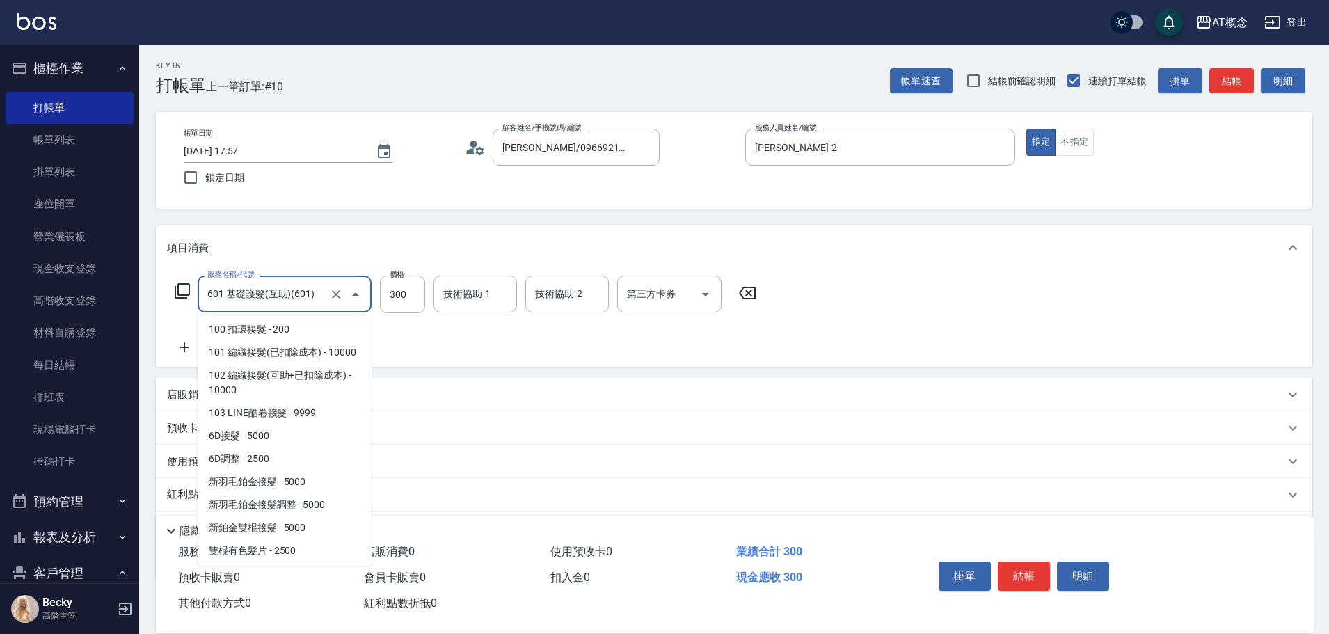
scroll to position [1596, 0]
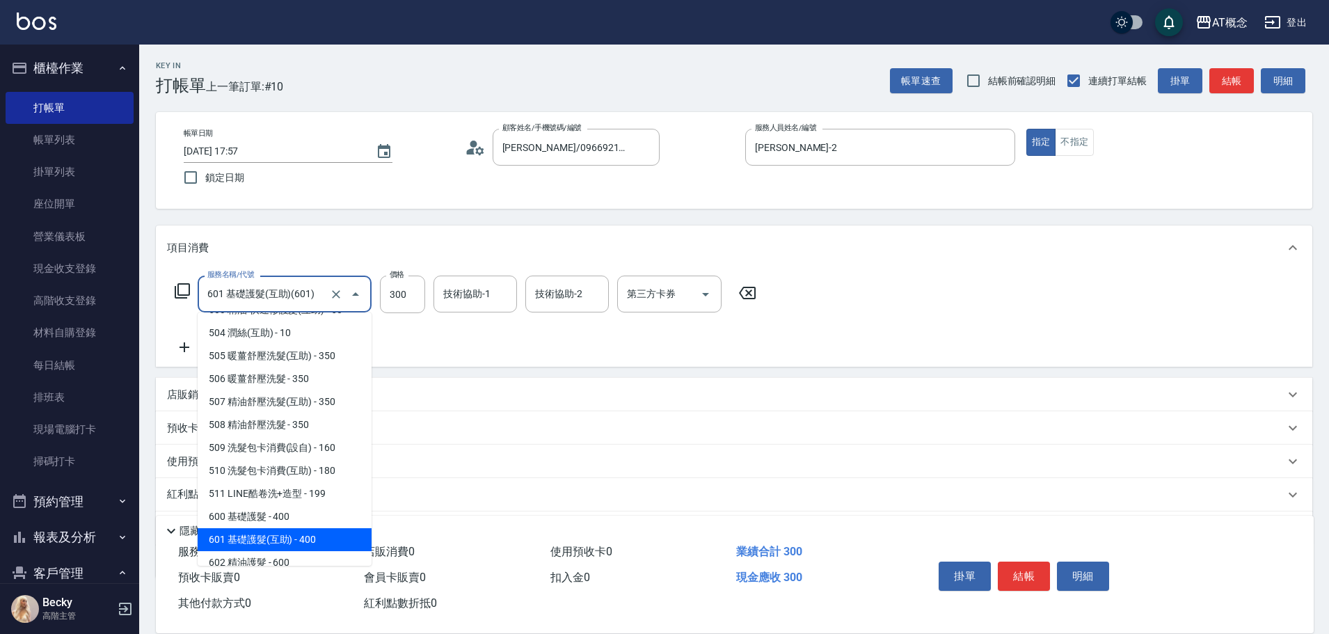
click at [321, 297] on input "601 基礎護髮(互助)(601)" at bounding box center [265, 294] width 122 height 24
type input "6"
type input "0"
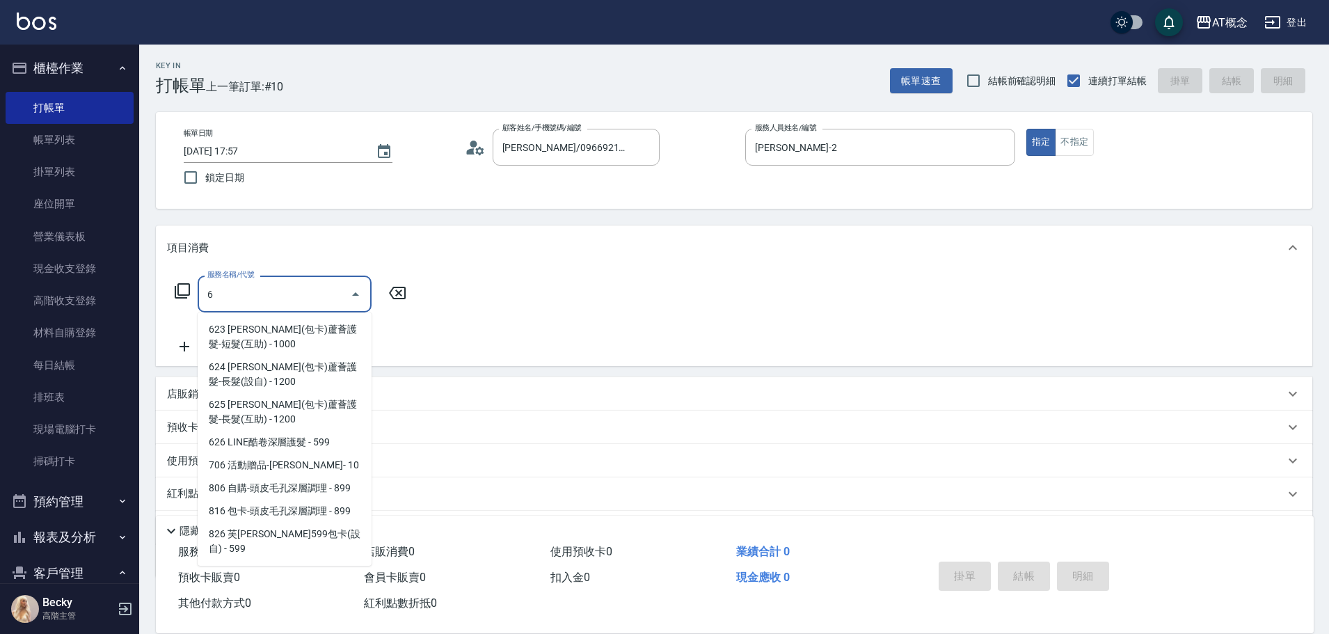
scroll to position [0, 0]
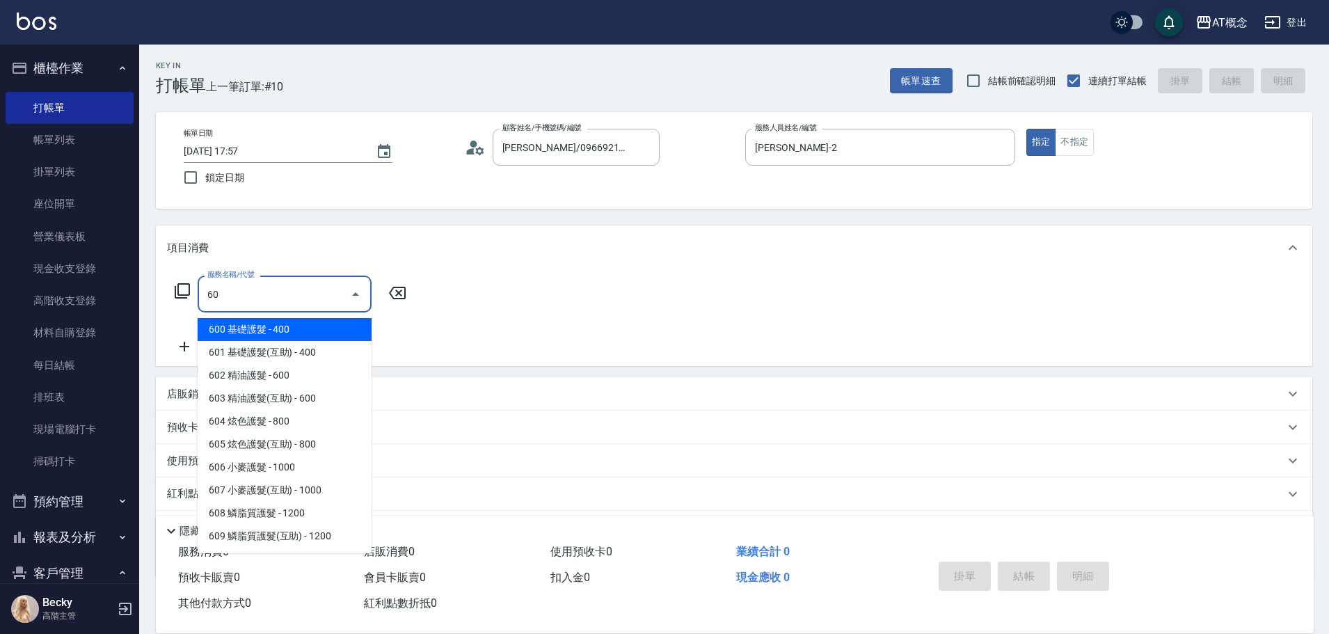
type input "600"
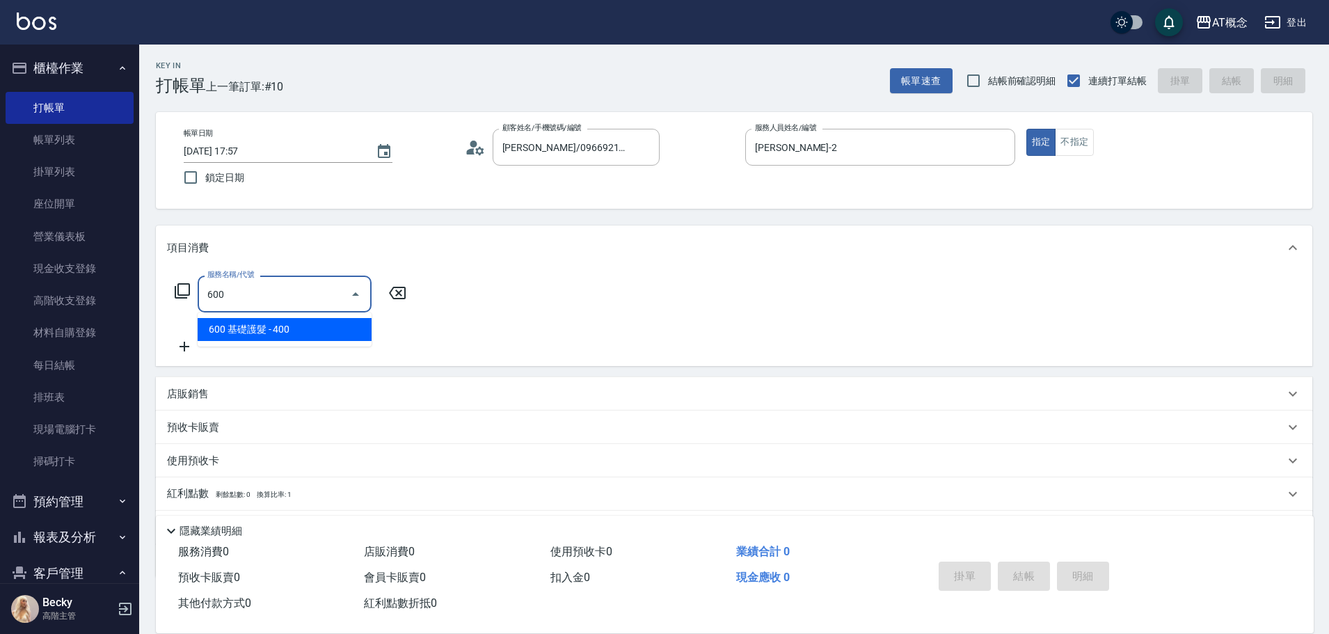
type input "40"
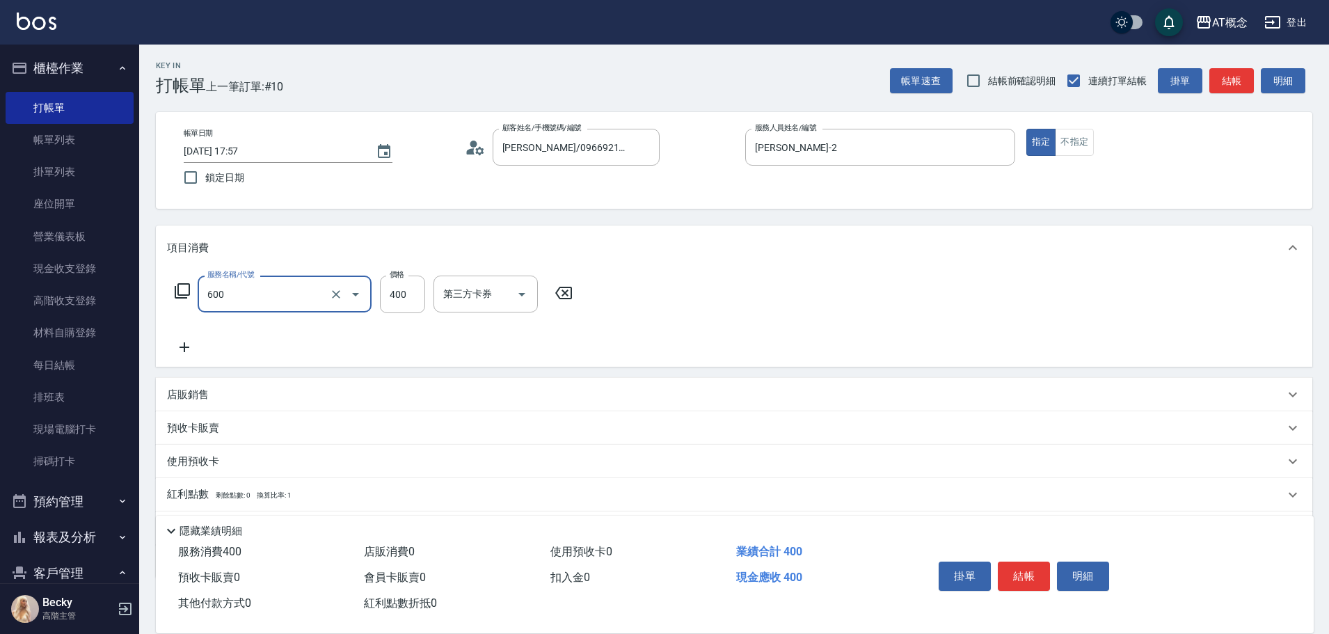
type input "600 基礎護髮(600)"
type input "0"
type input "30"
type input "300"
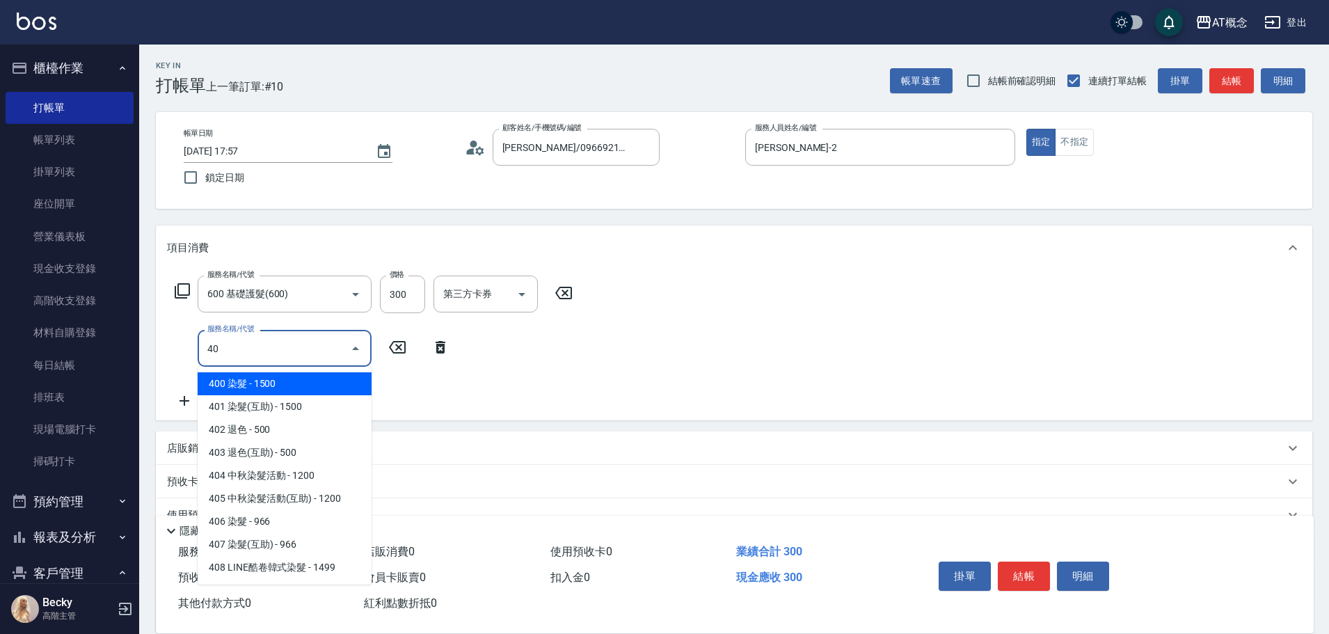
type input "401"
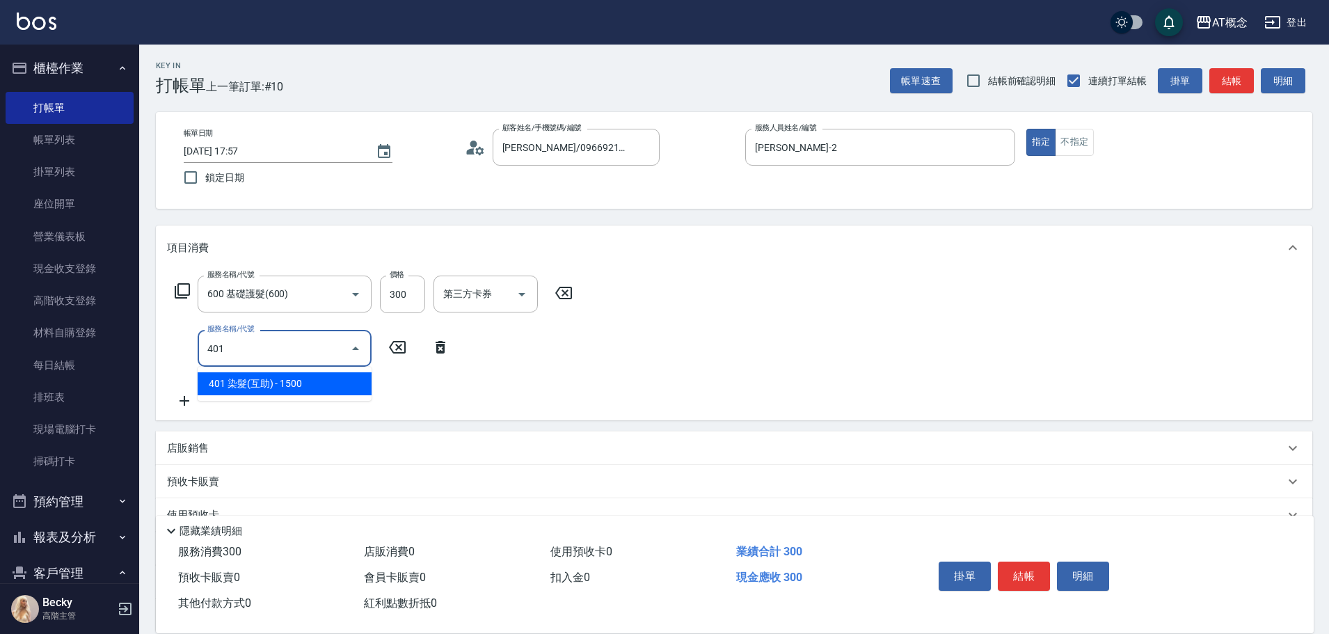
type input "180"
type input "401 染髮(互助)(401)"
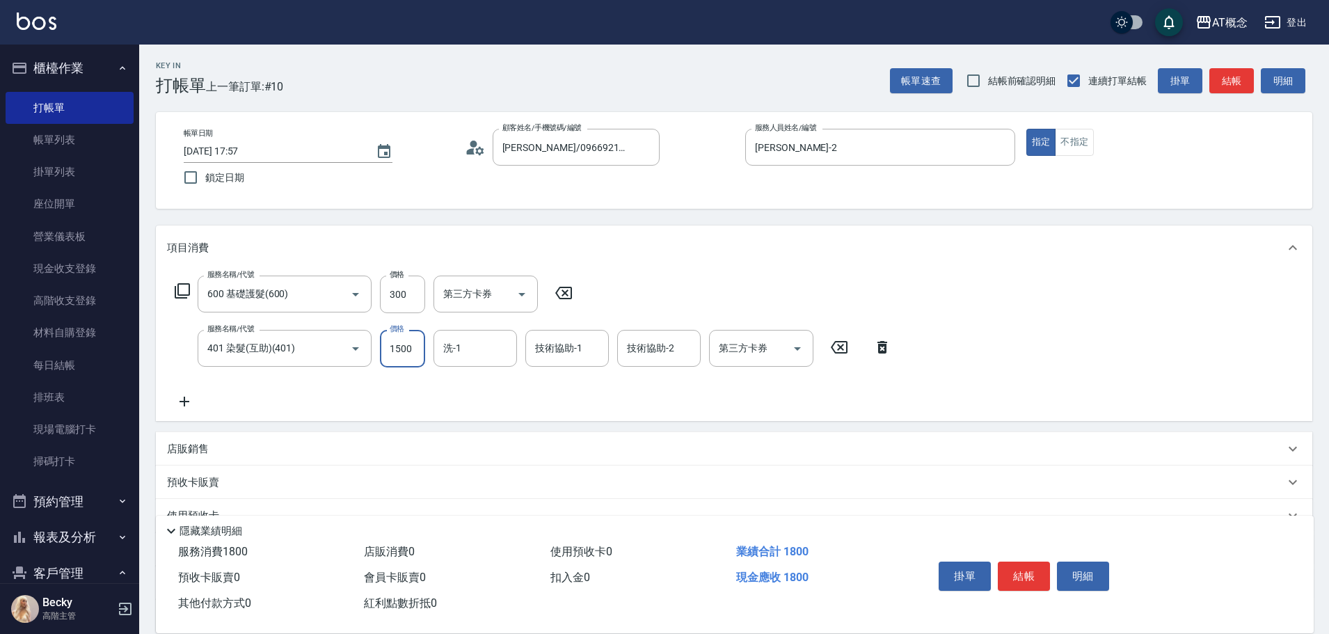
type input "1"
type input "30"
type input "12"
type input "40"
type input "120"
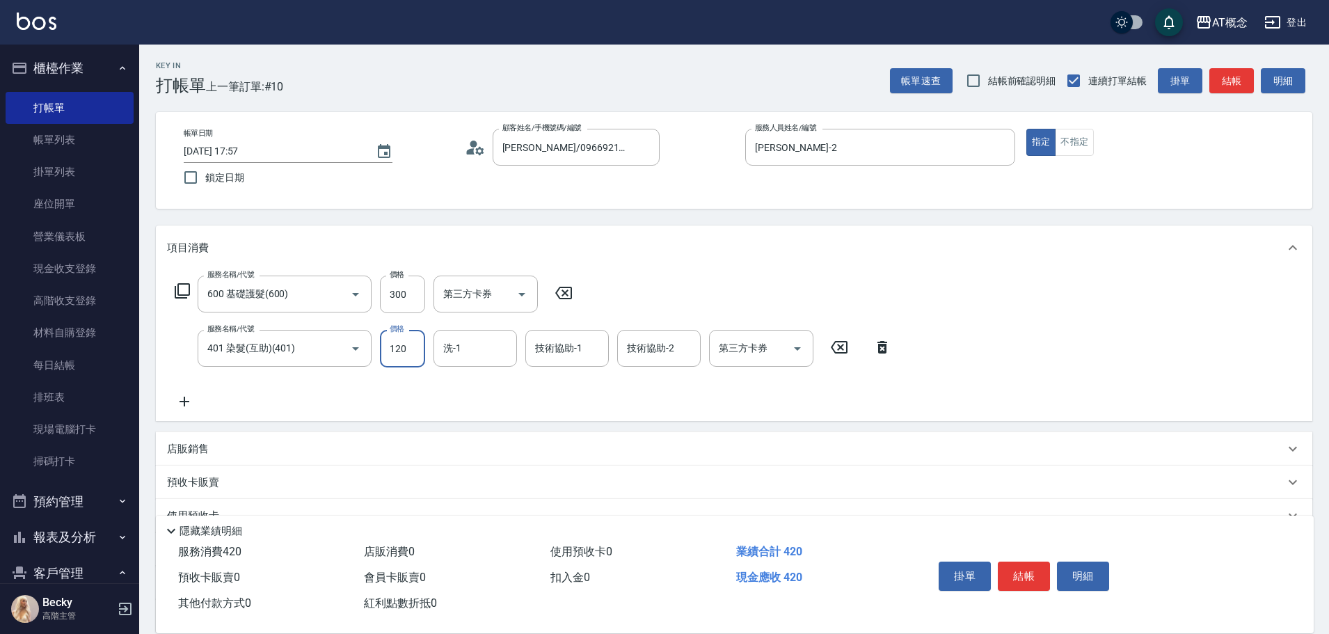
type input "150"
type input "1200"
type input "Dan-18"
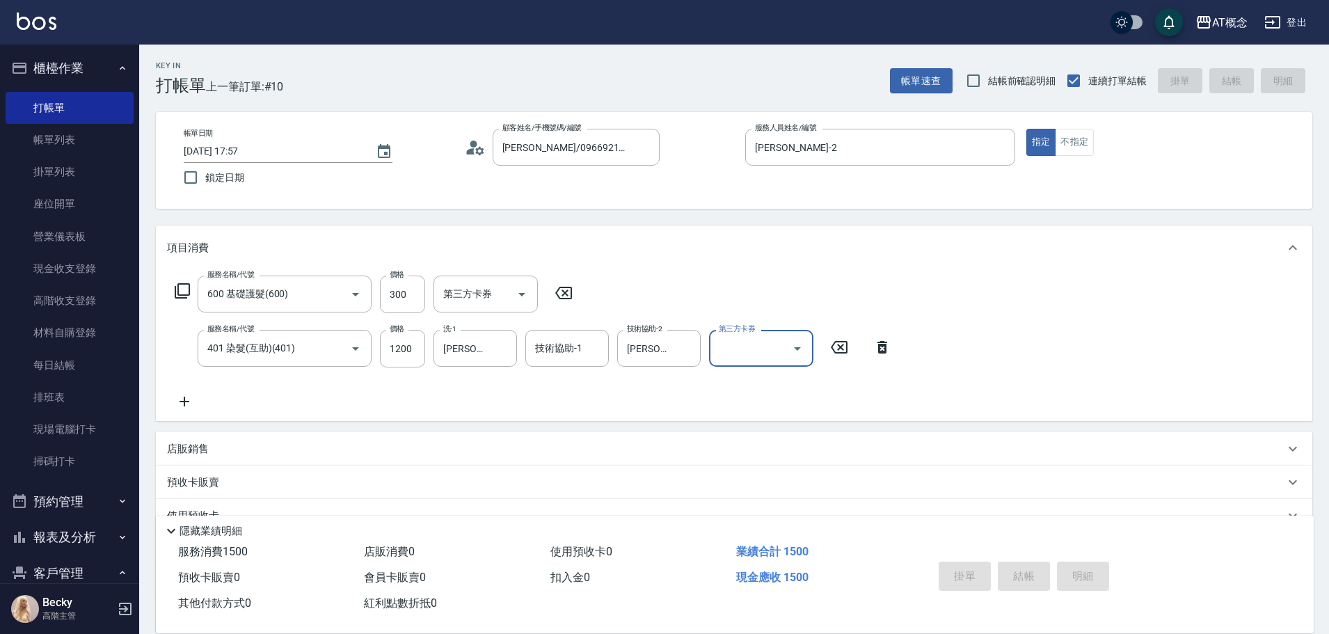
type input "2025/09/05 17:58"
type input "0"
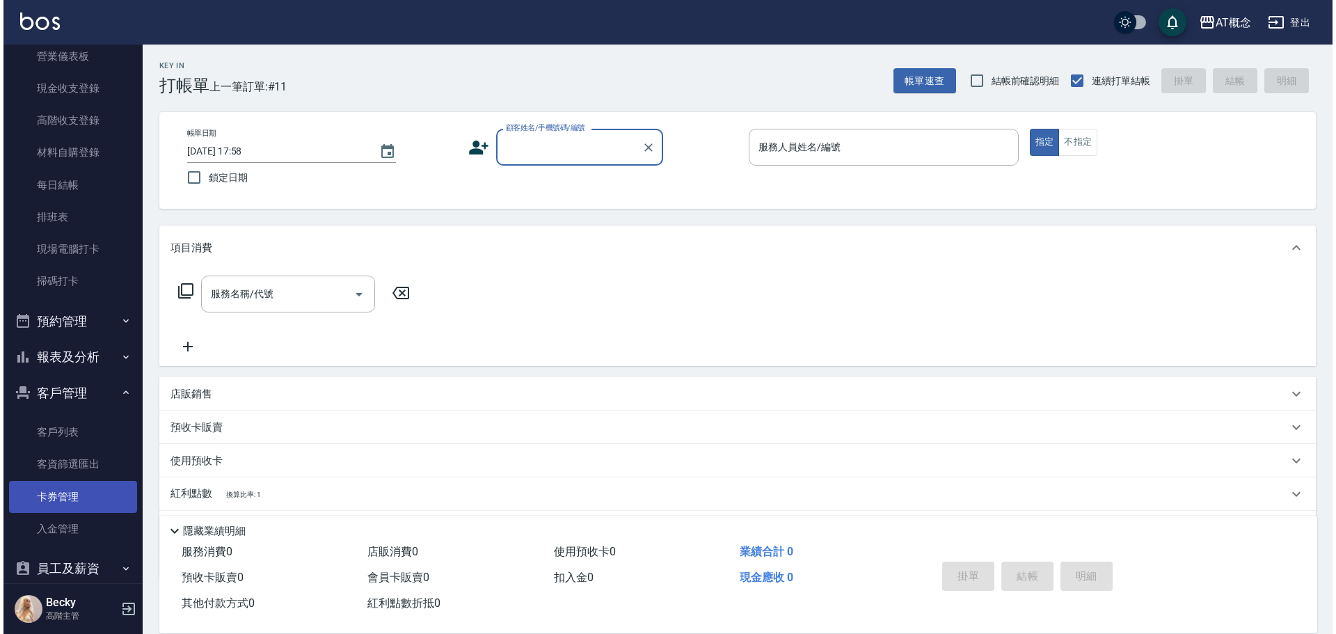
scroll to position [344, 0]
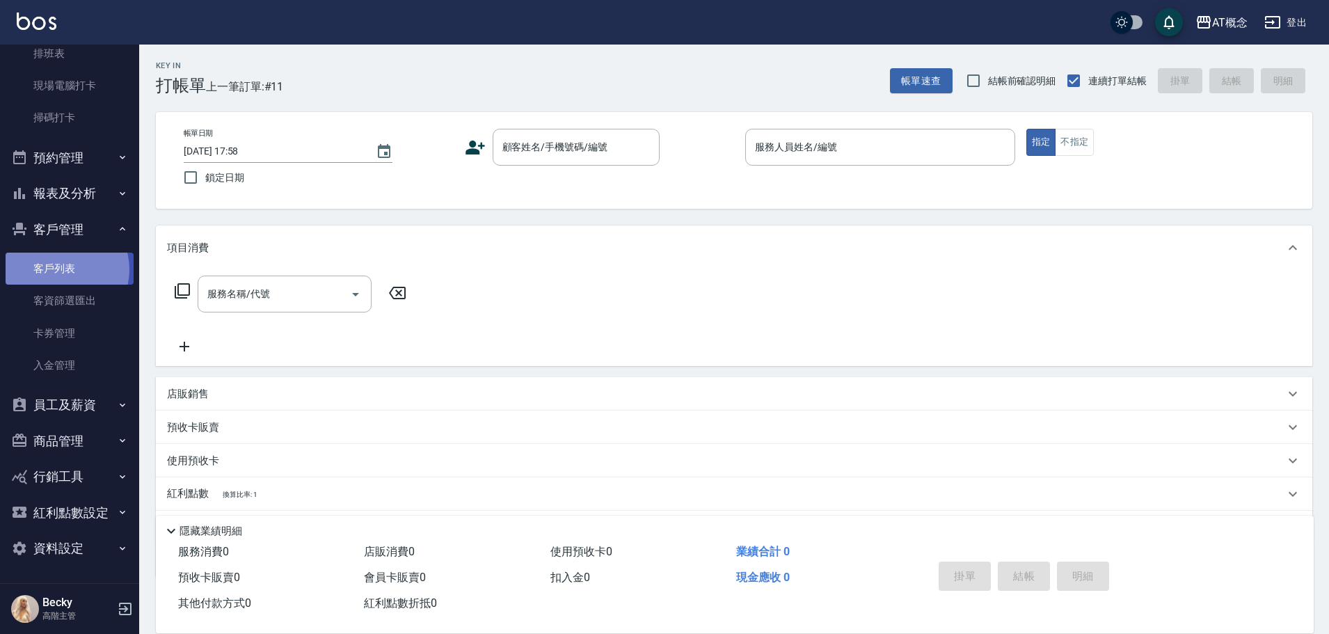
click at [62, 269] on link "客戶列表" at bounding box center [70, 269] width 128 height 32
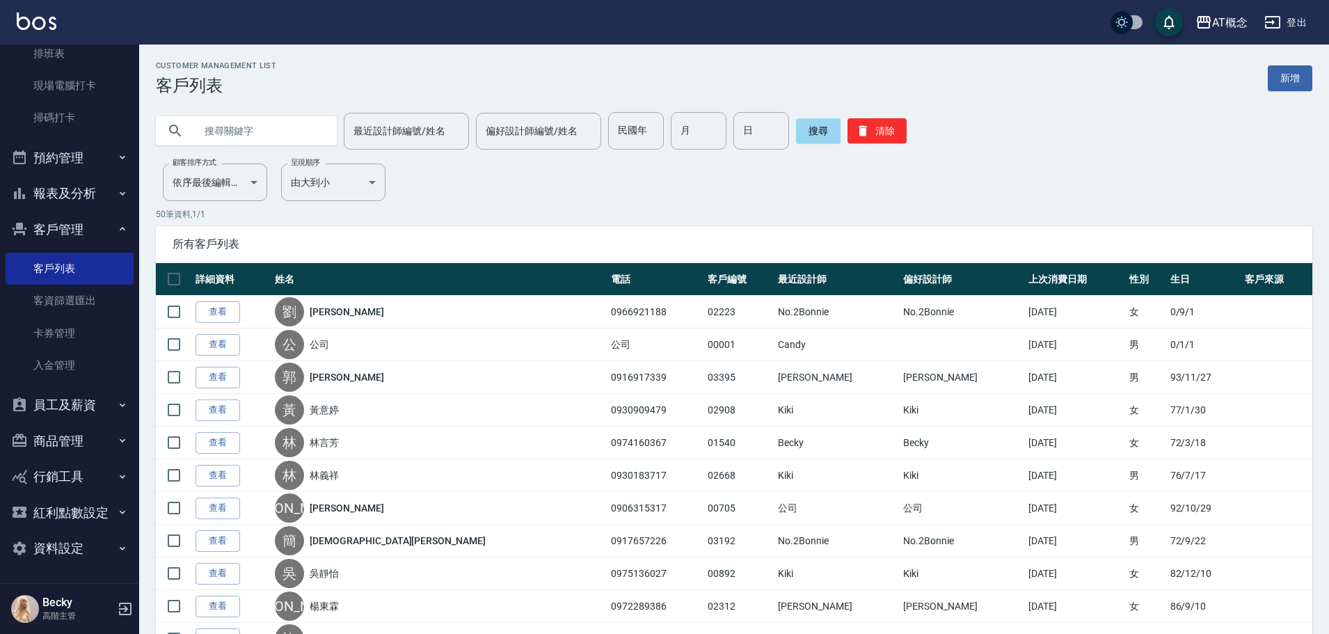
click at [225, 137] on input "text" at bounding box center [260, 131] width 131 height 38
type input "03437"
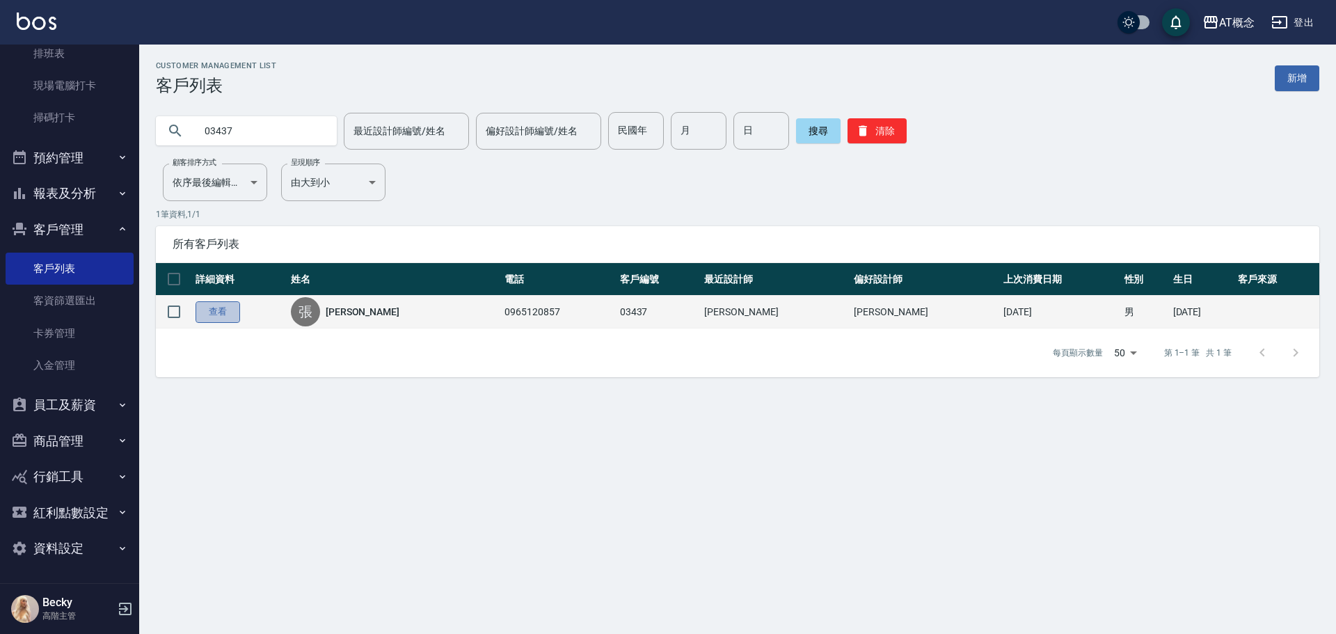
click at [221, 321] on link "查看" at bounding box center [218, 312] width 45 height 22
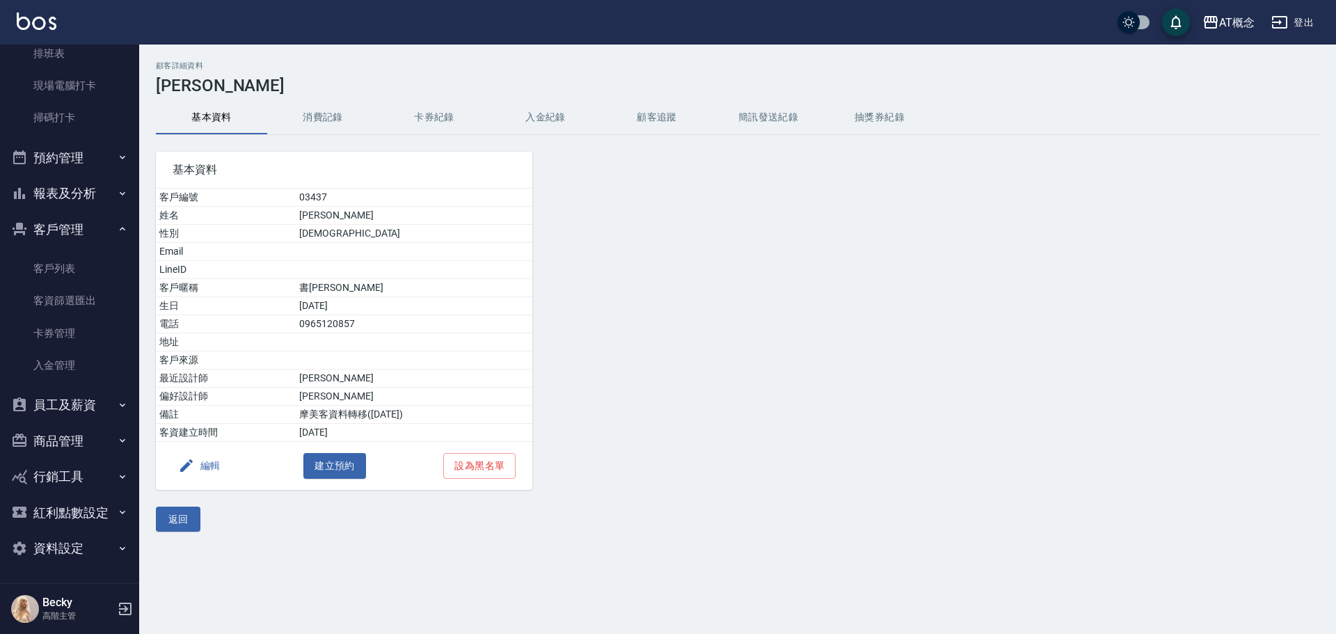
click at [203, 467] on button "編輯" at bounding box center [200, 466] width 54 height 26
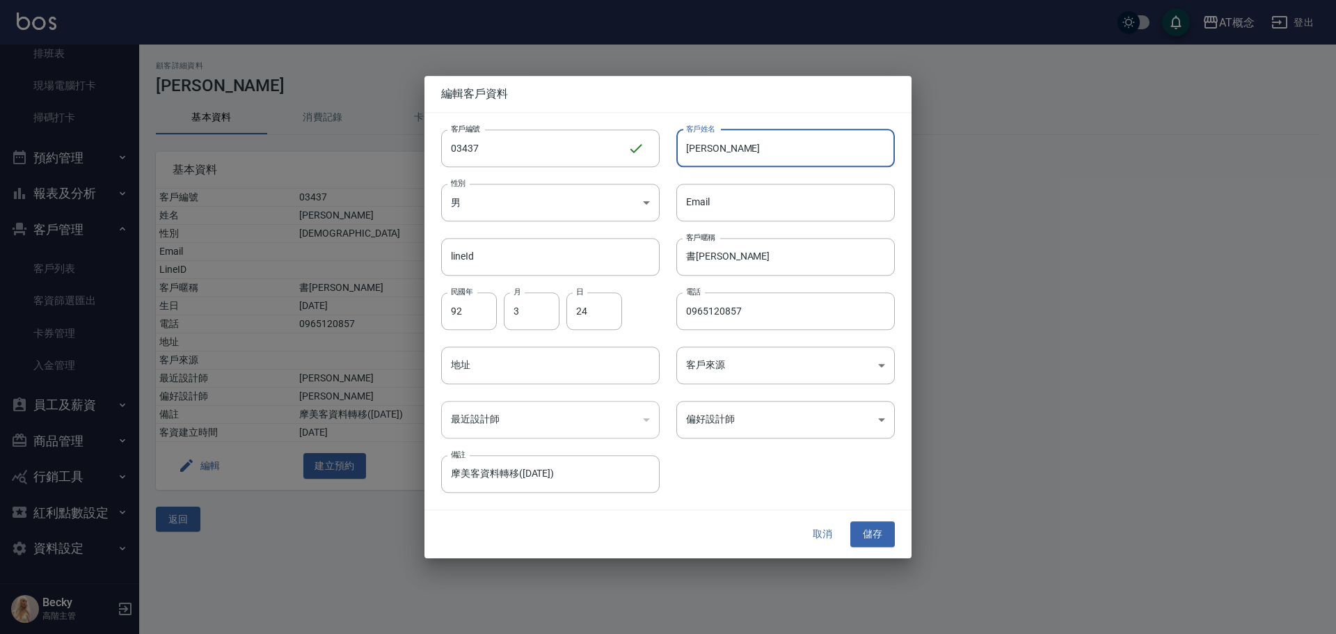
drag, startPoint x: 736, startPoint y: 144, endPoint x: 677, endPoint y: 155, distance: 60.8
click at [677, 155] on input "張書瑋" at bounding box center [786, 148] width 219 height 38
type input "歐先生"
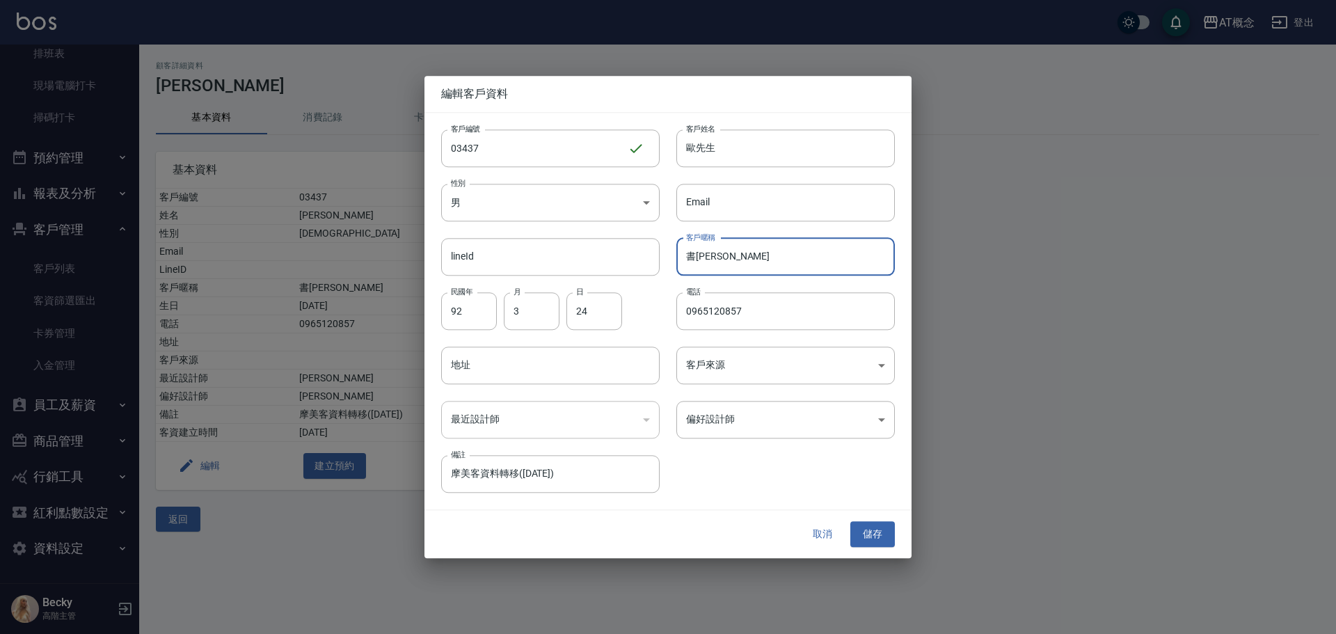
type input "書"
type input "80"
type input "12"
type input "02"
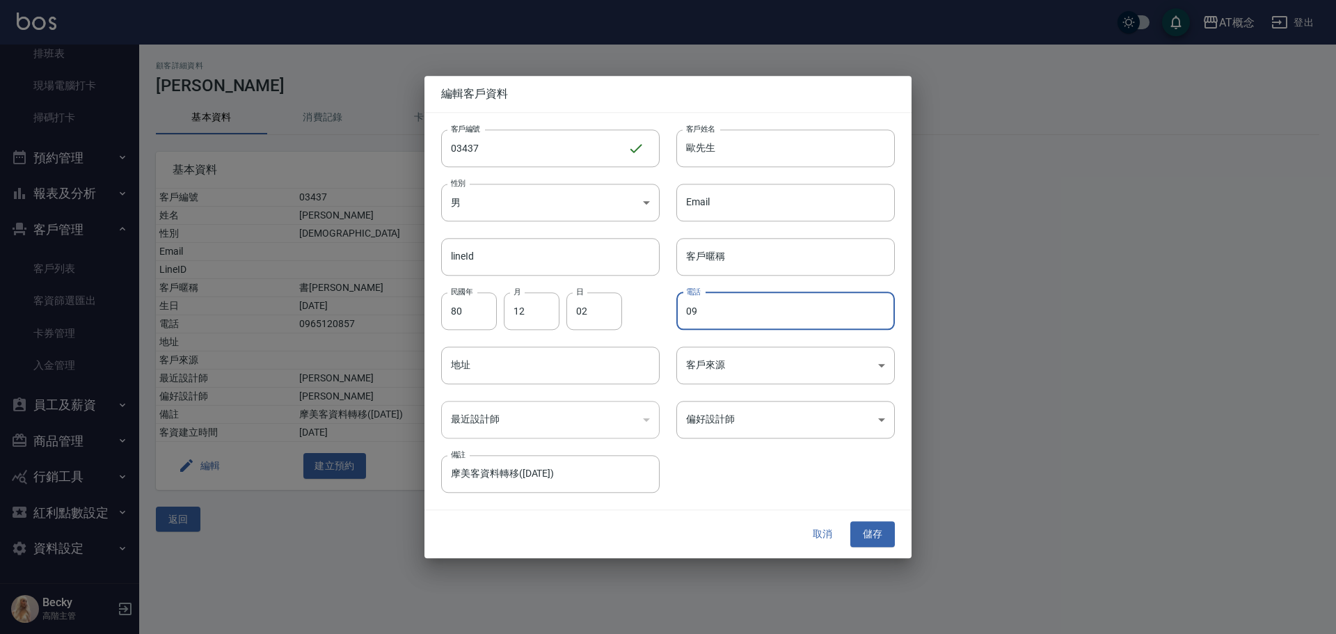
type input "0"
type input "0950736060"
click at [740, 425] on body "AT概念 登出 櫃檯作業 打帳單 帳單列表 掛單列表 座位開單 營業儀表板 現金收支登錄 高階收支登錄 材料自購登錄 每日結帳 排班表 現場電腦打卡 掃碼打卡…" at bounding box center [668, 317] width 1336 height 634
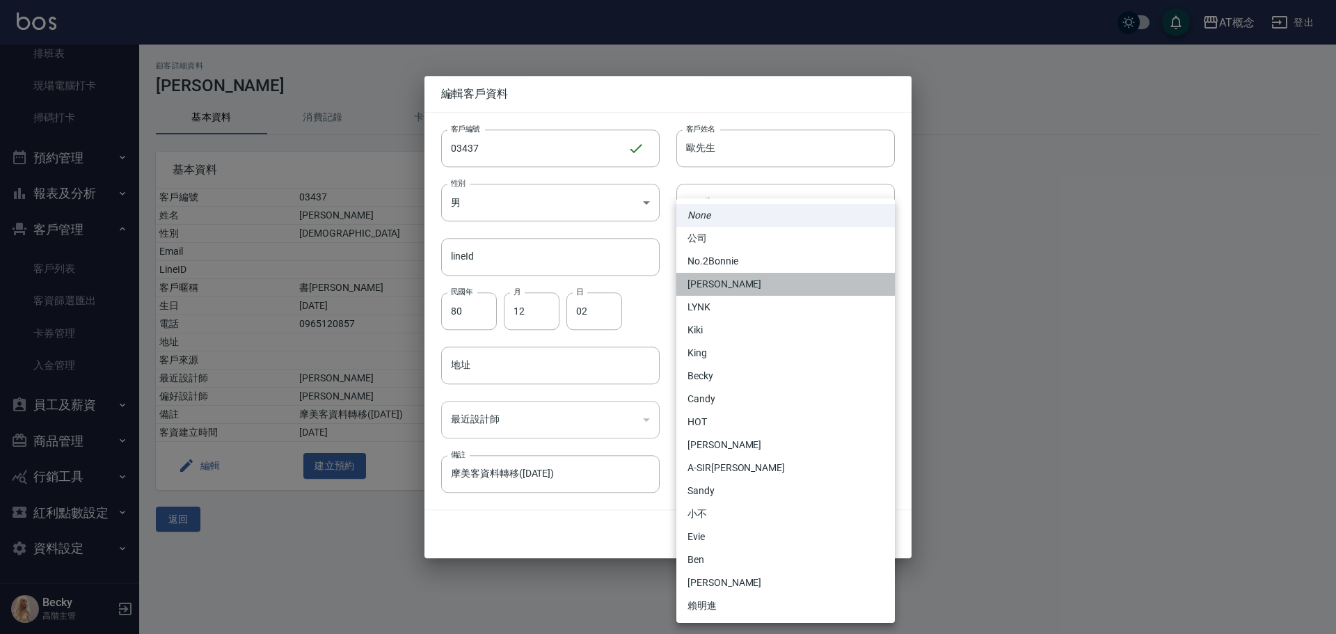
click at [718, 290] on li "安森Anson" at bounding box center [786, 284] width 219 height 23
type input "6d66dedd-d7e3-492f-8c05-f4e40e3a1c36"
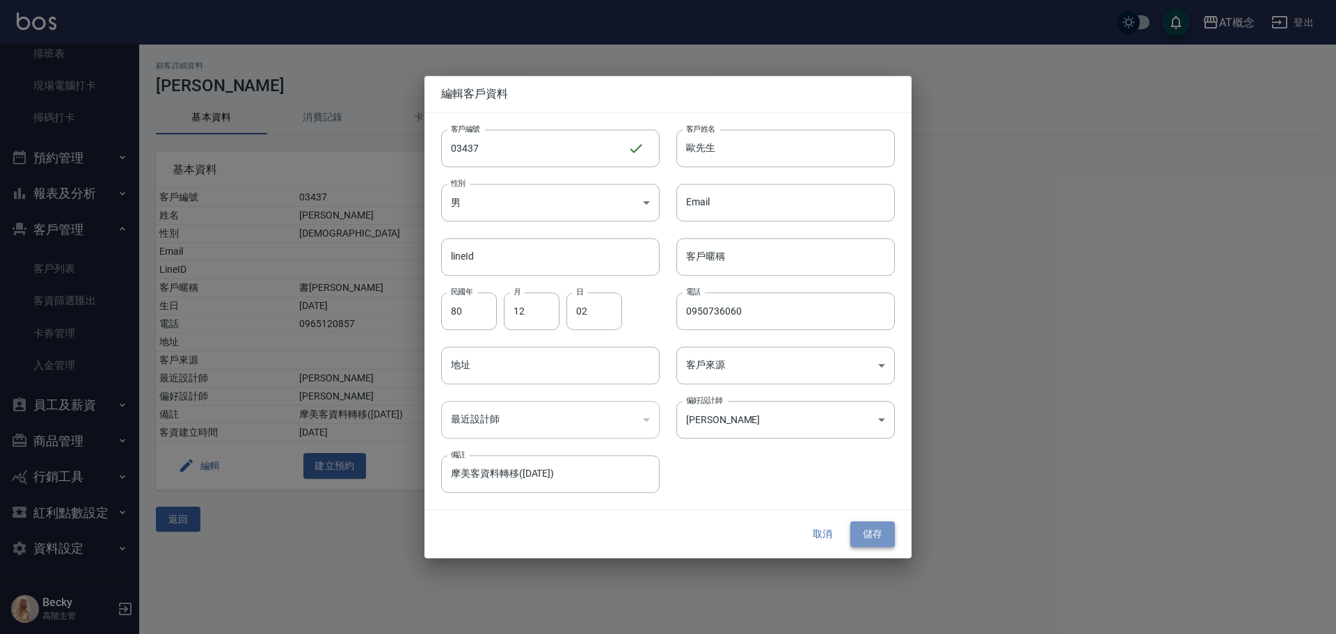
click at [881, 537] on button "儲存" at bounding box center [873, 535] width 45 height 26
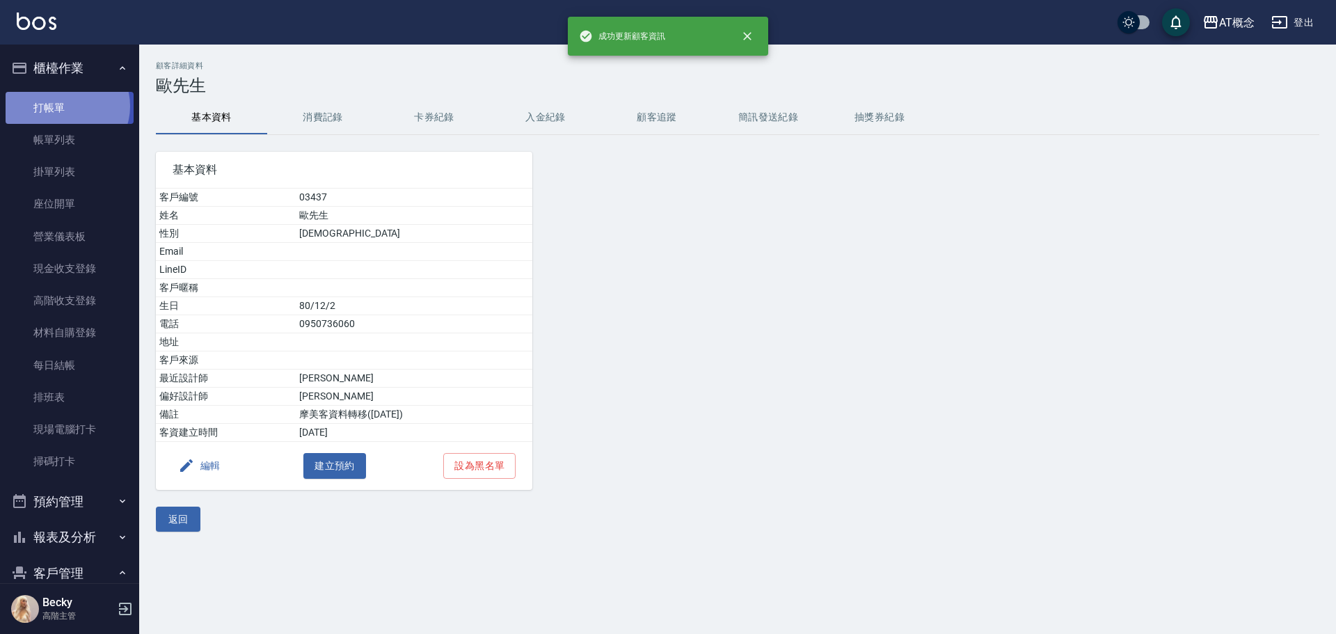
click at [65, 106] on link "打帳單" at bounding box center [70, 108] width 128 height 32
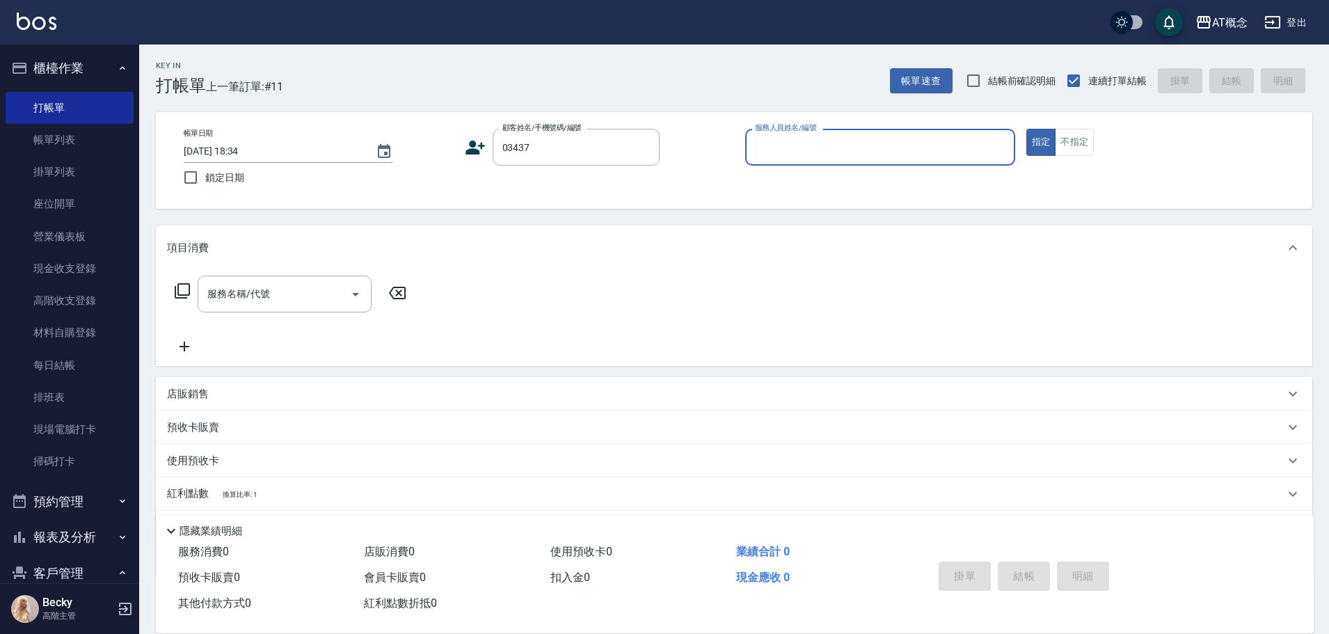
type input "歐先生/0950736060/03437"
type input "Anson-3"
click at [1027, 129] on button "指定" at bounding box center [1042, 142] width 30 height 27
type button "true"
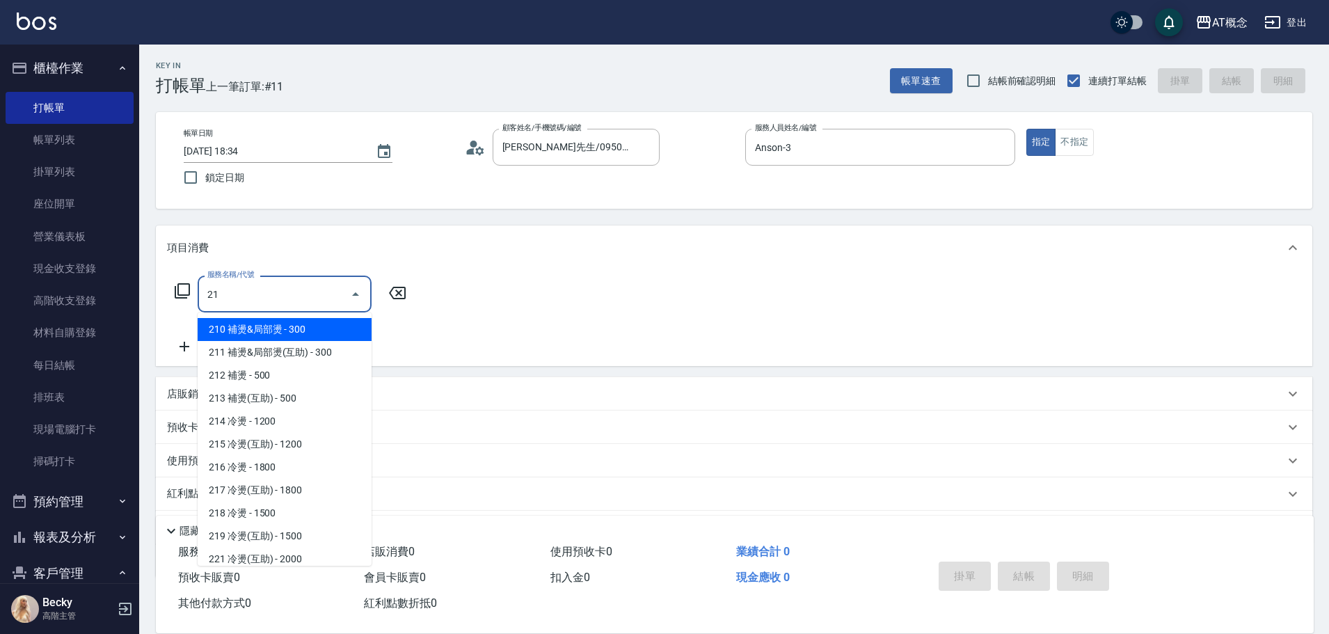
type input "216"
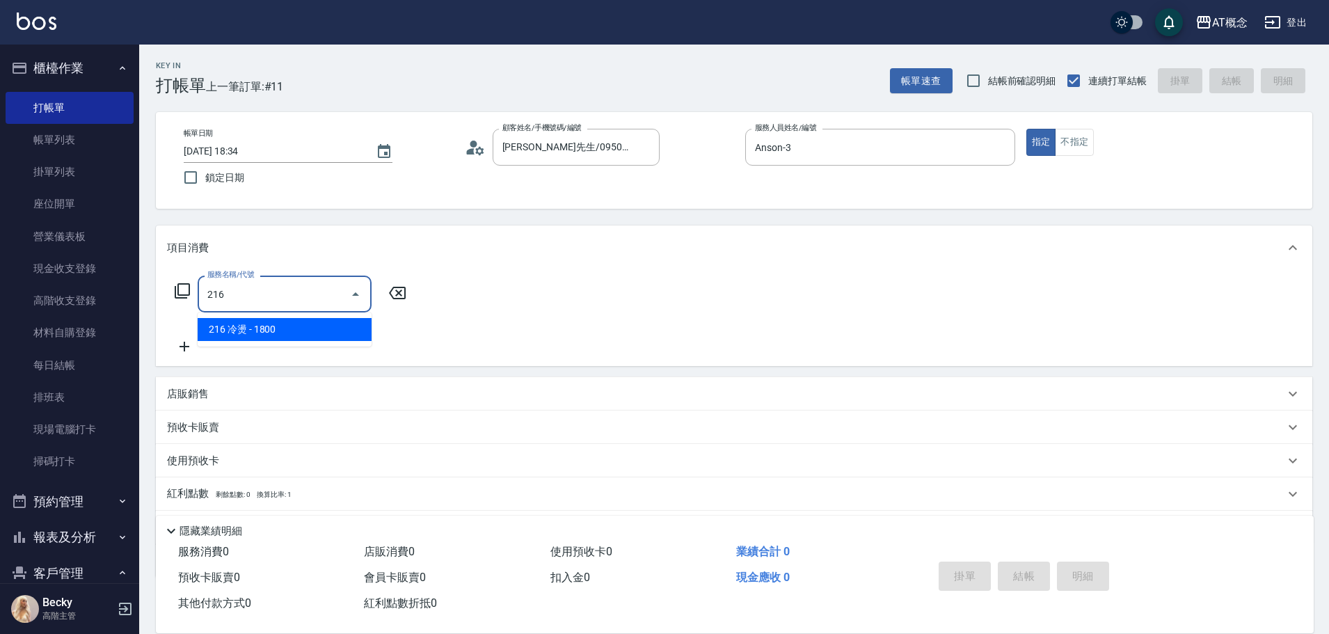
type input "180"
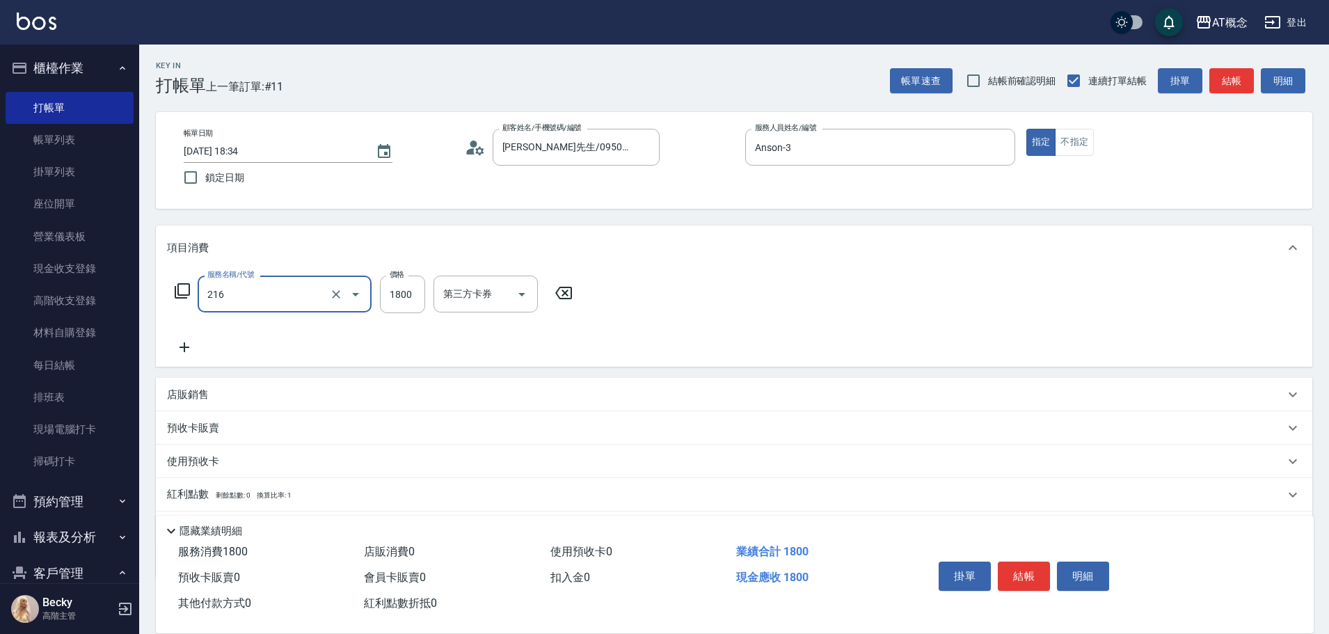
type input "216 冷燙(216)"
type input "0"
type input "14"
type input "10"
type input "149"
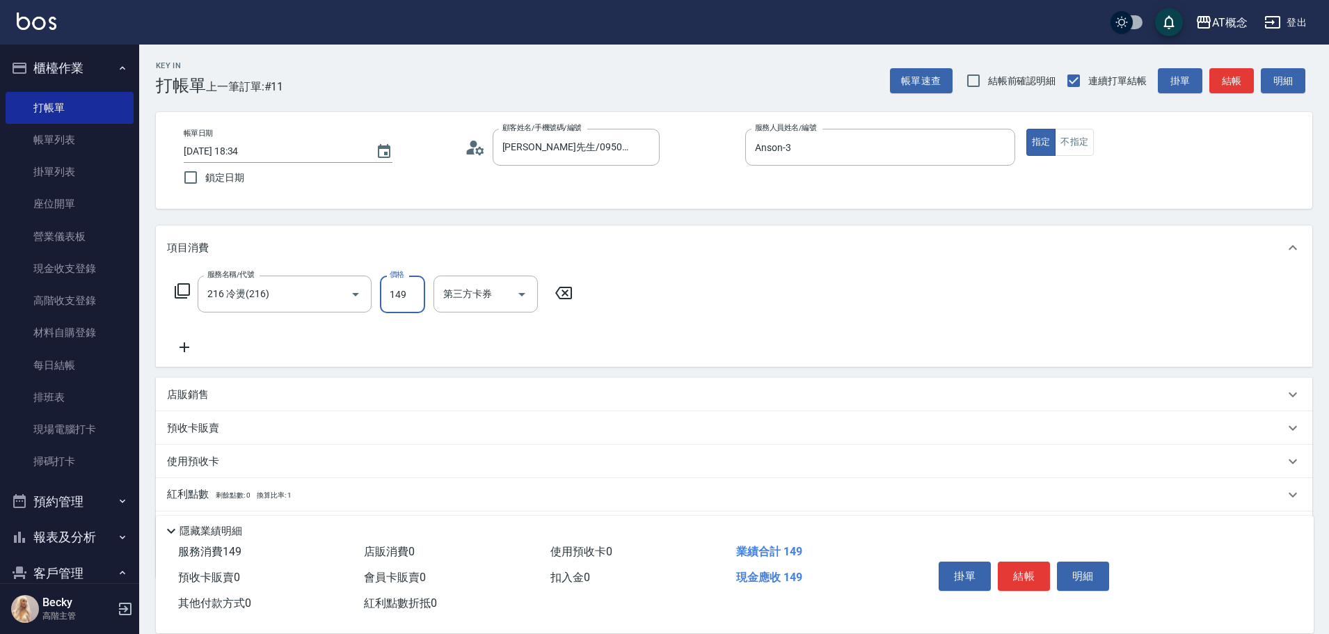
type input "140"
type input "1499"
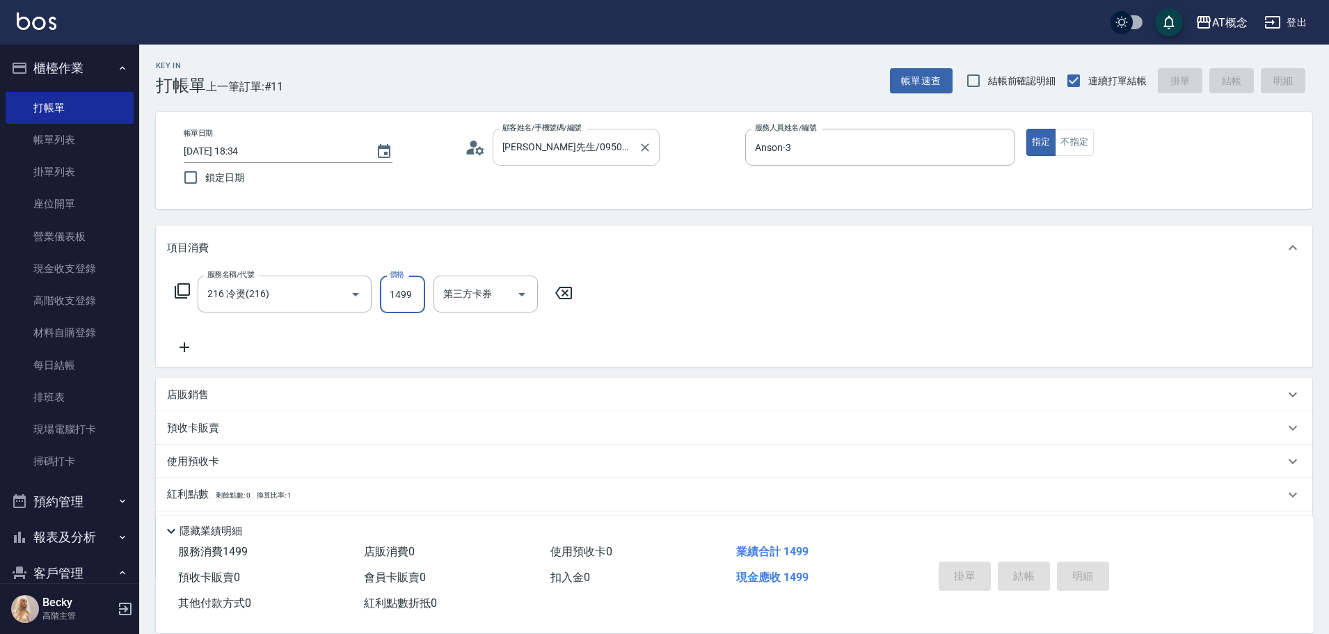
type input "2025/09/05 18:35"
type input "0"
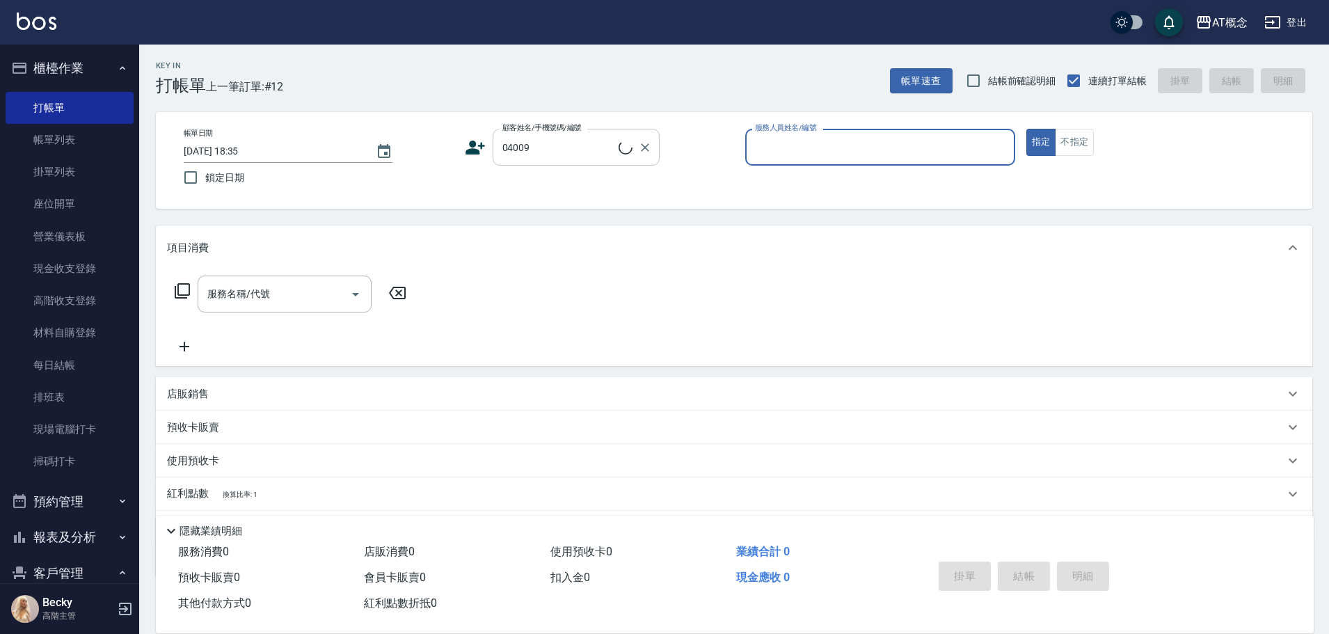
type input "陳詩翰/0988761892/04009"
type input "Anson-3"
click at [1027, 129] on button "指定" at bounding box center [1042, 142] width 30 height 27
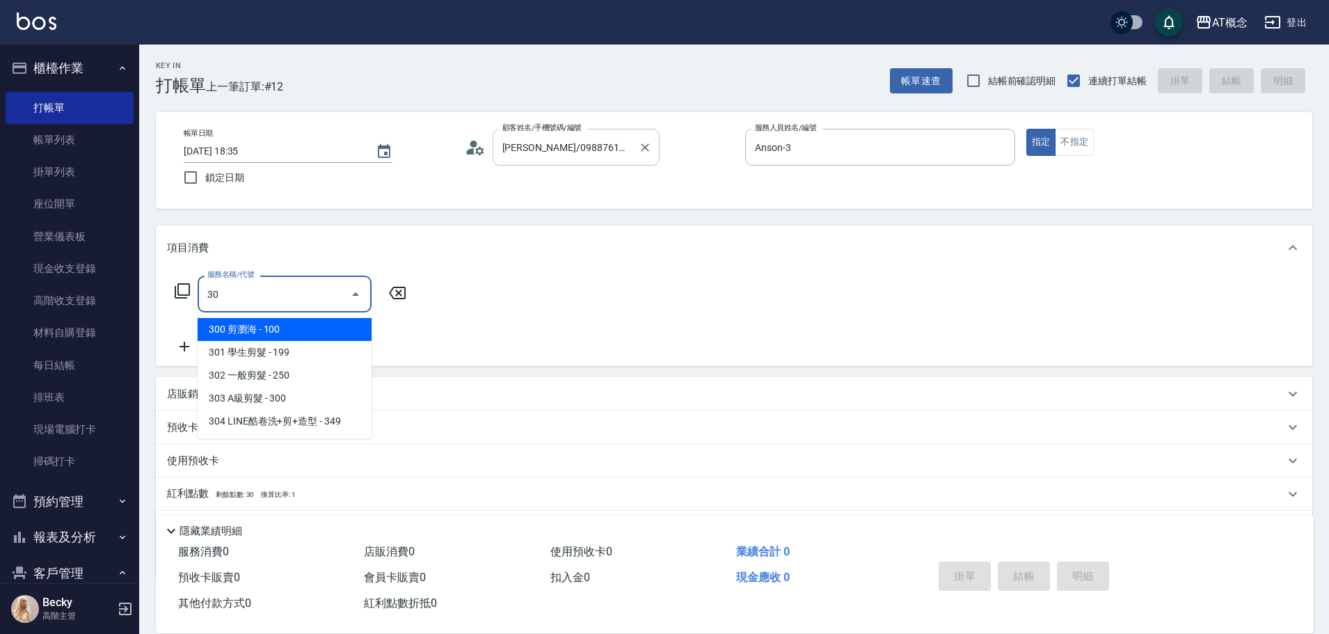
type input "303"
type input "30"
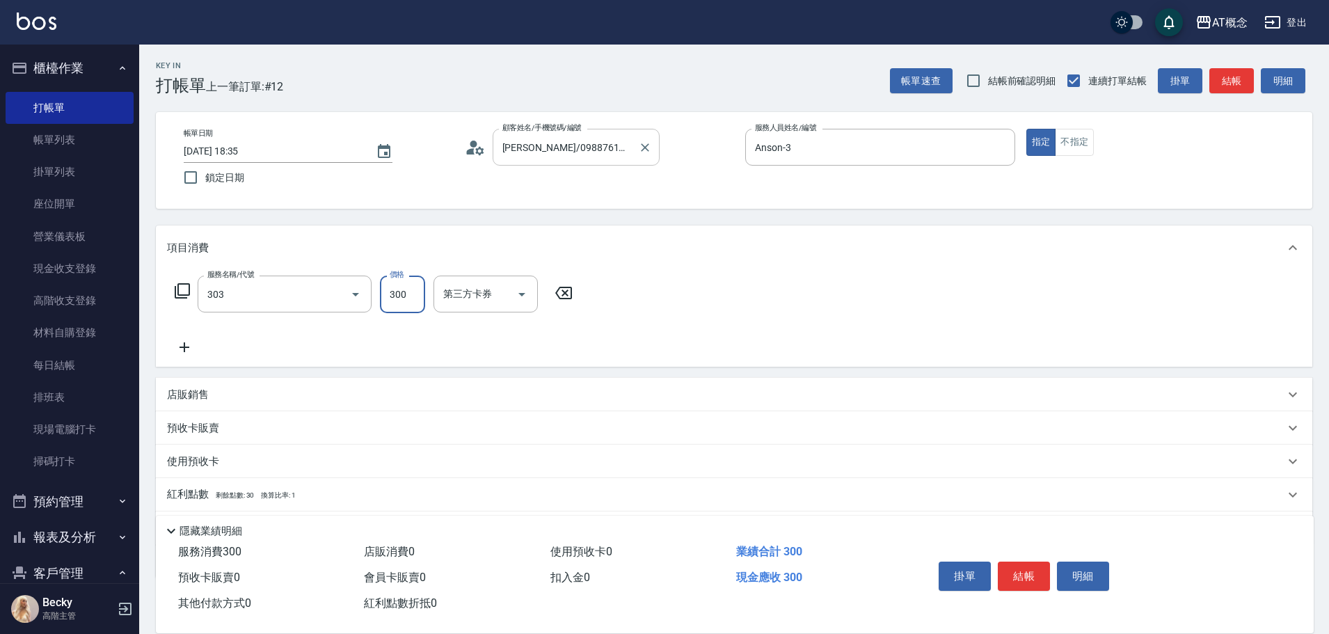
type input "303 A級剪髮(303)"
type input "0"
type input "35"
type input "30"
type input "350"
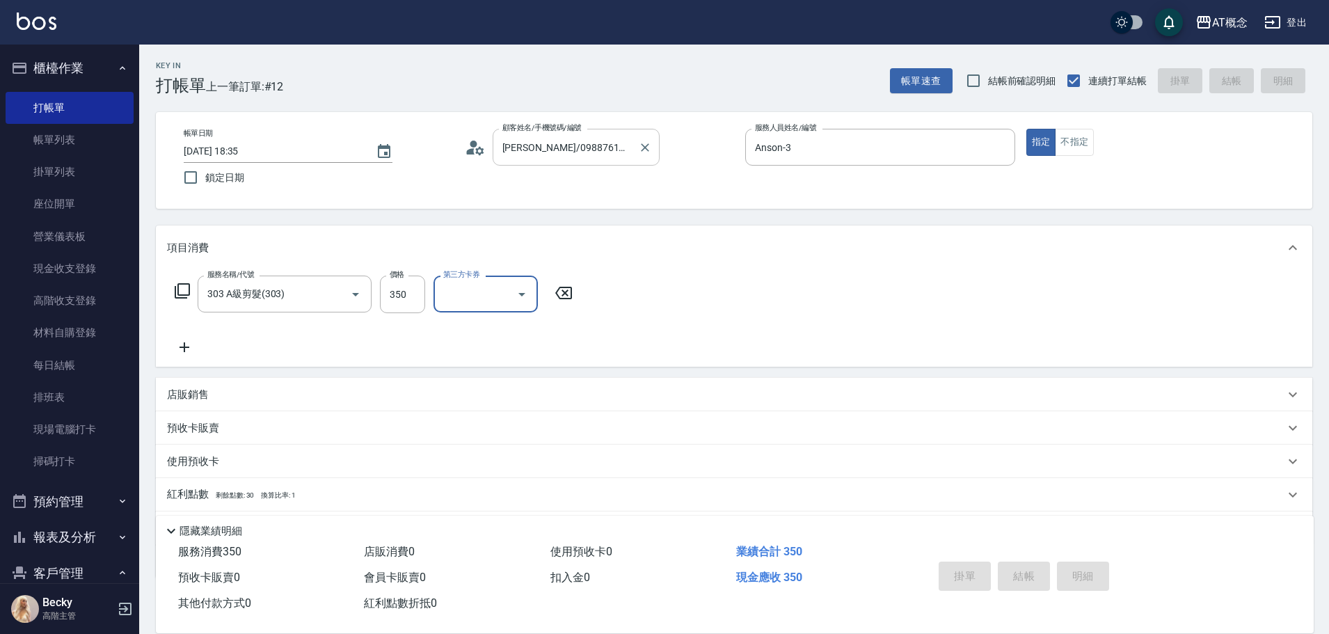
type input "0"
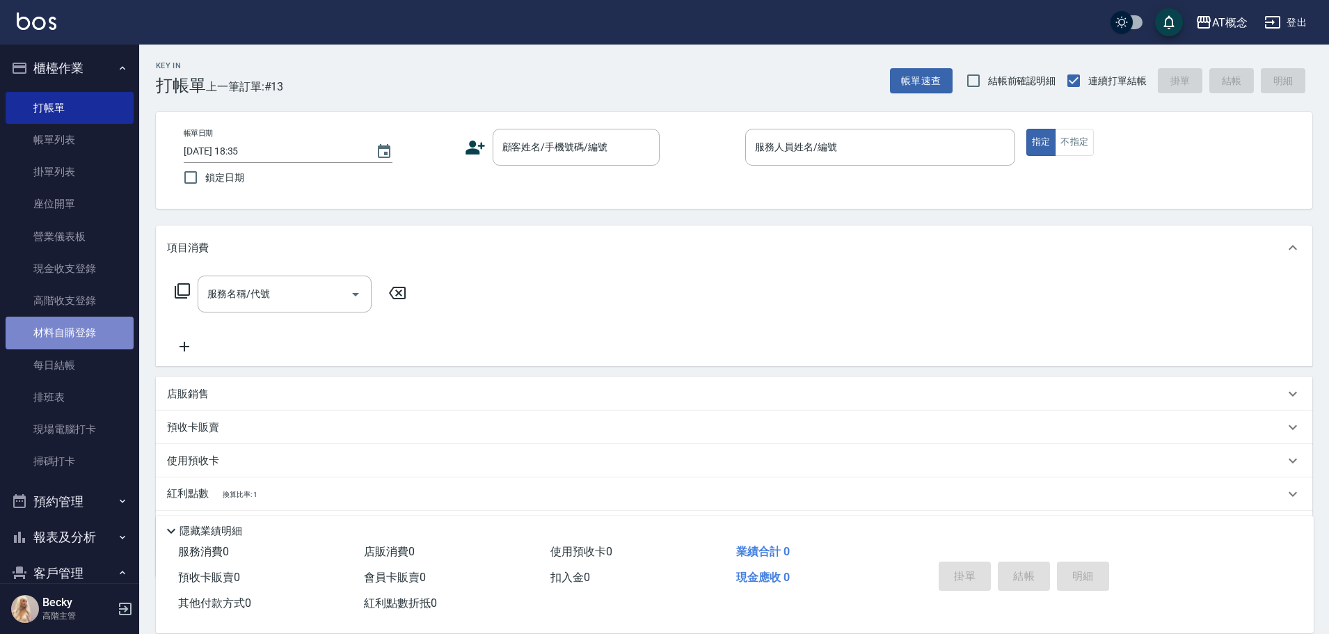
click at [95, 330] on link "材料自購登錄" at bounding box center [70, 333] width 128 height 32
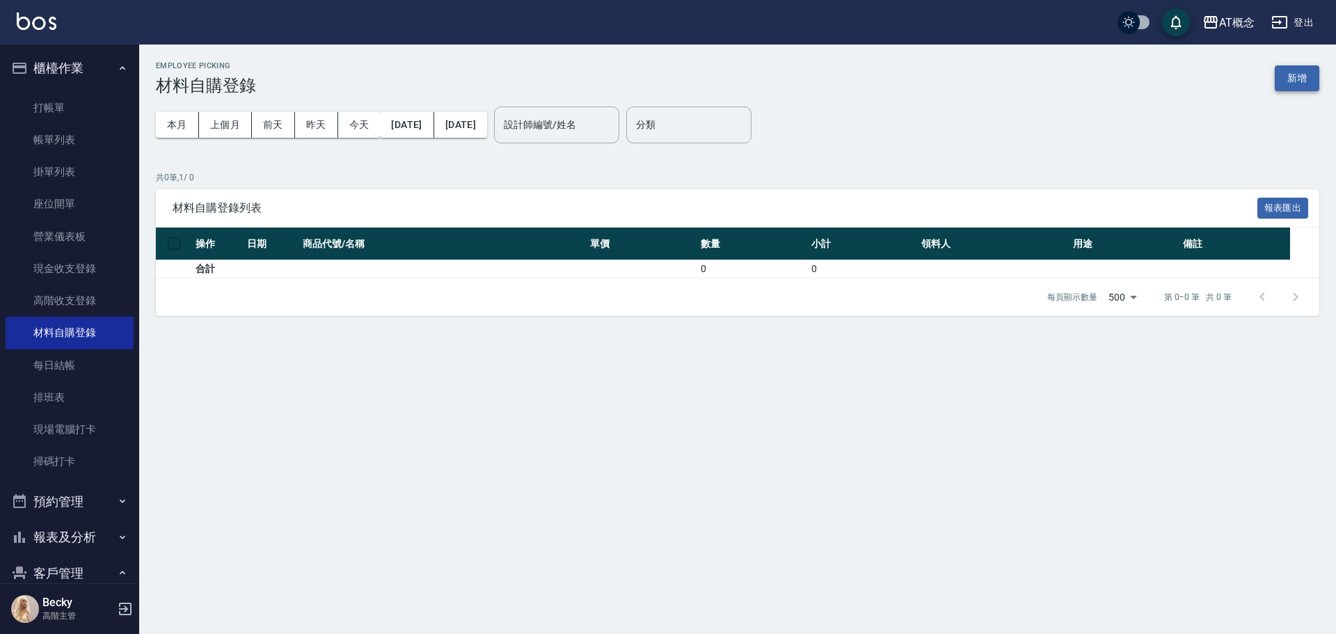
click at [1304, 81] on button "新增" at bounding box center [1297, 78] width 45 height 26
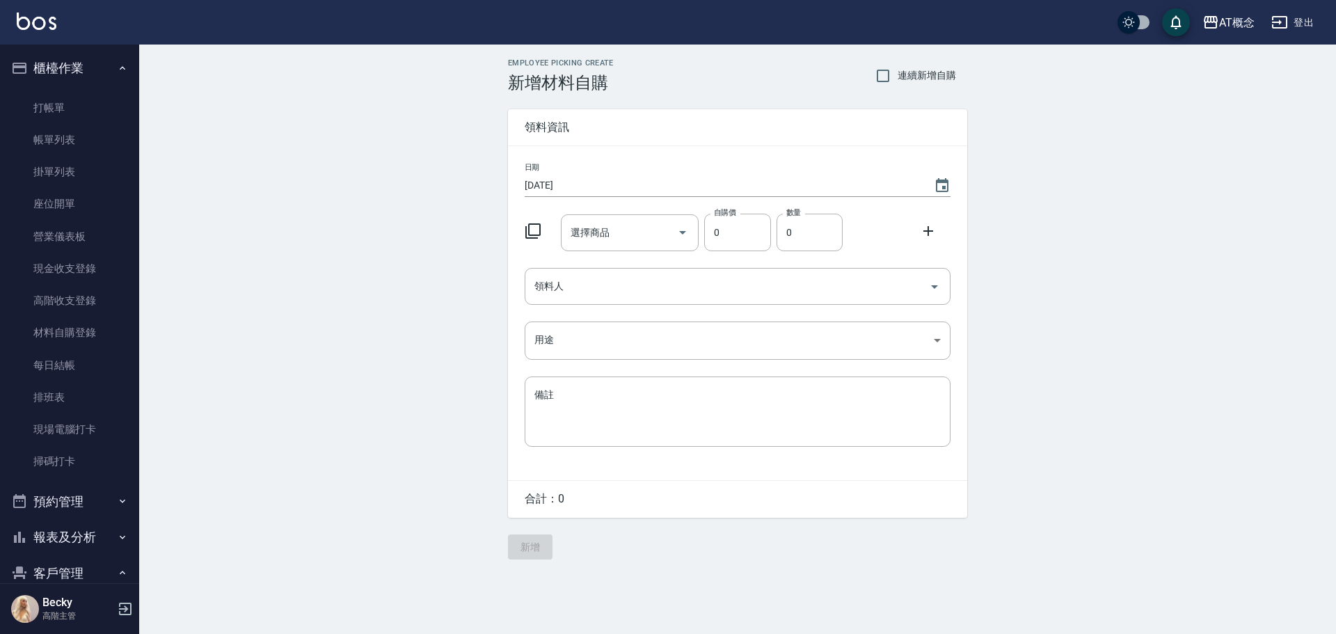
click at [536, 231] on icon at bounding box center [533, 231] width 17 height 17
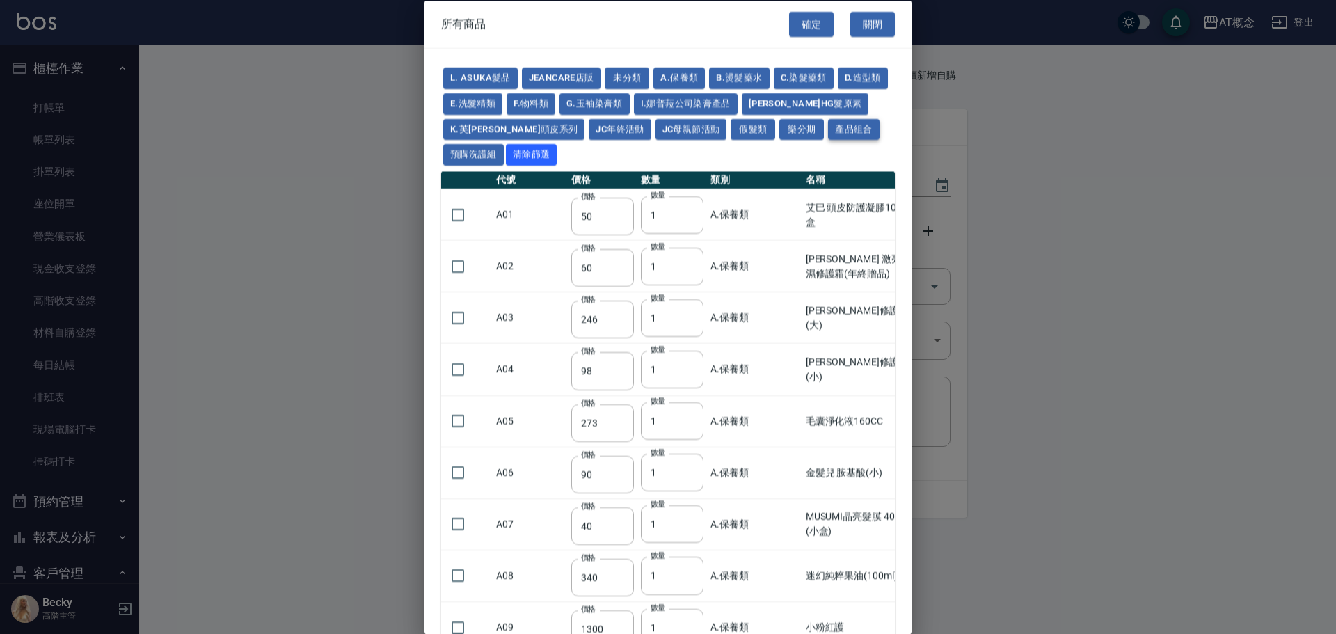
click at [828, 132] on button "產品組合" at bounding box center [854, 129] width 52 height 22
type input "500"
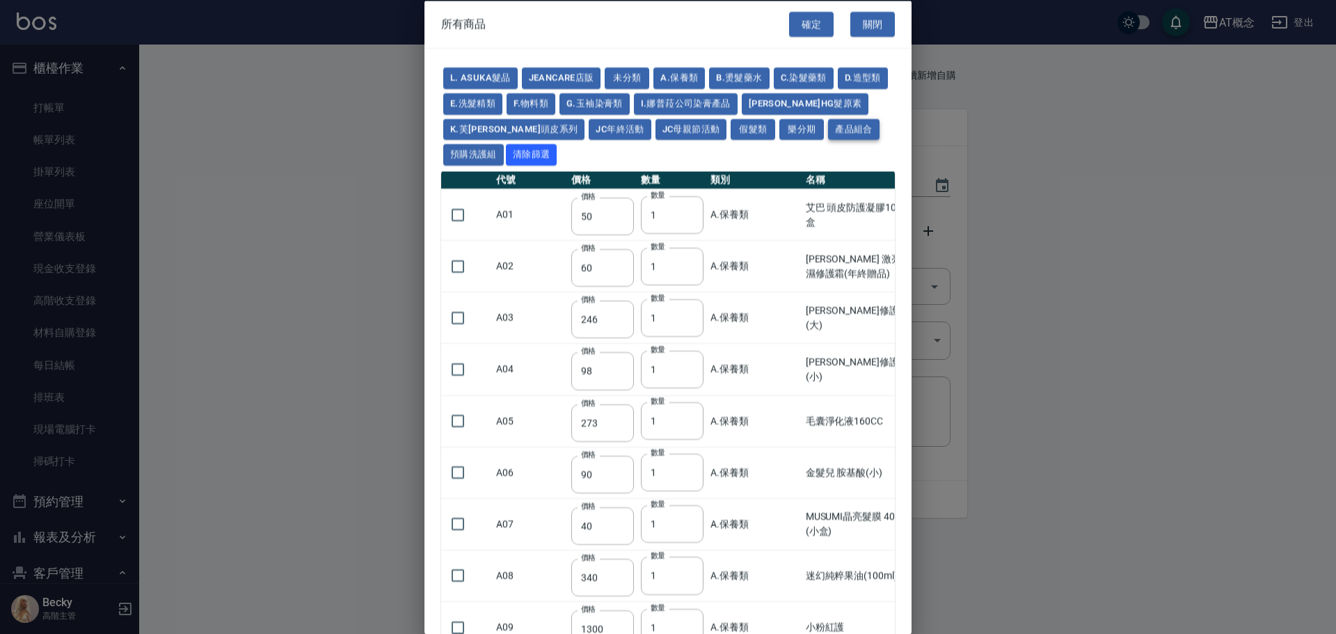
type input "500"
type input "400"
type input "420"
type input "360"
type input "450"
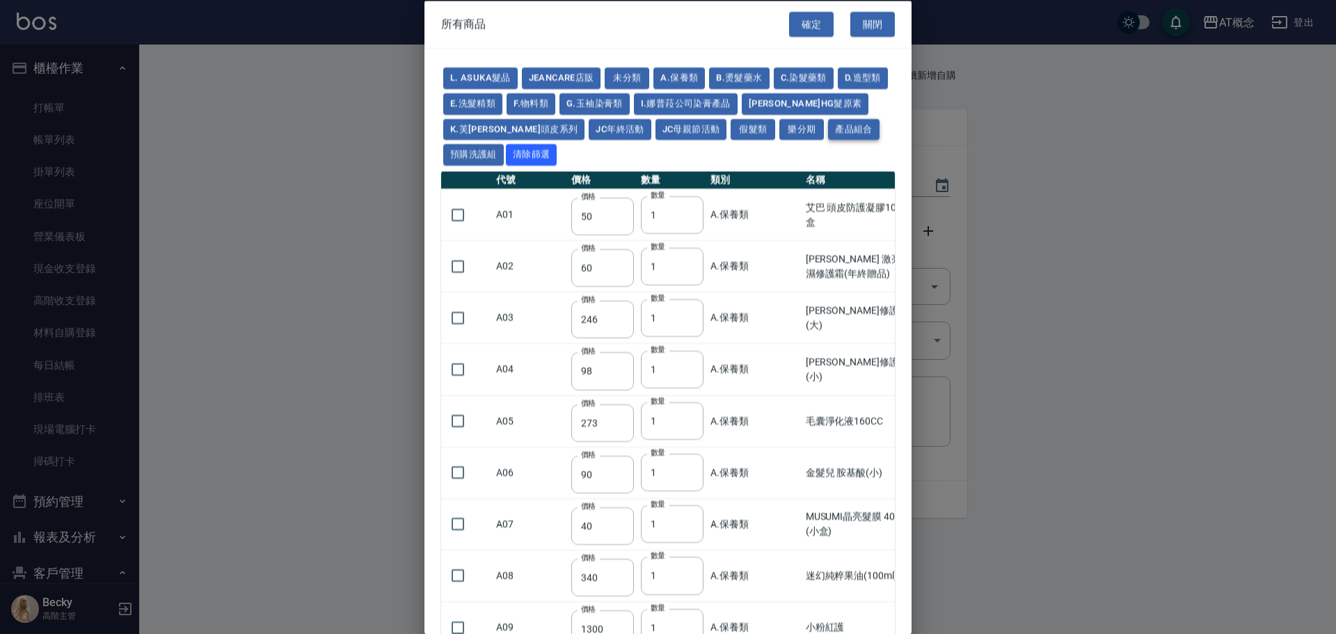
type input "450"
type input "250"
type input "825"
type input "330"
type input "220"
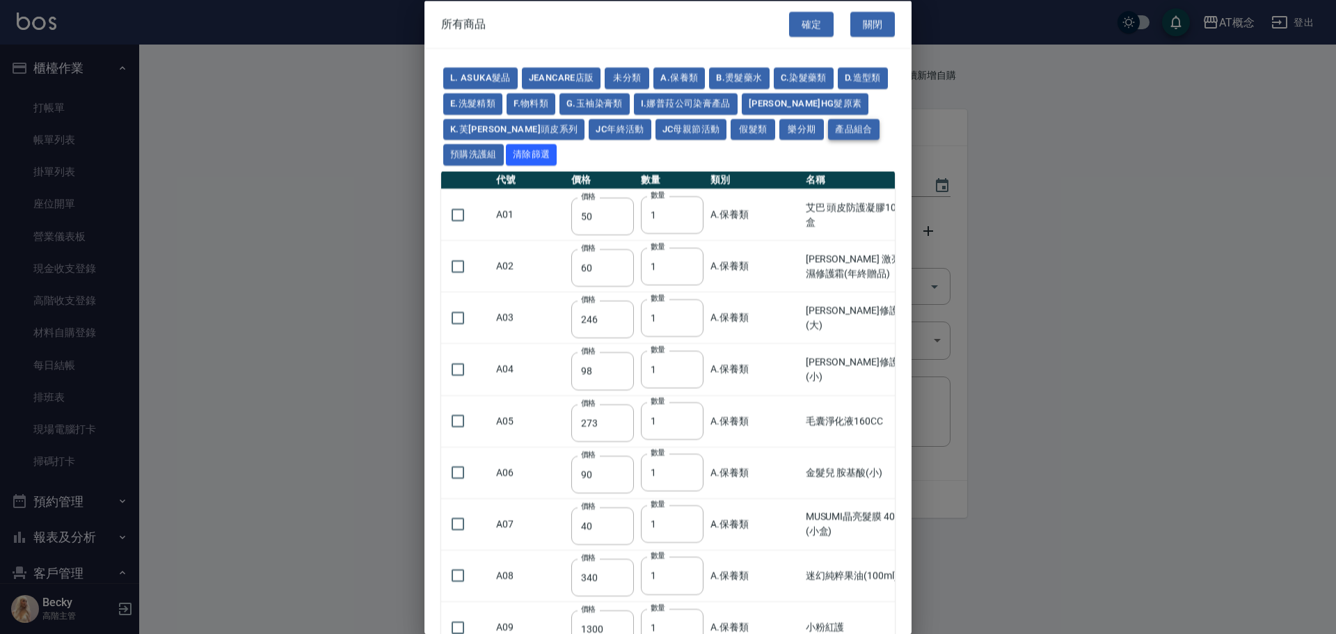
type input "220"
type input "350"
type input "1050"
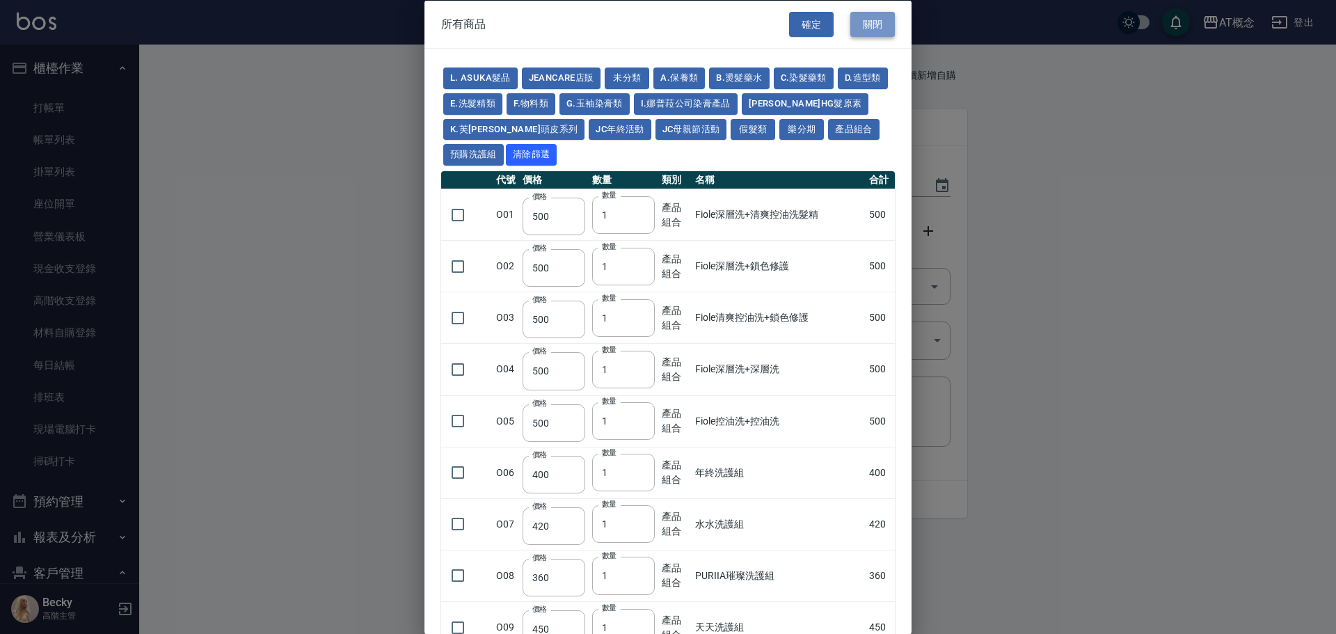
click at [873, 24] on button "關閉" at bounding box center [873, 24] width 45 height 26
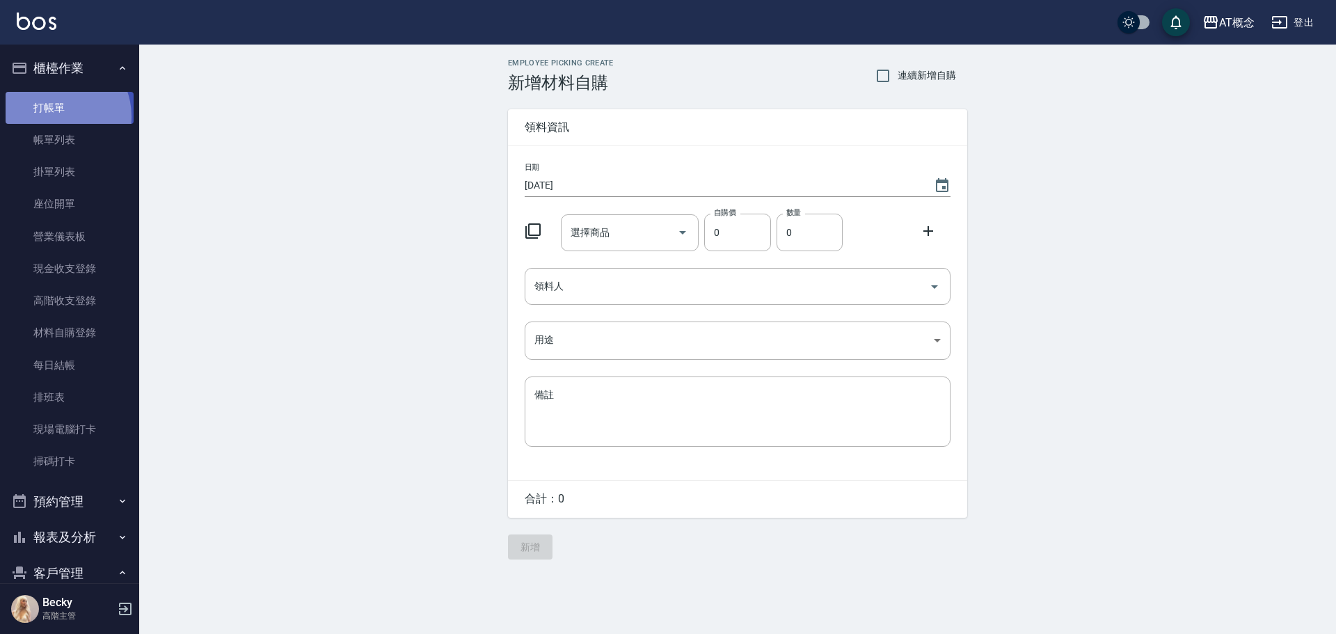
click at [55, 116] on link "打帳單" at bounding box center [70, 108] width 128 height 32
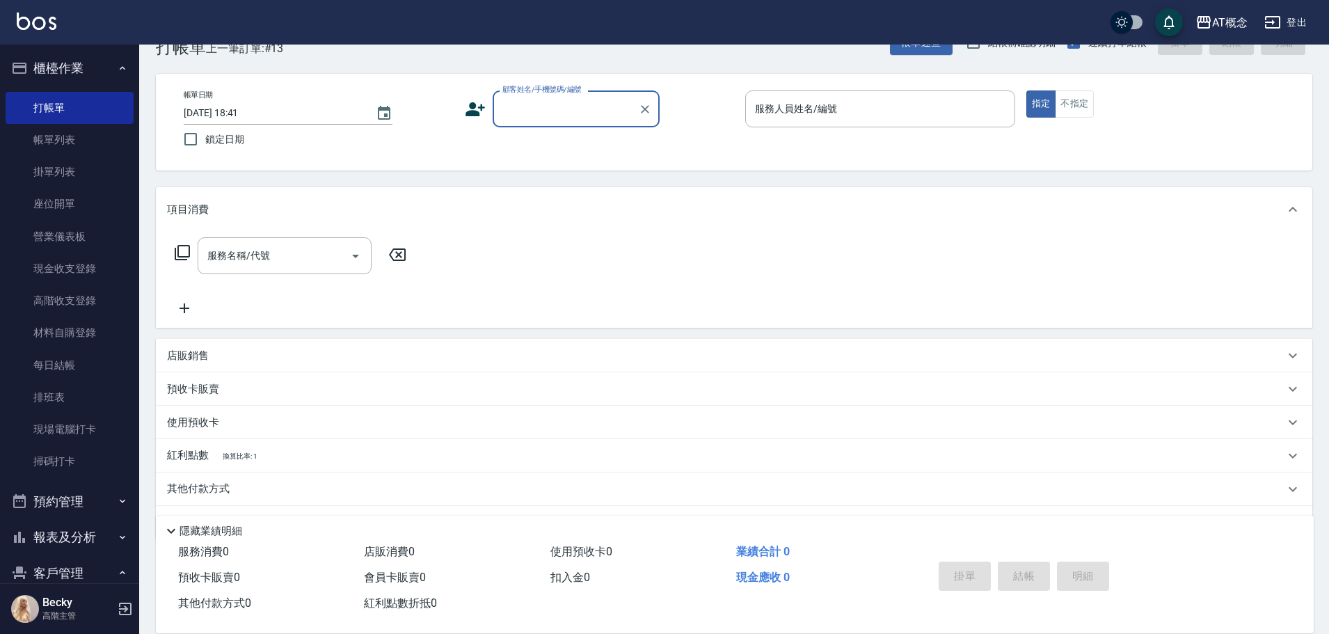
scroll to position [77, 0]
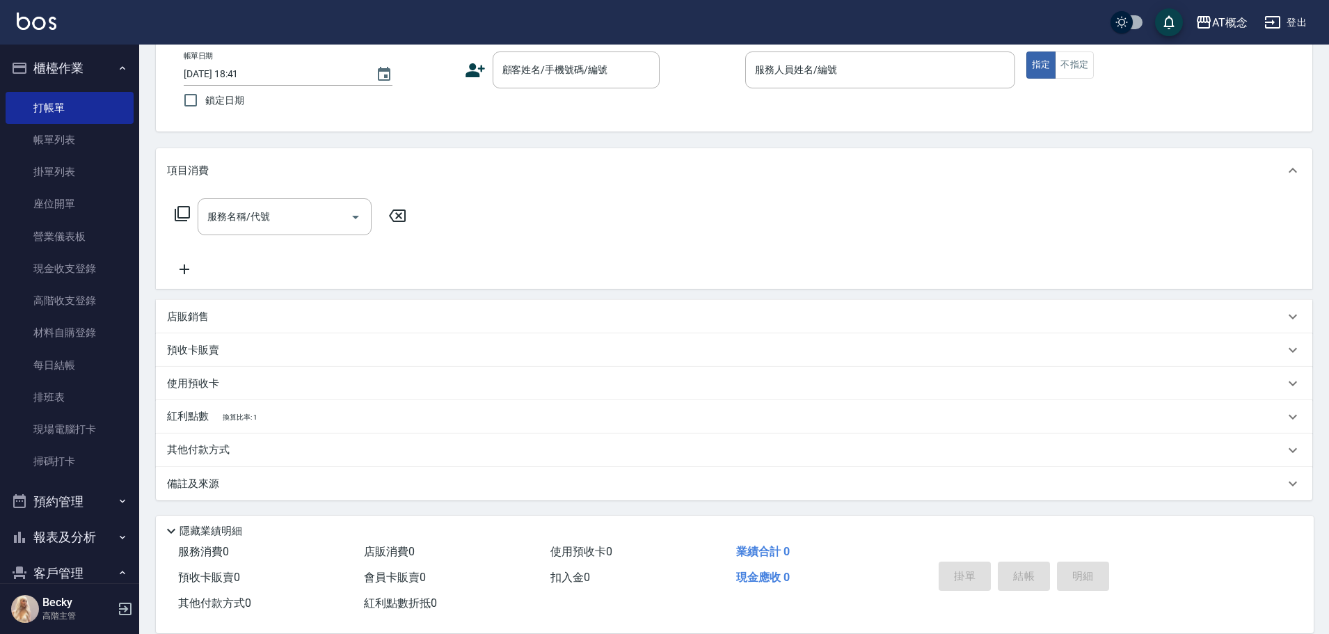
click at [198, 328] on div "店販銷售" at bounding box center [734, 316] width 1157 height 33
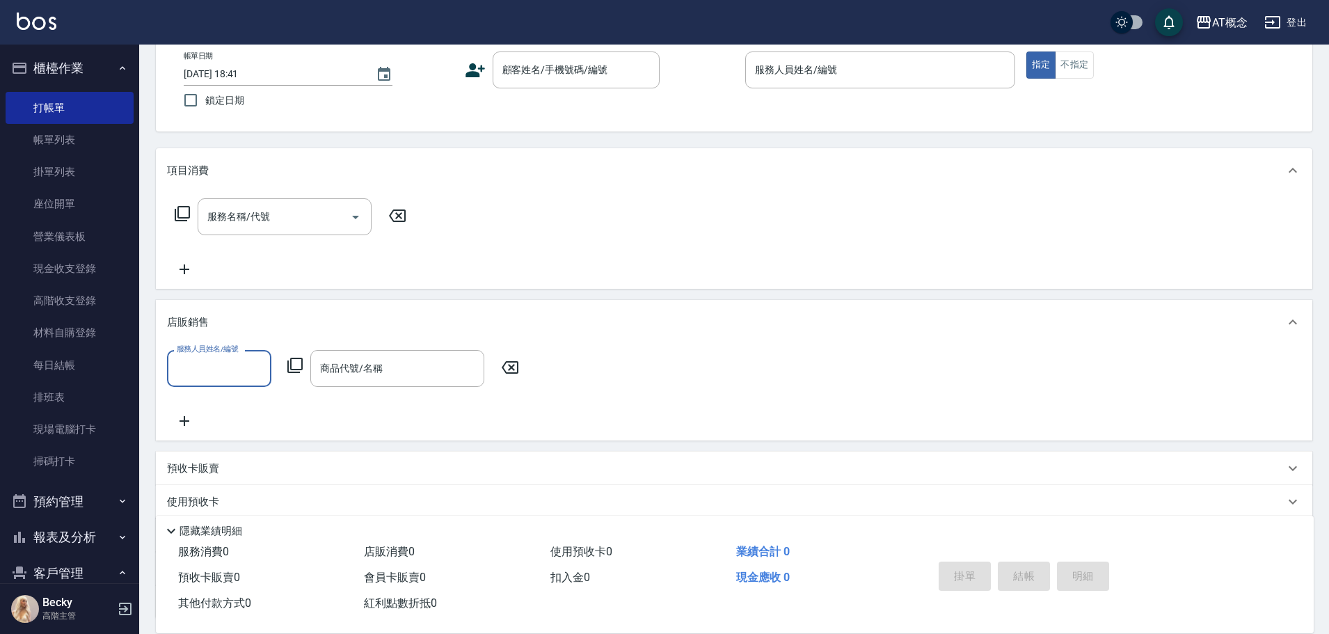
scroll to position [0, 0]
click at [354, 364] on input "商品代號/名稱" at bounding box center [397, 368] width 161 height 24
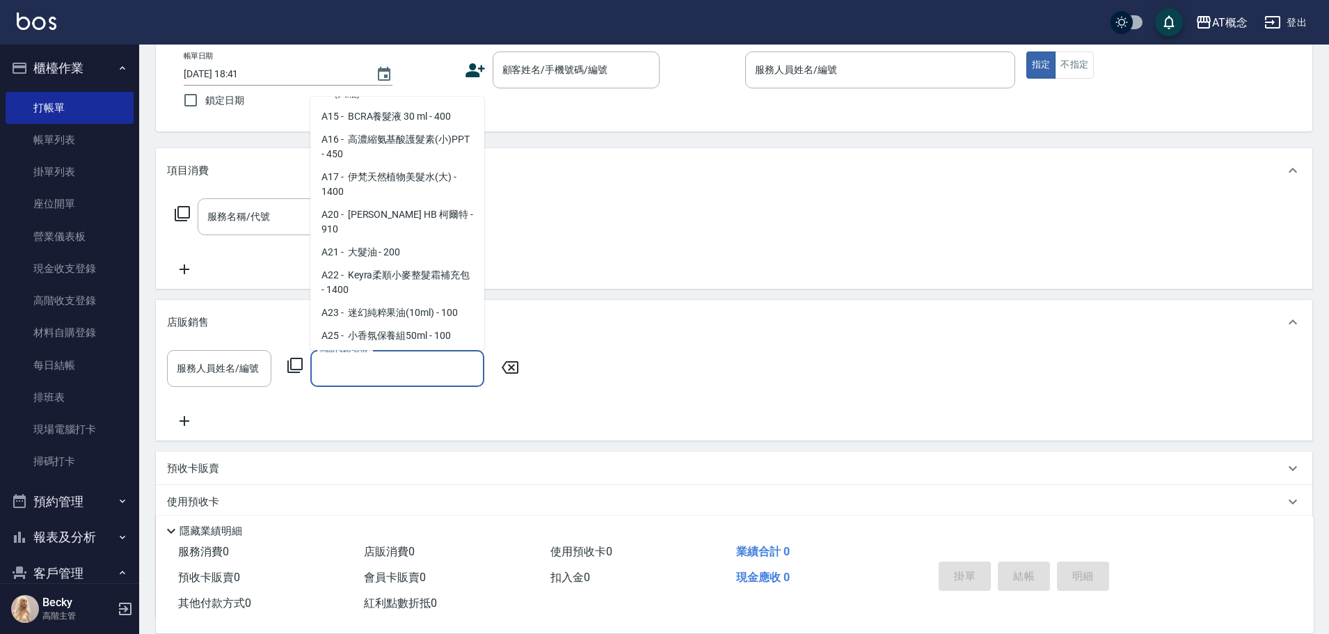
scroll to position [348, 0]
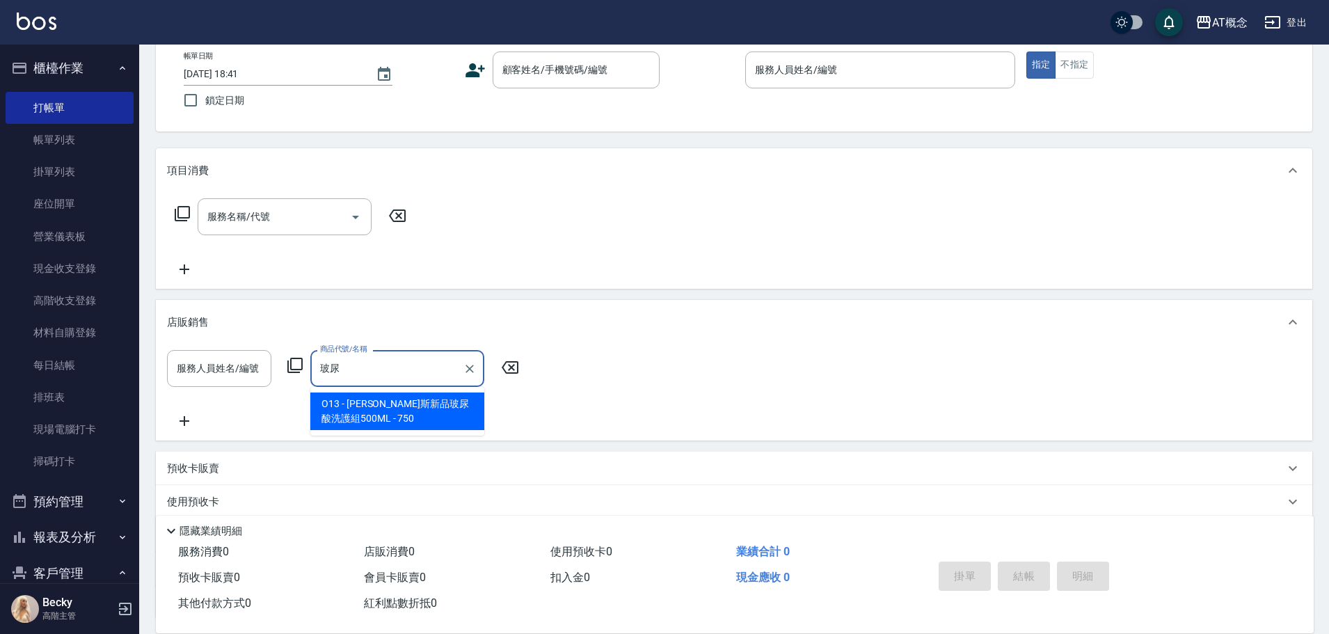
type input "玻尿"
